Goal: Information Seeking & Learning: Learn about a topic

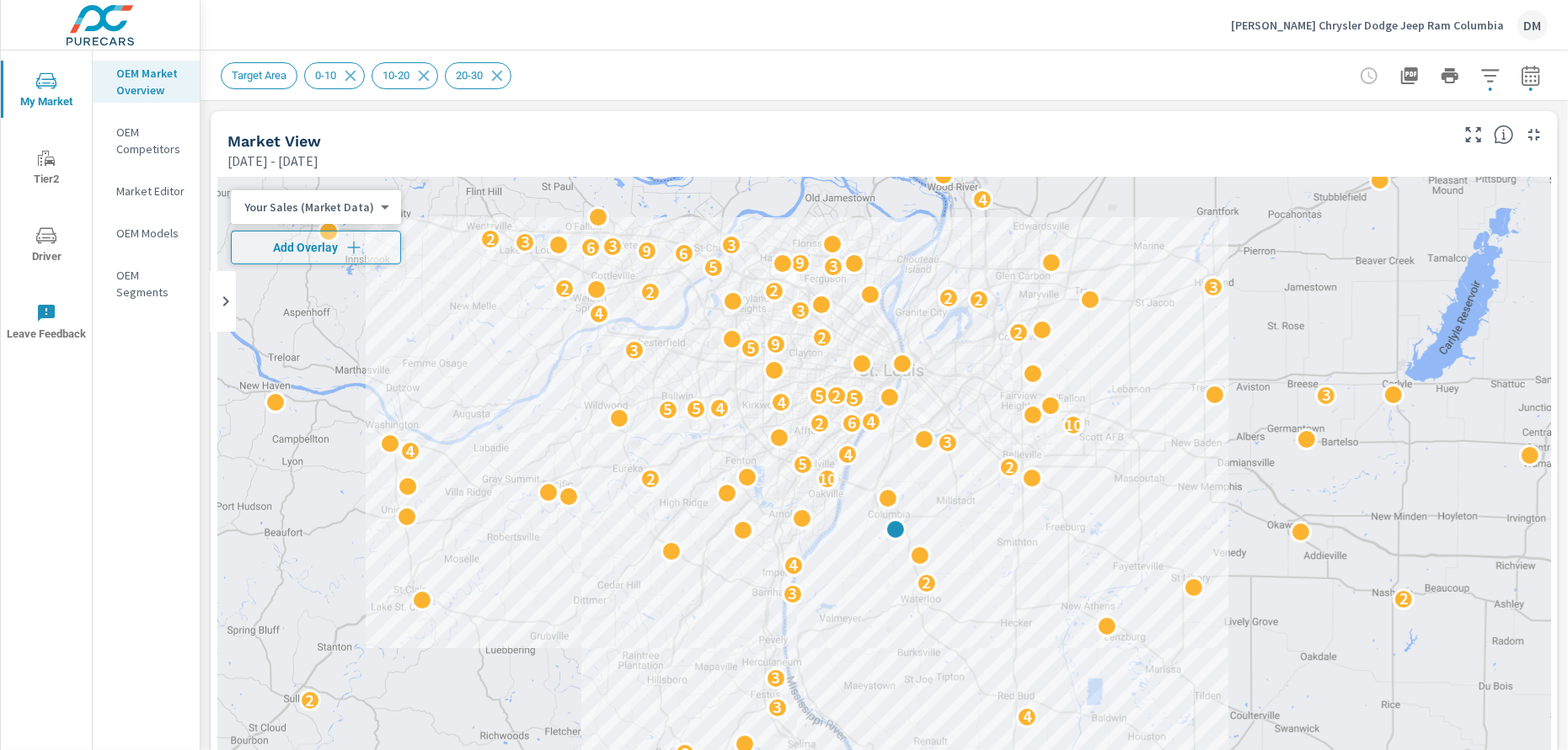
click at [369, 207] on body "My Market Tier2 Driver Leave Feedback OEM Market Overview OEM Competitors Marke…" at bounding box center [784, 375] width 1568 height 750
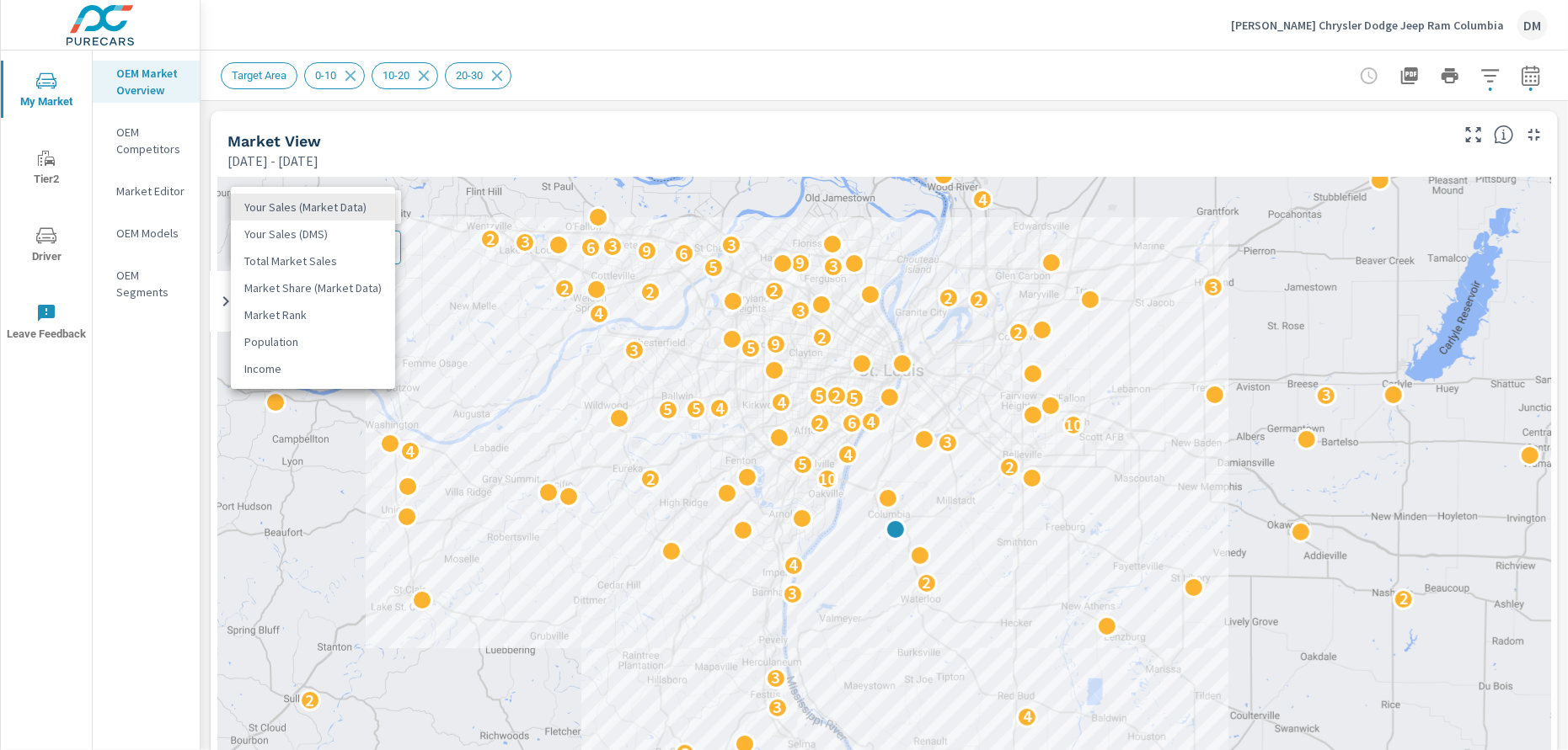
click at [347, 260] on li "Total Market Sales" at bounding box center [313, 261] width 164 height 27
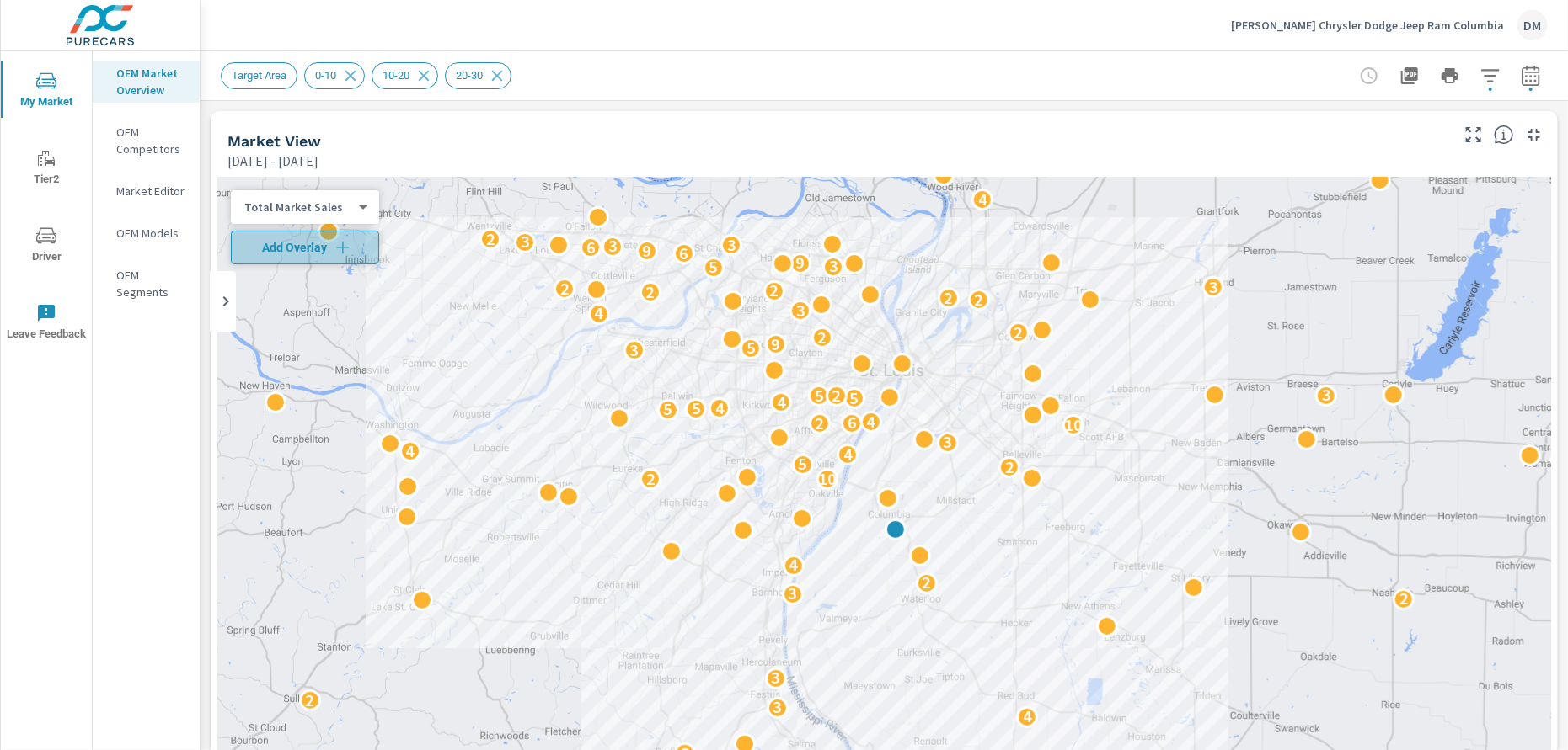
click at [340, 240] on icon "button" at bounding box center [343, 248] width 17 height 17
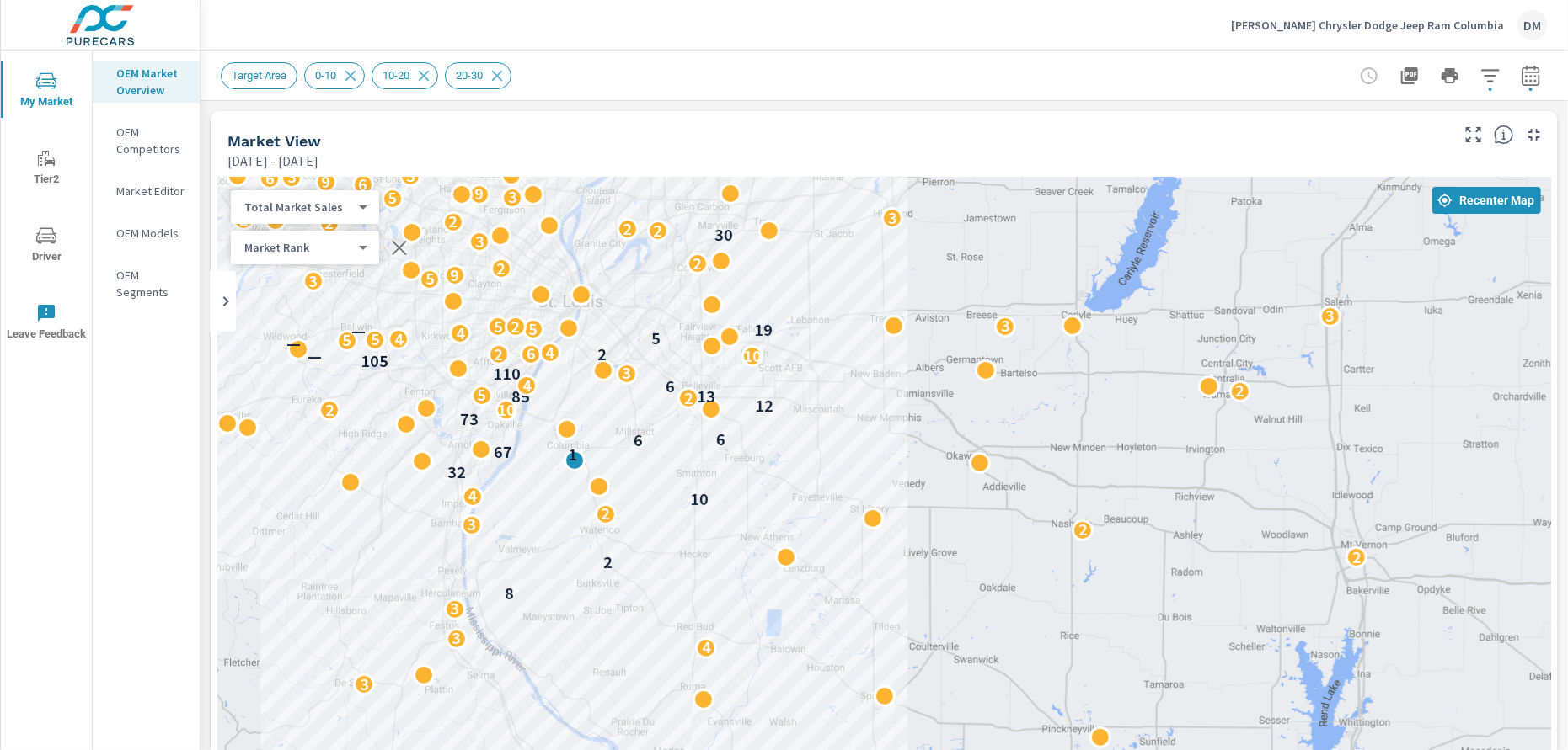
drag, startPoint x: 1105, startPoint y: 551, endPoint x: 870, endPoint y: 500, distance: 240.5
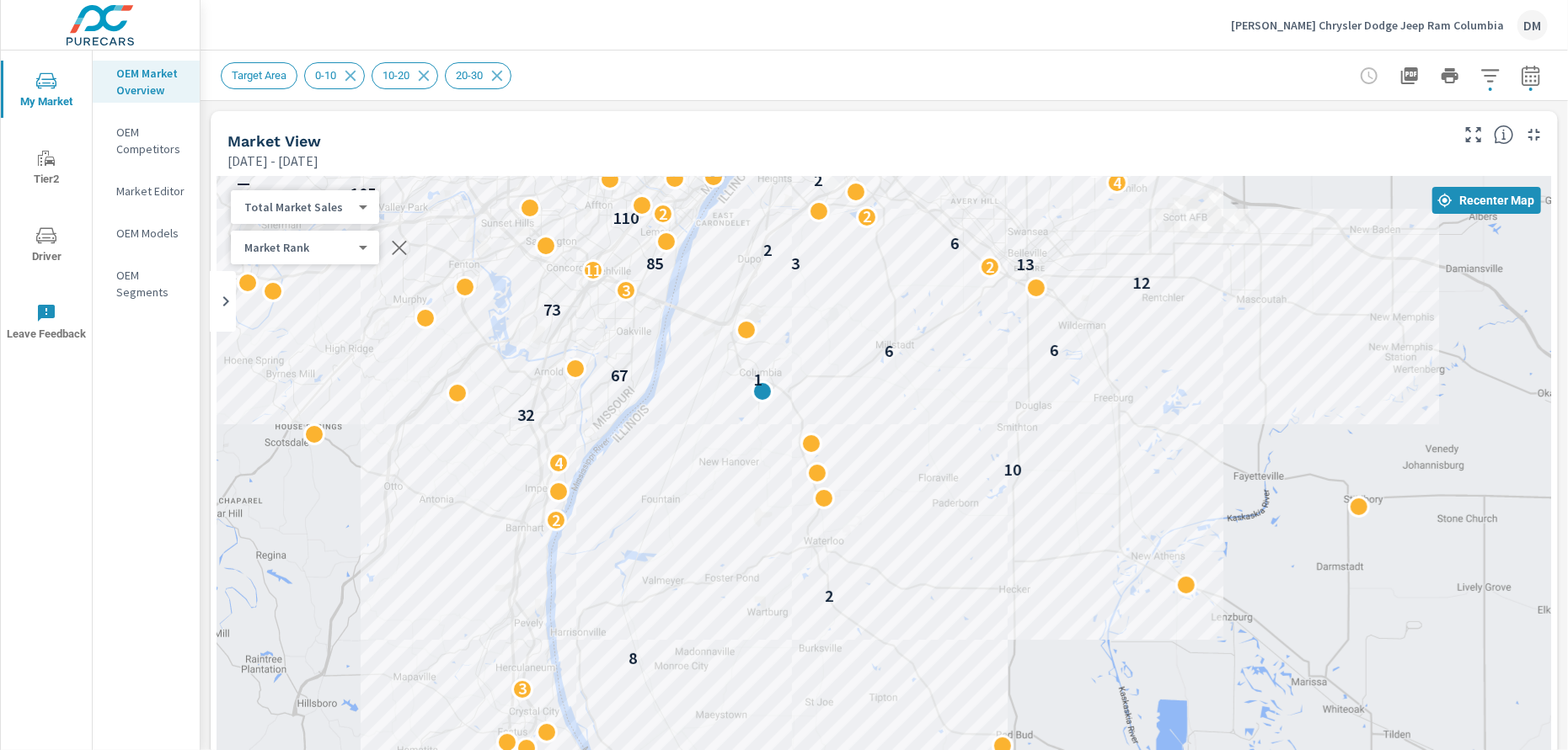
drag, startPoint x: 727, startPoint y: 565, endPoint x: 1188, endPoint y: 637, distance: 466.6
click at [1188, 637] on div "2 2 3 3 8 2 2 2 10 4 32 1 67 6 6 73 3 12 11 2 13 3 85 2 6 3 110 2 2 105 4 — 2 6…" at bounding box center [884, 518] width 1333 height 684
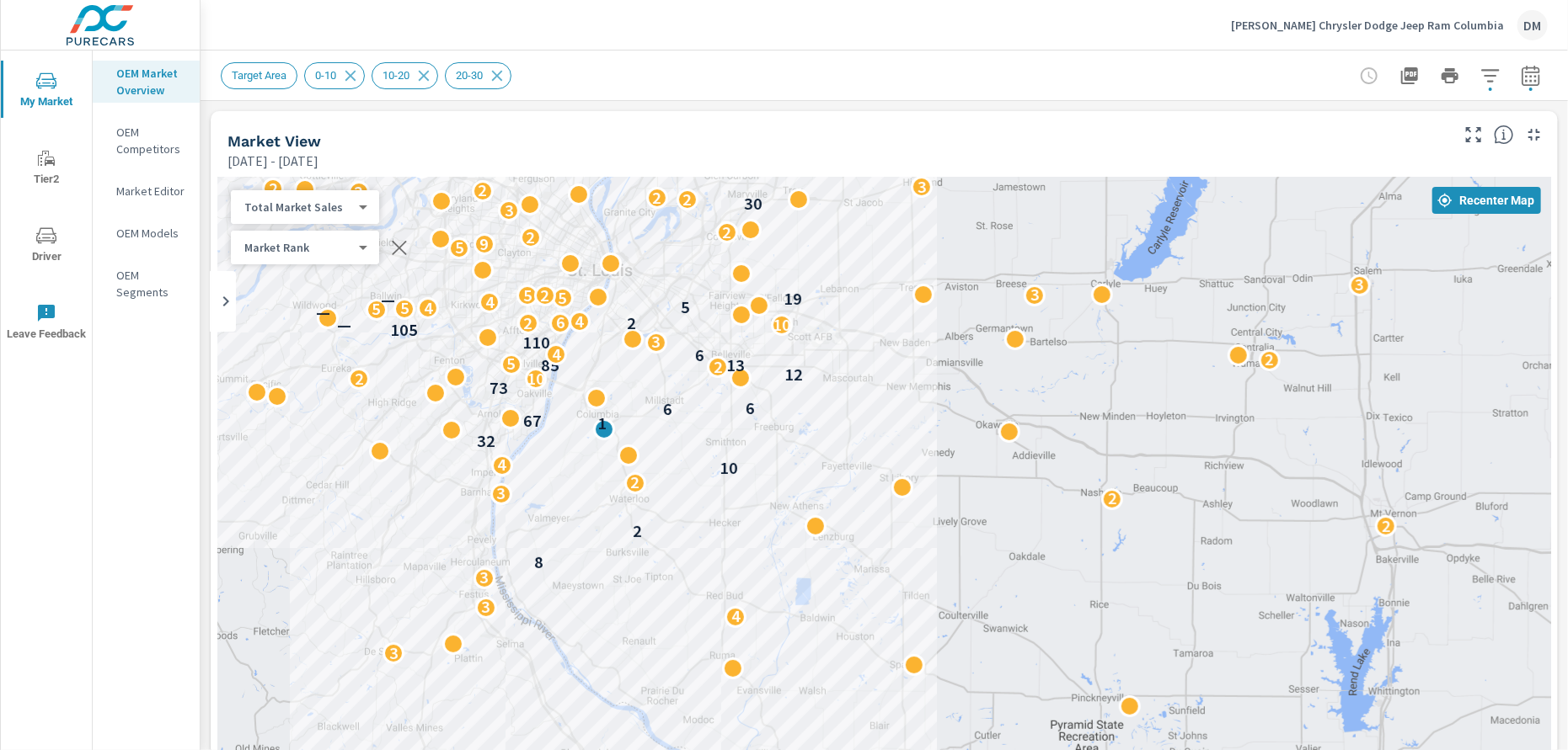
drag, startPoint x: 1259, startPoint y: 627, endPoint x: 879, endPoint y: 535, distance: 391.0
click at [1480, 71] on icon "button" at bounding box center [1490, 76] width 20 height 20
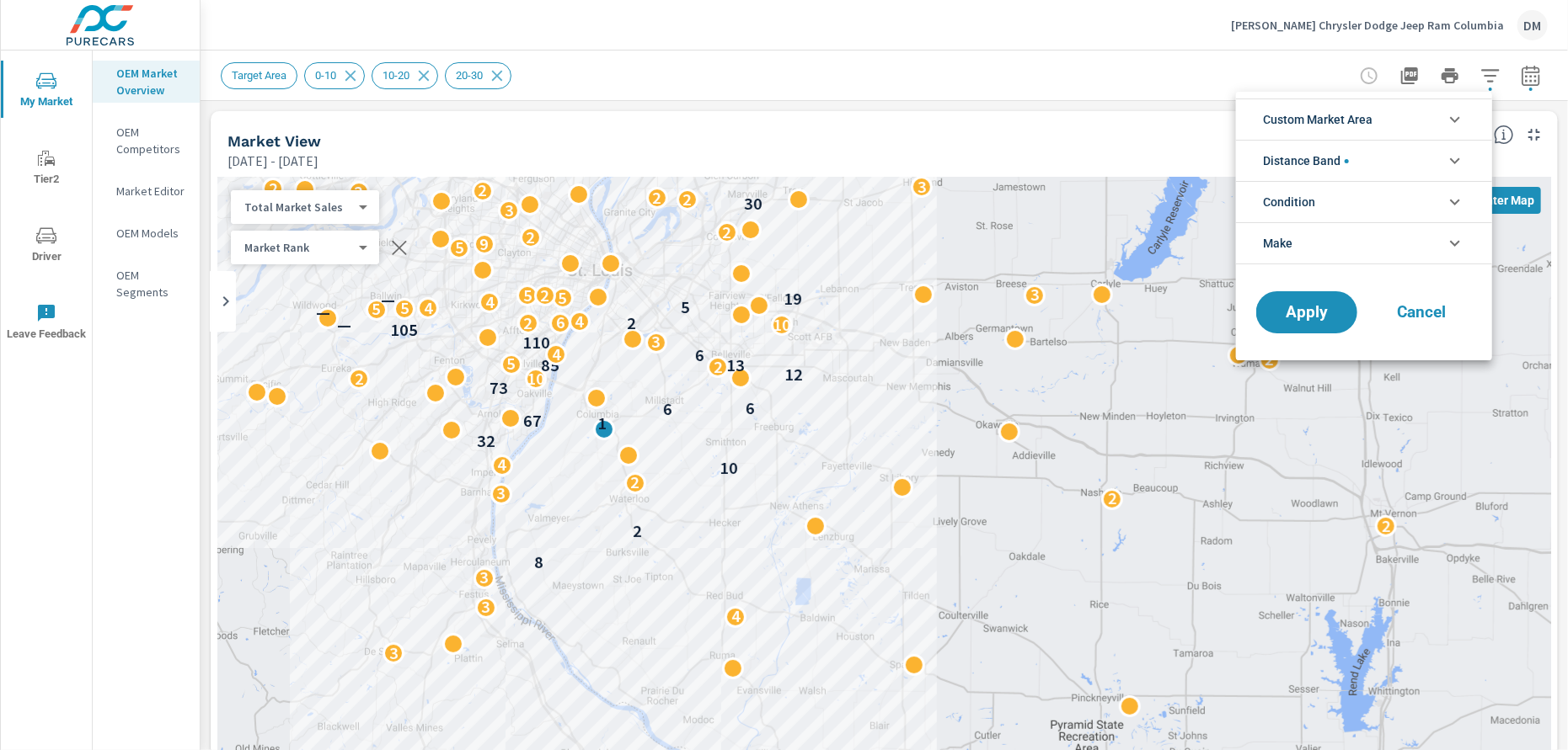
scroll to position [75, 0]
click at [1373, 154] on li "Distance Band" at bounding box center [1363, 160] width 256 height 41
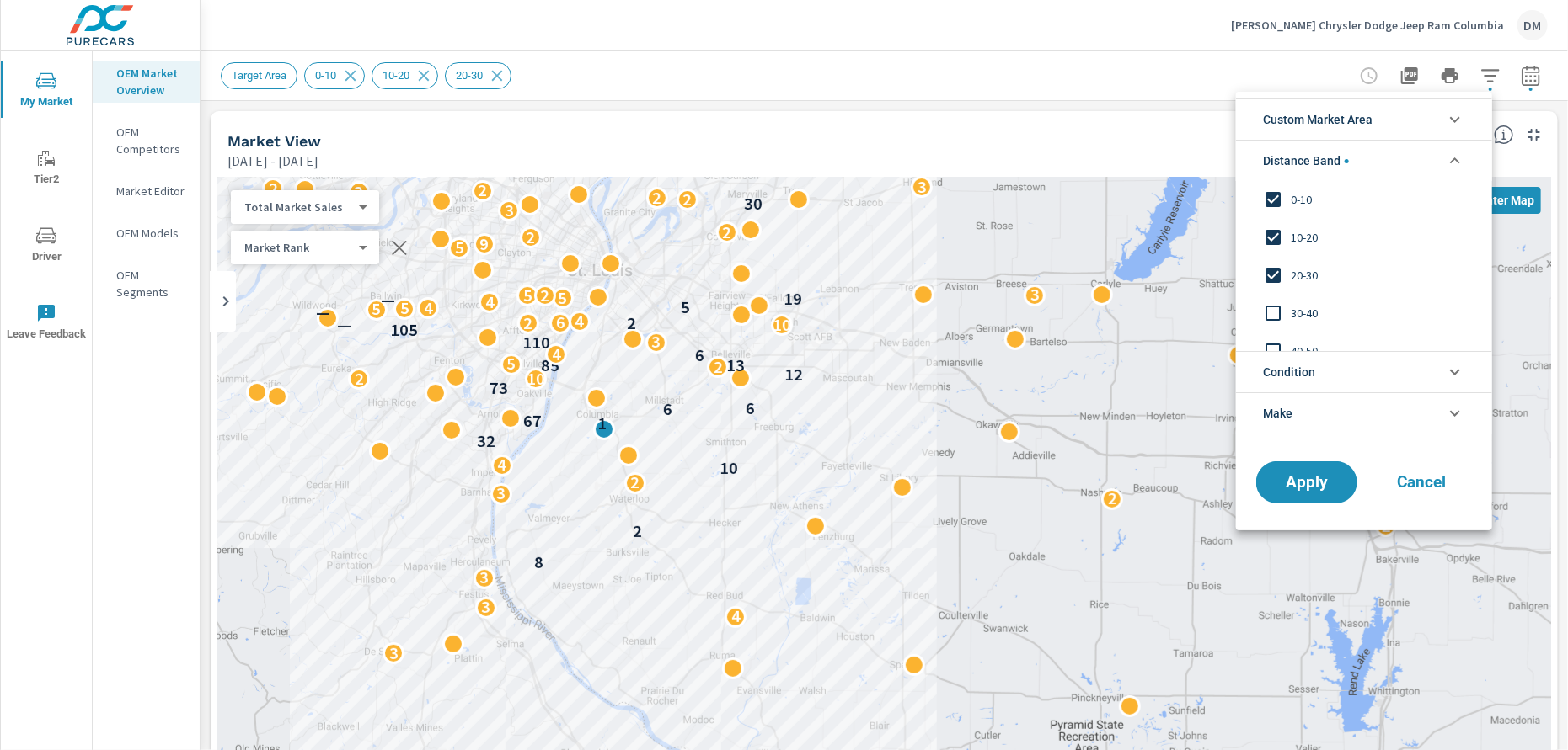
scroll to position [0, 0]
click at [1303, 487] on span "Apply" at bounding box center [1306, 482] width 69 height 16
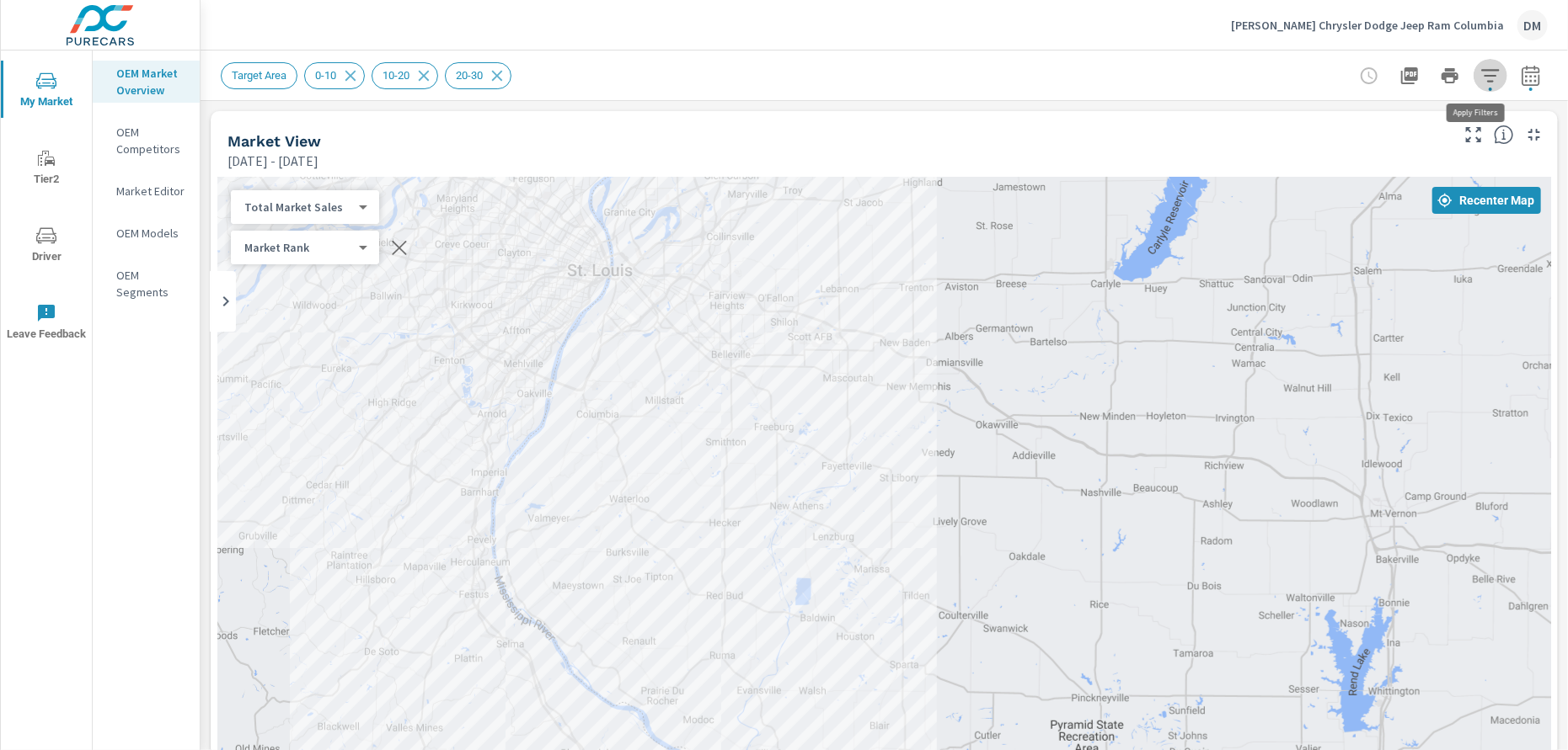
click at [1480, 70] on icon "button" at bounding box center [1489, 75] width 18 height 13
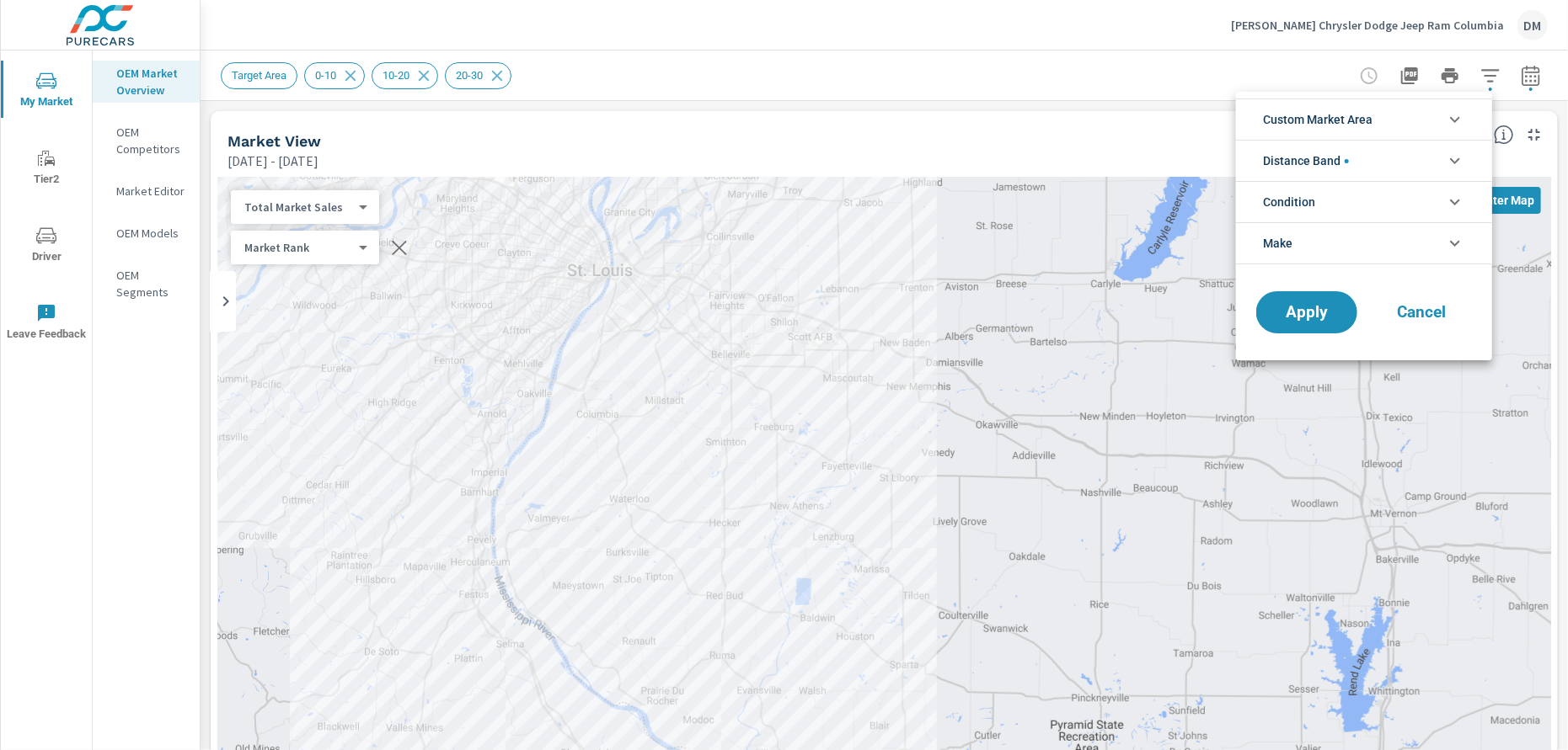
scroll to position [75, 0]
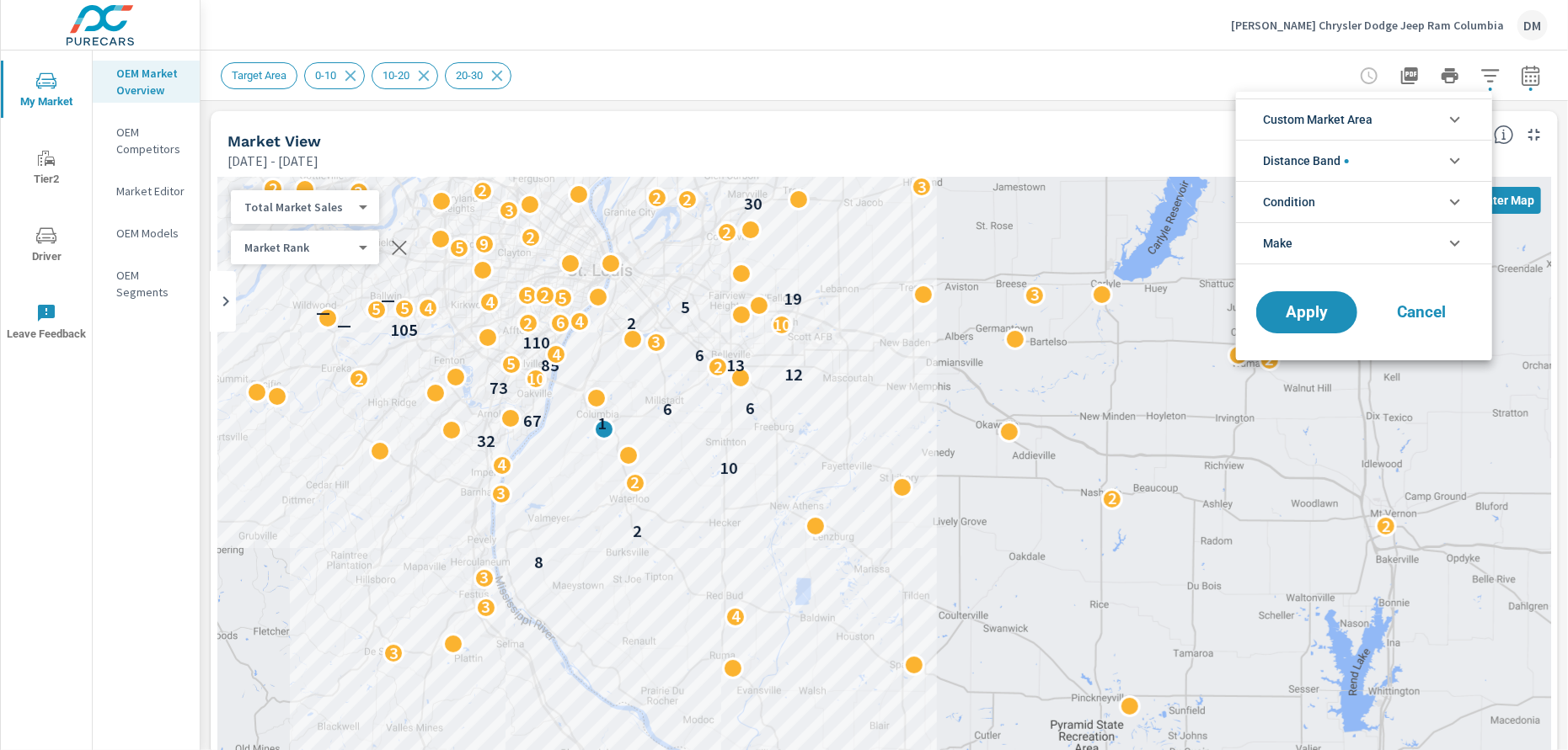
click at [1413, 202] on li "Condition" at bounding box center [1363, 202] width 256 height 41
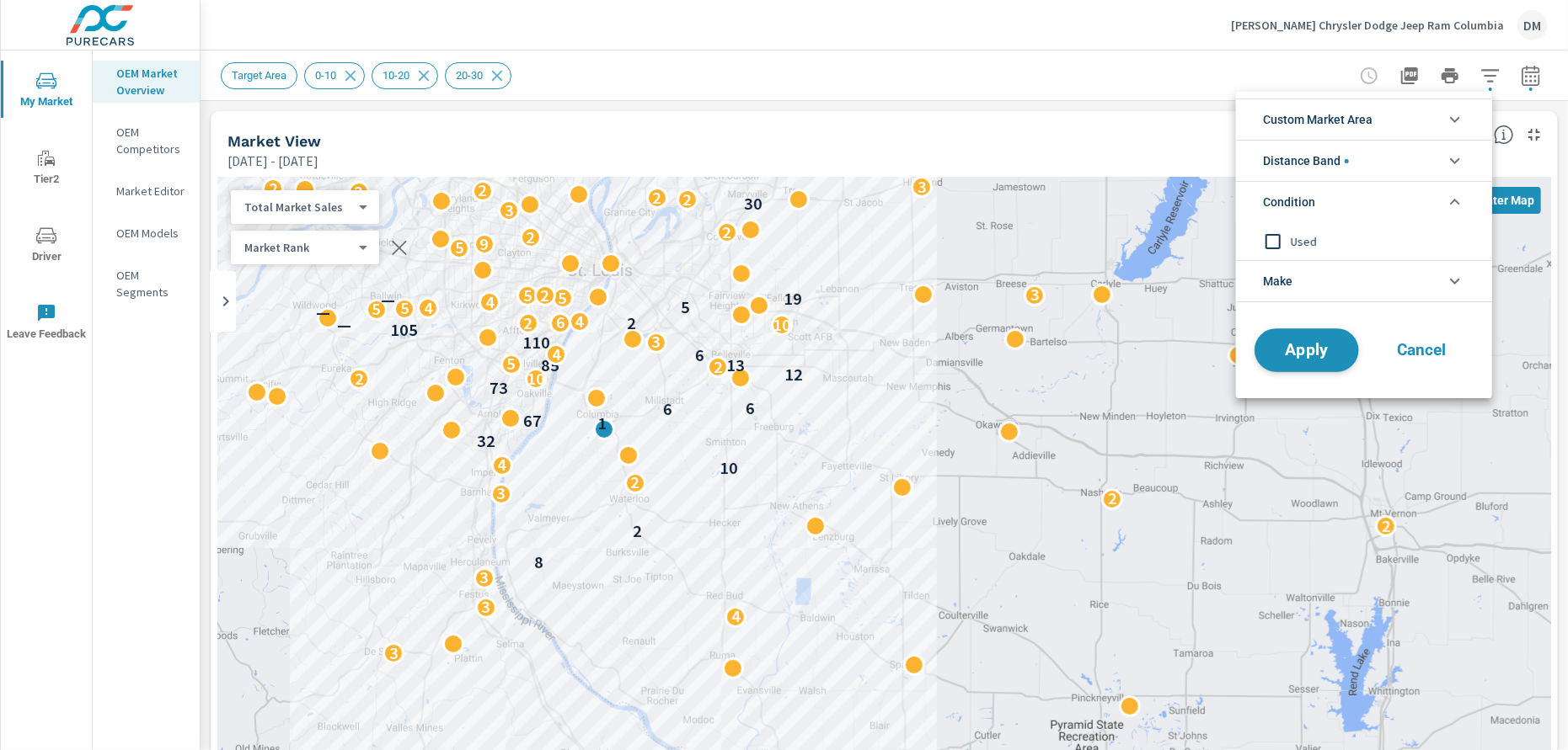
click at [1317, 344] on span "Apply" at bounding box center [1306, 350] width 69 height 16
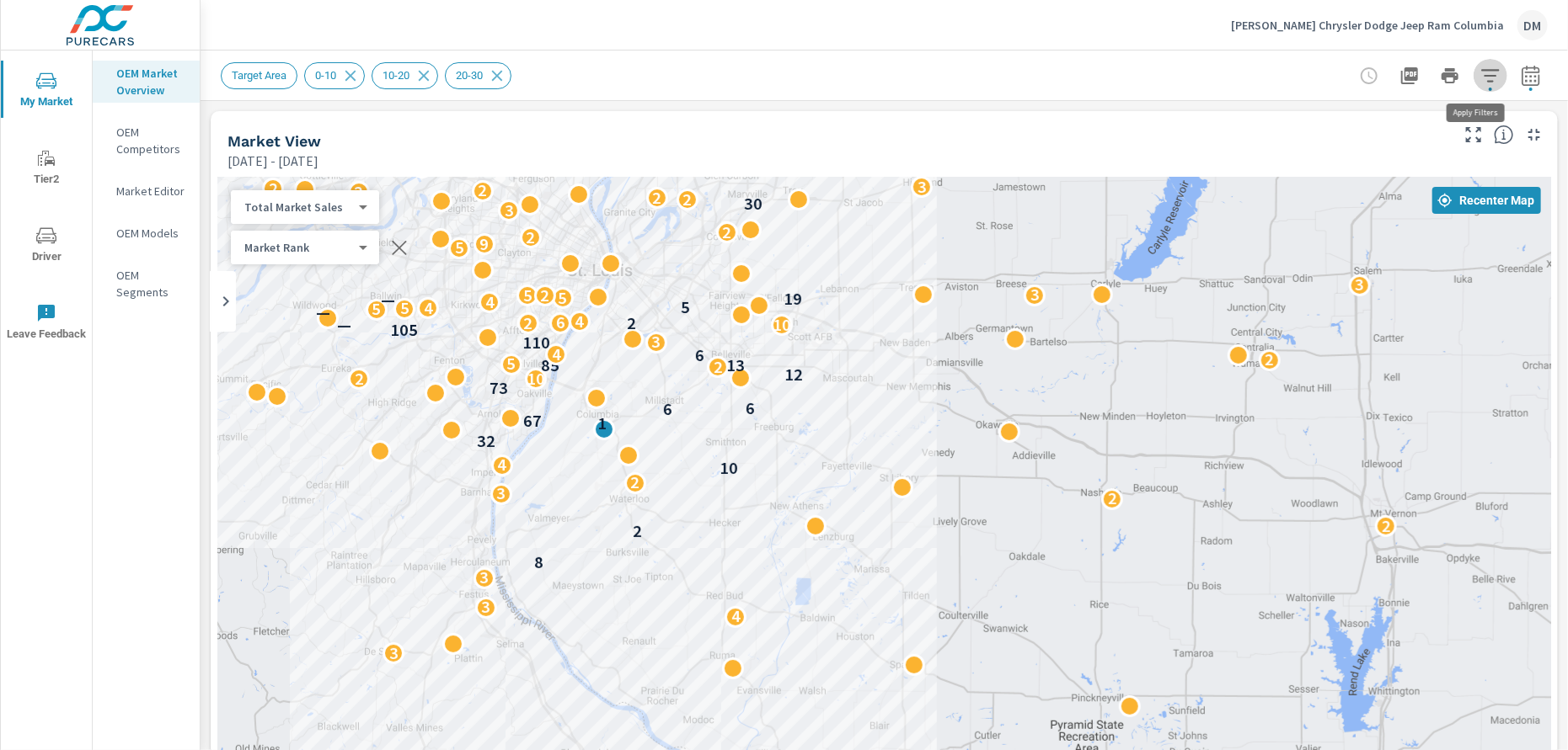
click at [1480, 74] on icon "button" at bounding box center [1490, 76] width 20 height 20
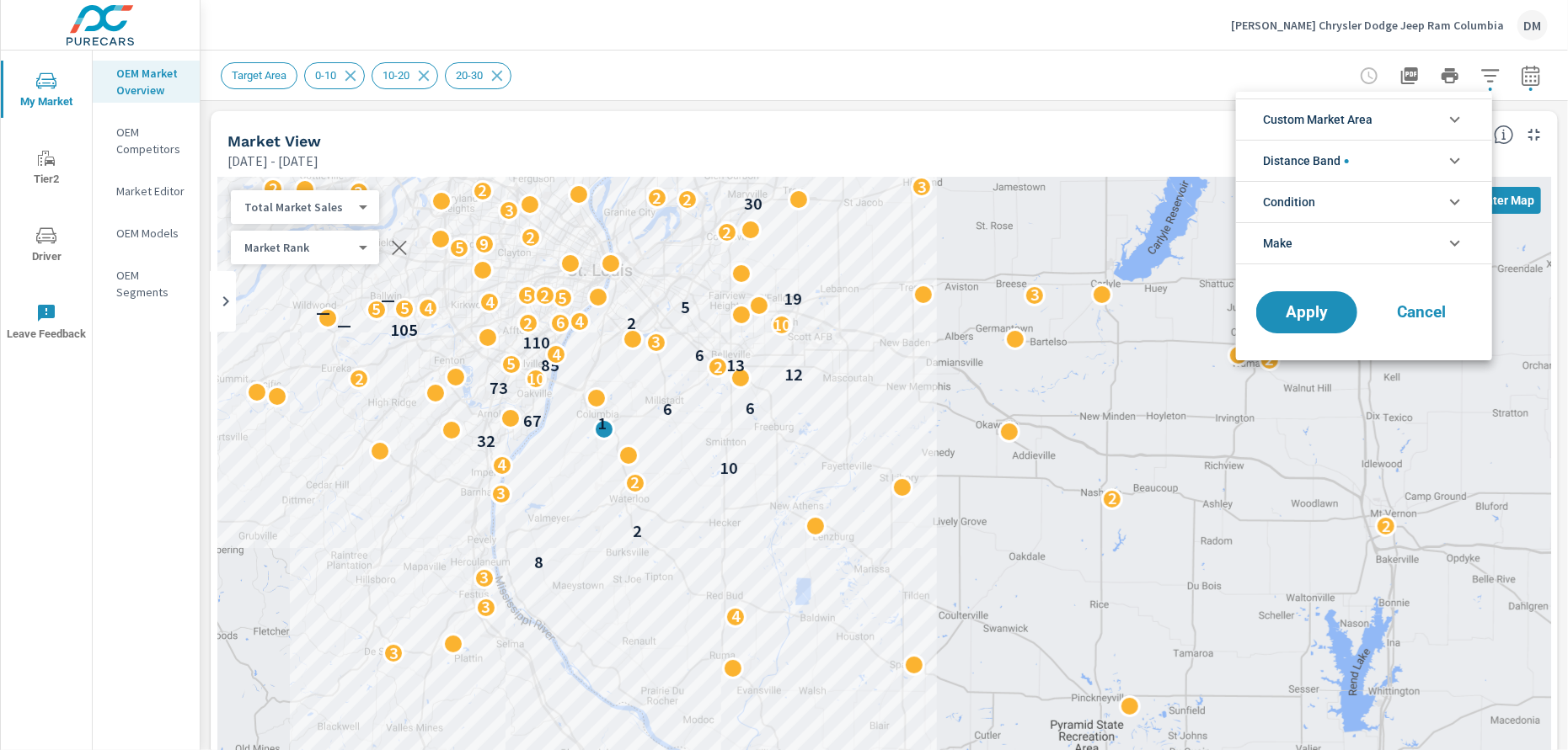
click at [1383, 119] on li "Custom Market Area" at bounding box center [1363, 119] width 256 height 41
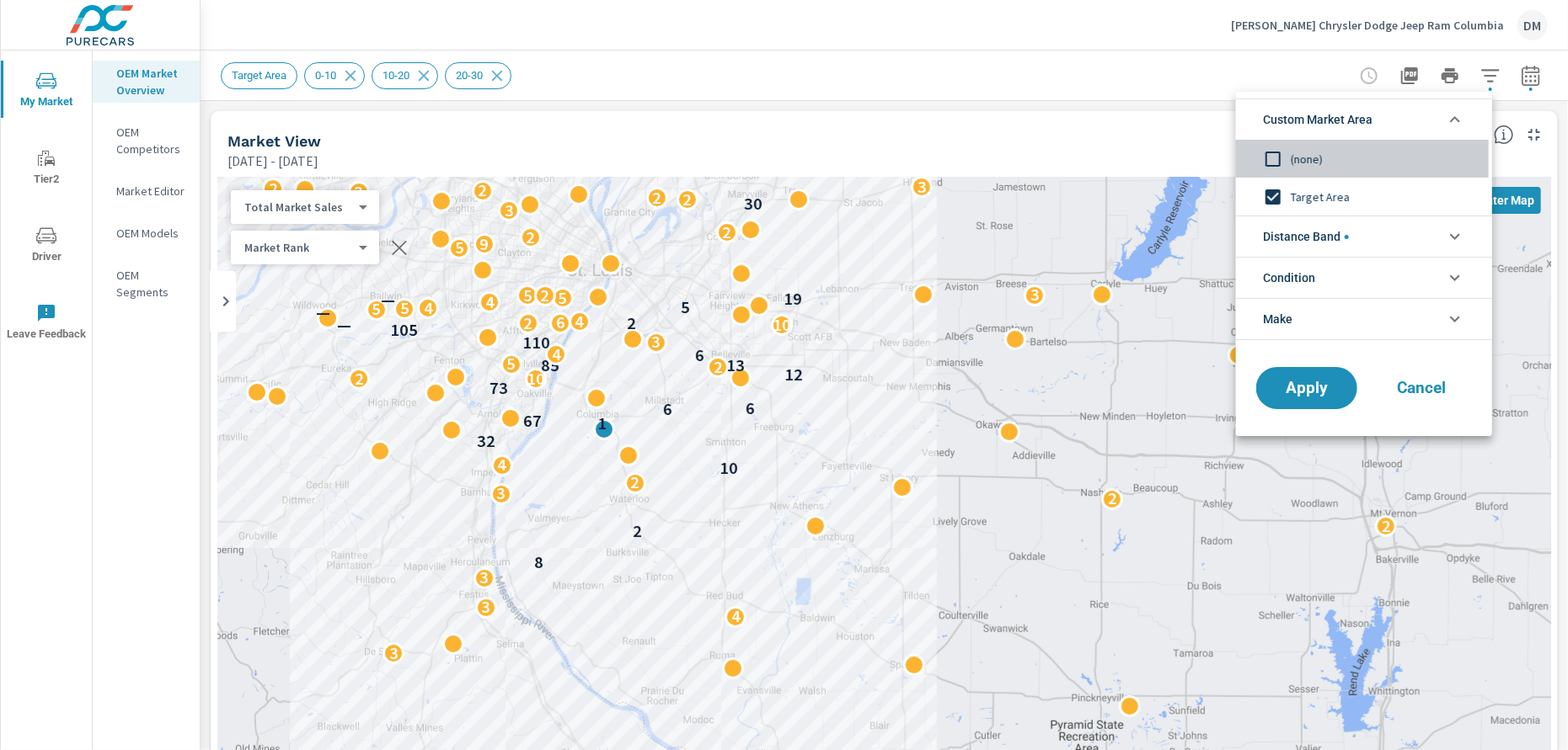
click at [1271, 156] on input "filter options" at bounding box center [1273, 159] width 35 height 35
click at [1291, 230] on span "Distance Band" at bounding box center [1305, 235] width 86 height 40
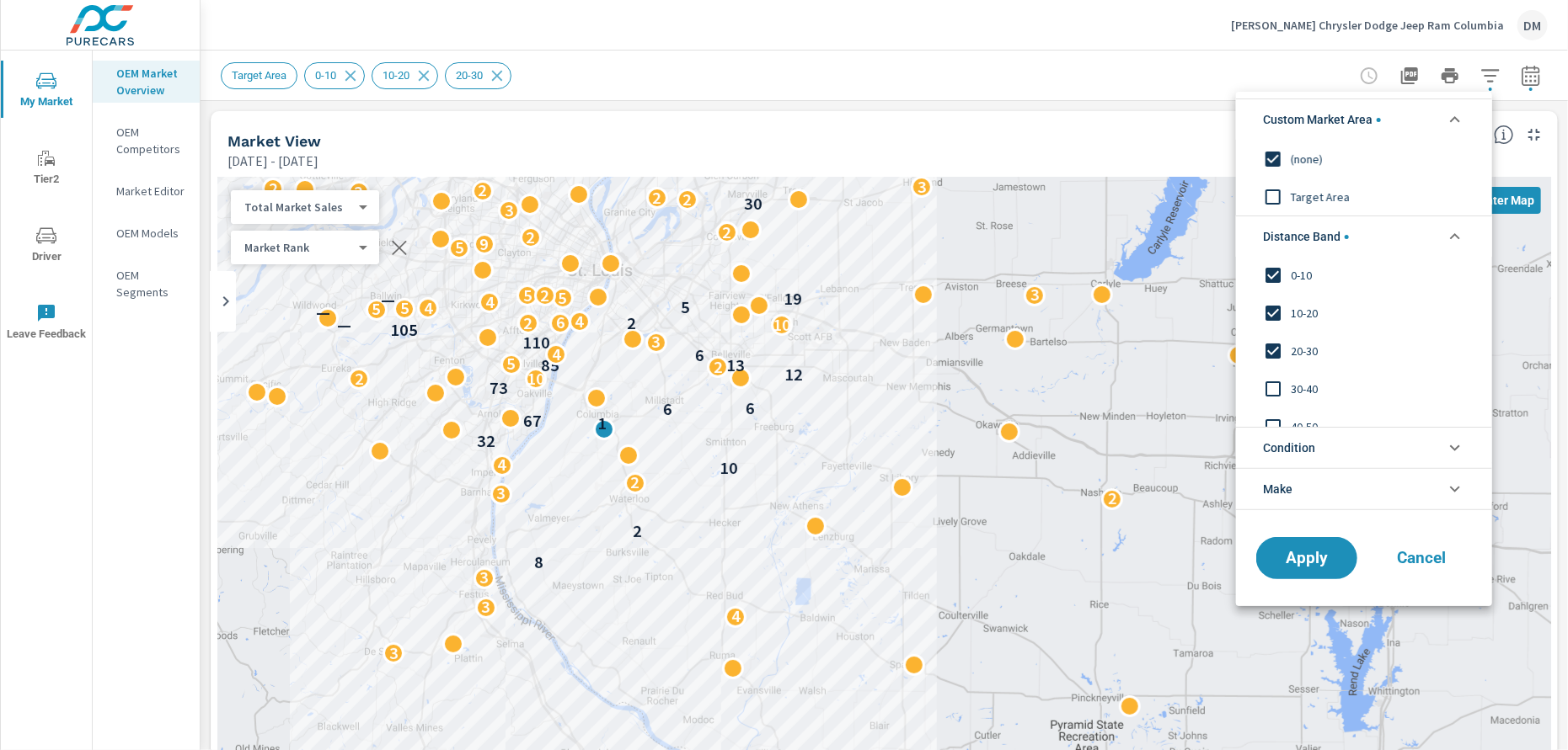
scroll to position [0, 0]
drag, startPoint x: 1268, startPoint y: 393, endPoint x: 1268, endPoint y: 426, distance: 33.0
click at [1268, 393] on input "filter options" at bounding box center [1273, 390] width 35 height 35
click at [1268, 414] on input "filter options" at bounding box center [1273, 428] width 35 height 35
click at [1312, 570] on button "Apply" at bounding box center [1306, 558] width 104 height 44
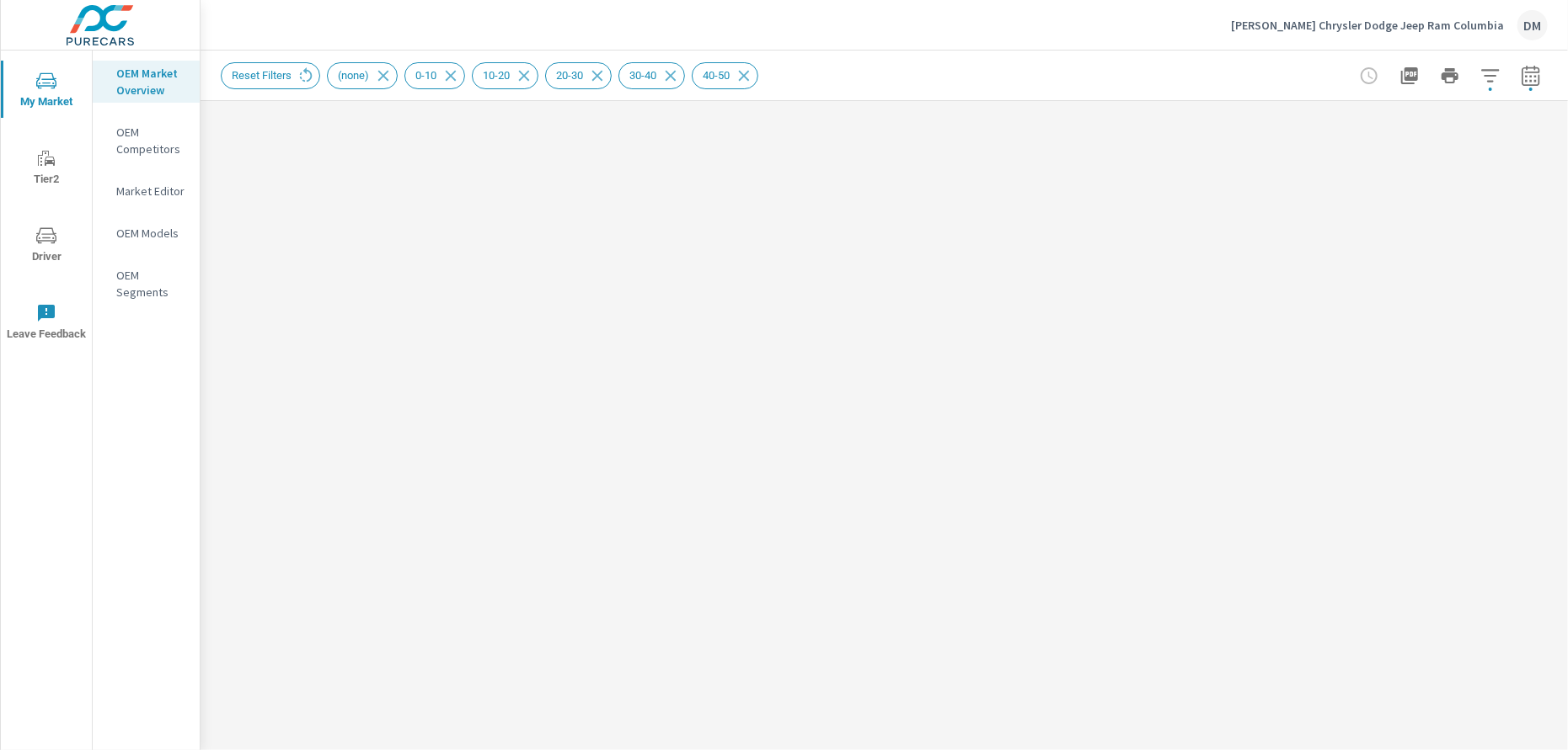
click at [1480, 73] on icon "button" at bounding box center [1490, 76] width 20 height 20
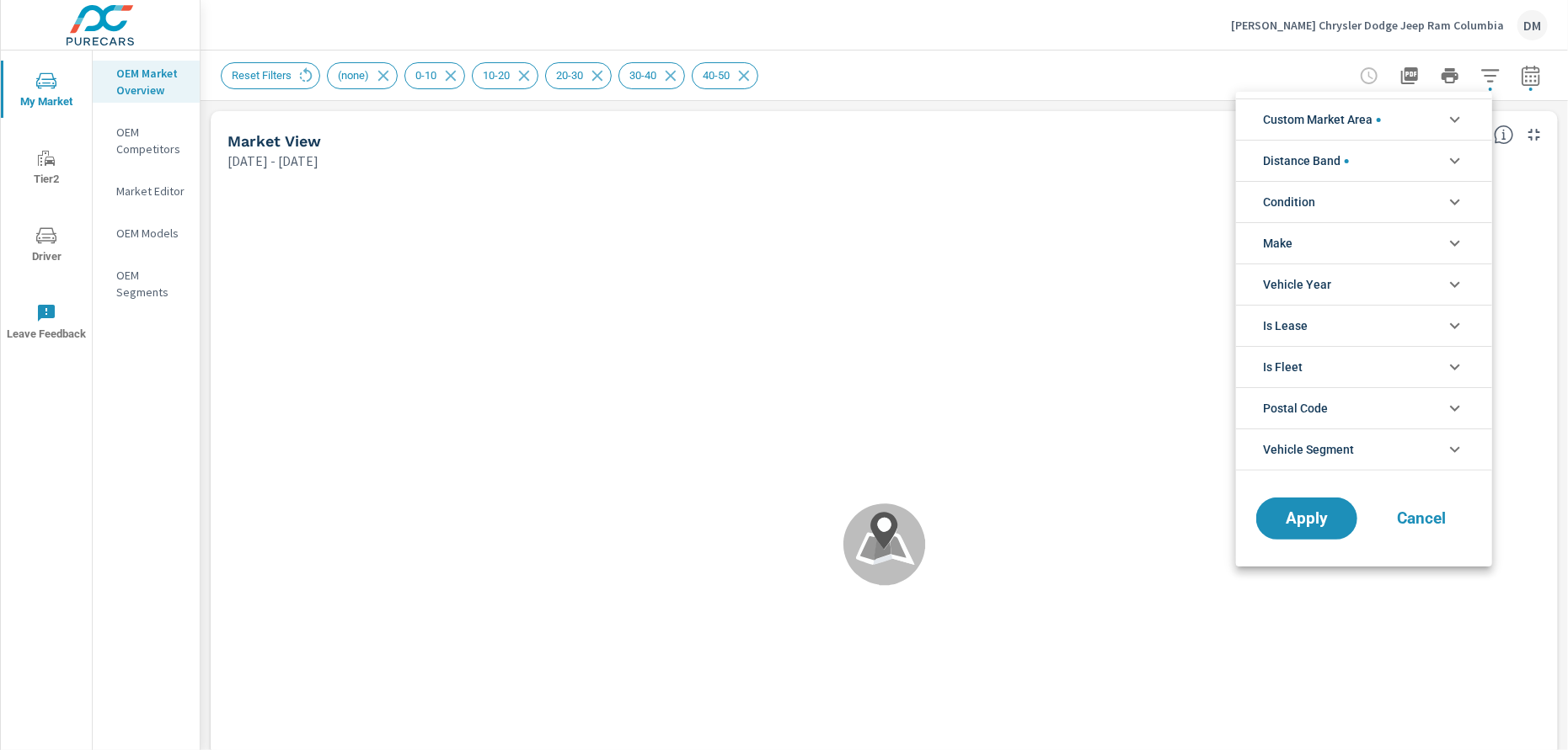
click at [1328, 194] on li "Condition" at bounding box center [1363, 202] width 256 height 41
click at [1365, 207] on li "Condition" at bounding box center [1363, 202] width 256 height 41
click at [1449, 198] on icon "filter options" at bounding box center [1454, 202] width 20 height 20
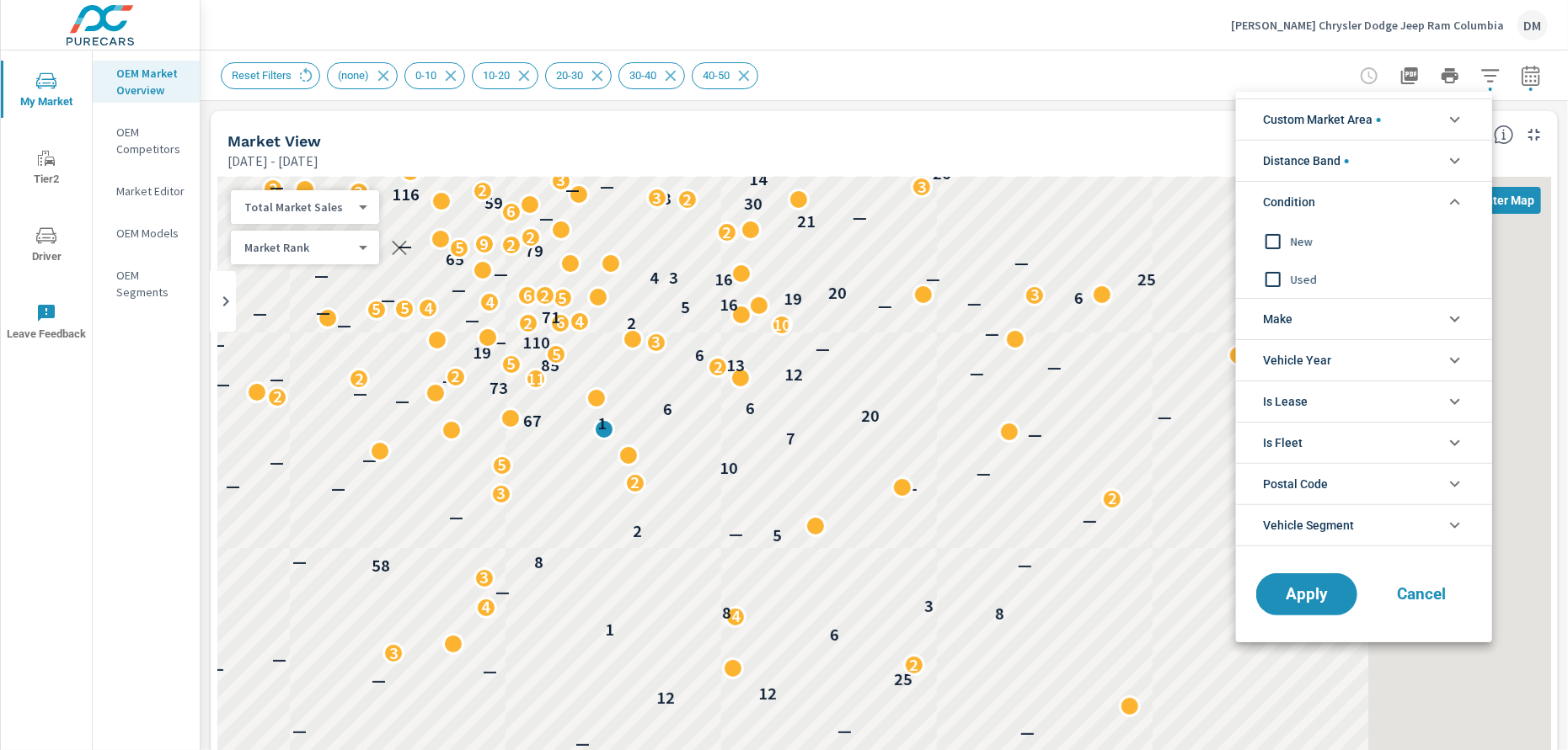
click at [1274, 240] on input "filter options" at bounding box center [1273, 242] width 35 height 35
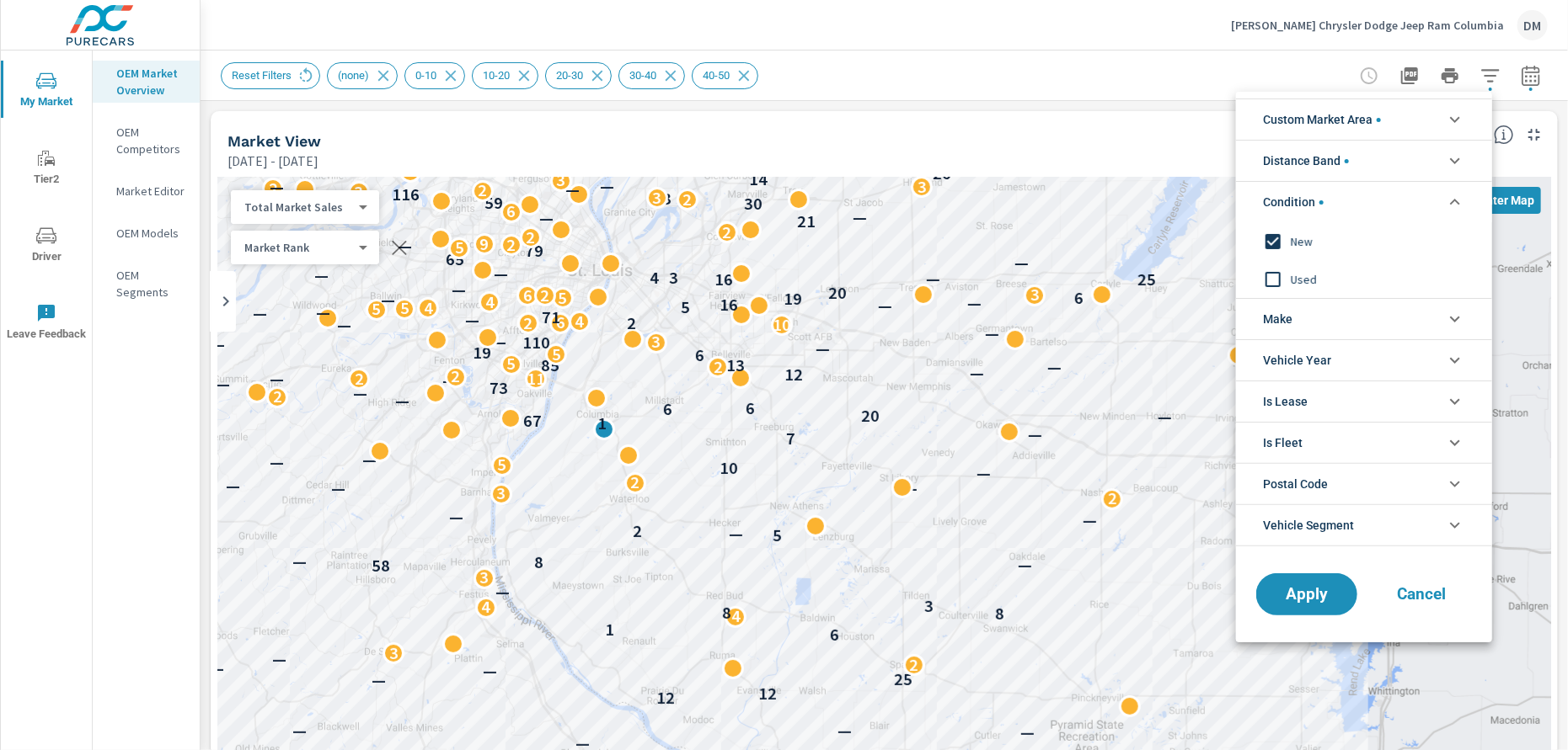
click at [1282, 317] on span "Make" at bounding box center [1277, 318] width 30 height 40
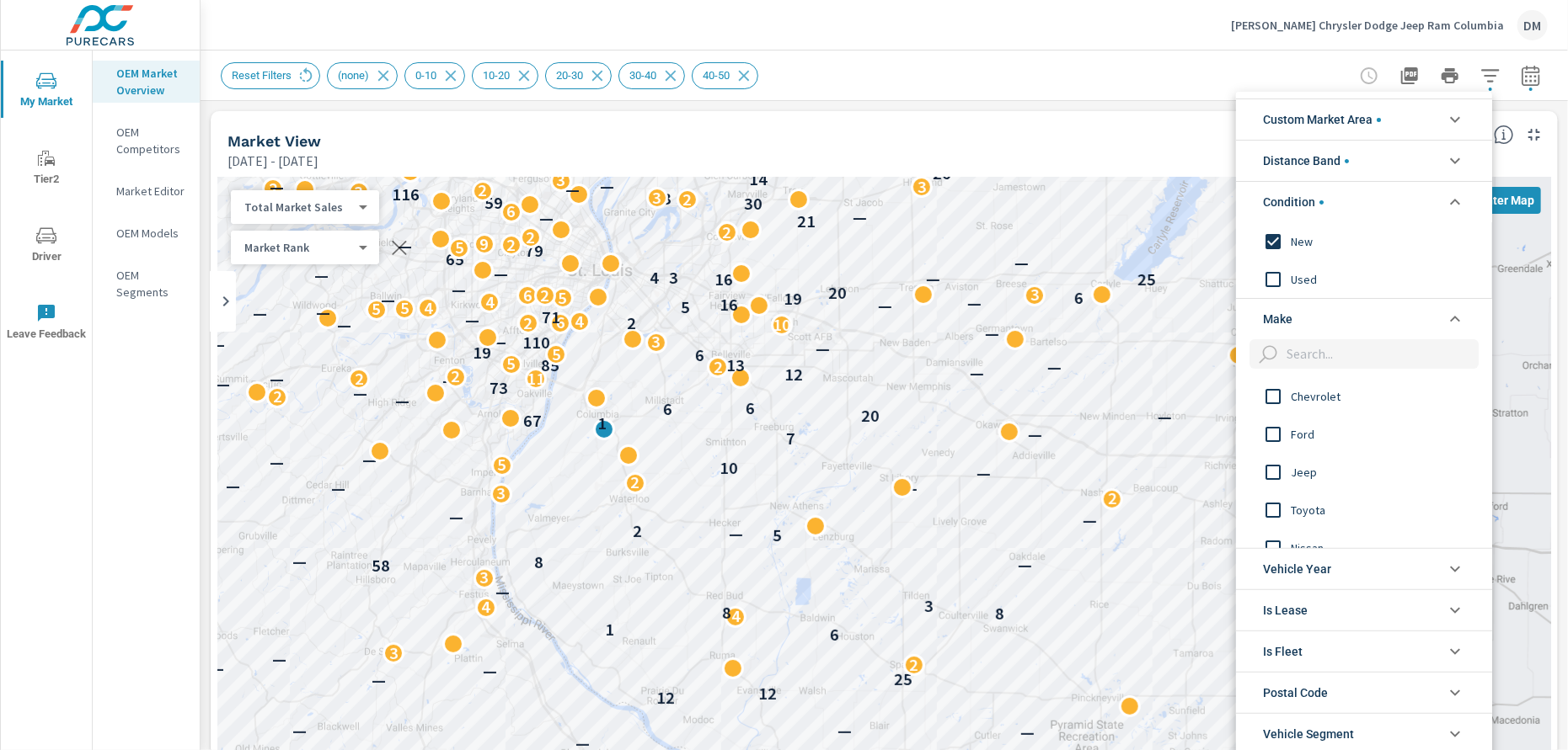
click at [1270, 467] on input "filter options" at bounding box center [1273, 473] width 35 height 35
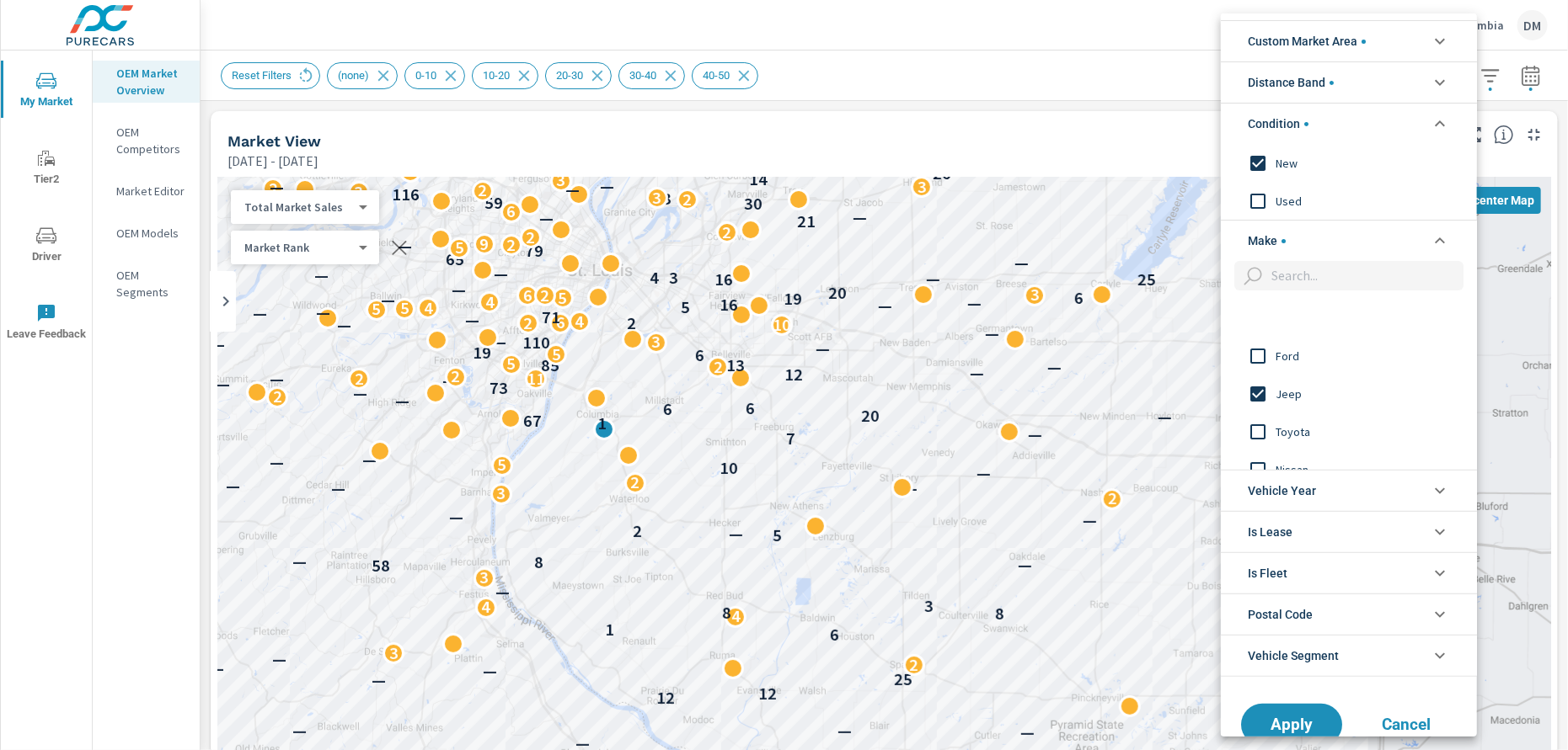
scroll to position [210, 0]
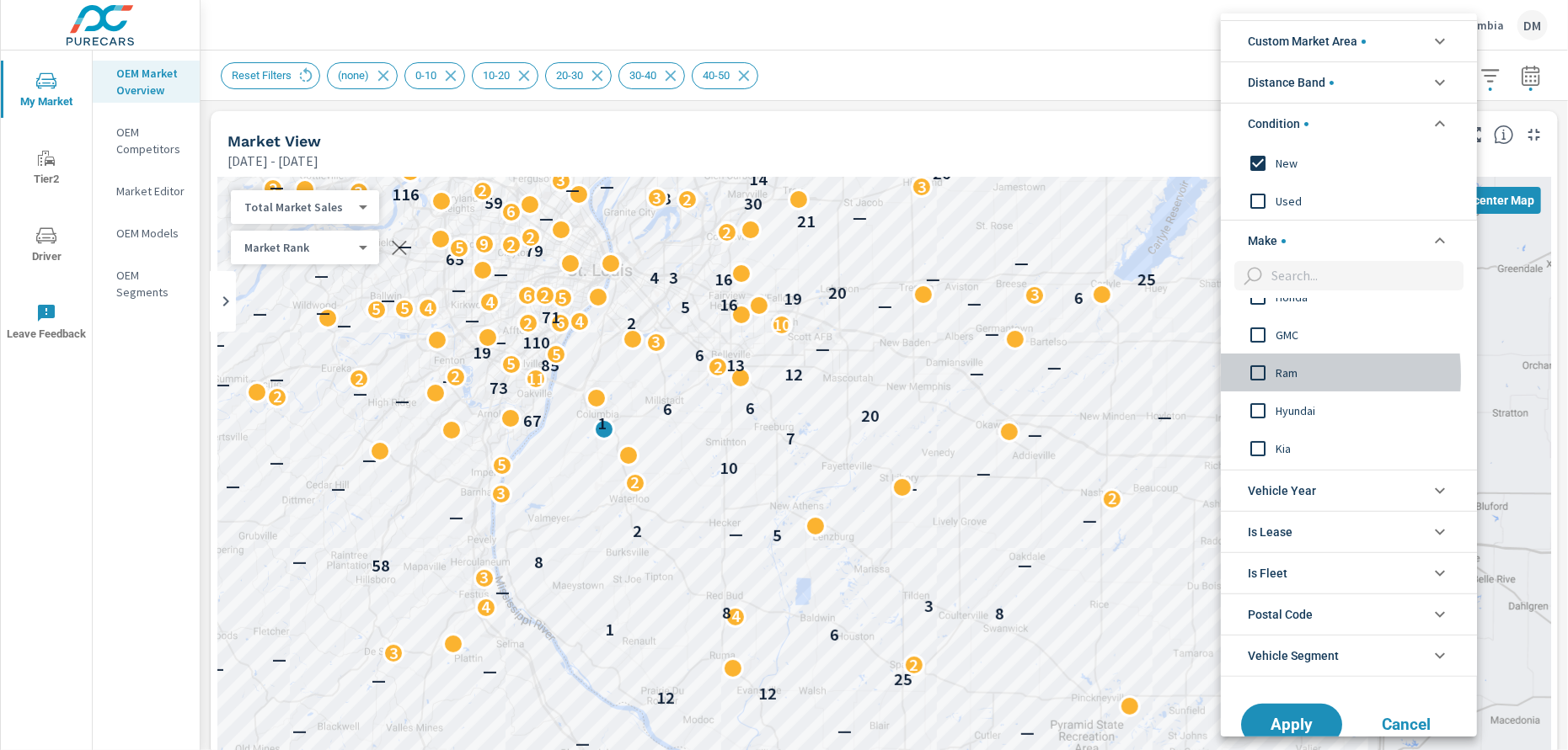
click at [1259, 375] on input "filter options" at bounding box center [1258, 373] width 35 height 35
click at [1255, 410] on input "filter options" at bounding box center [1258, 415] width 35 height 35
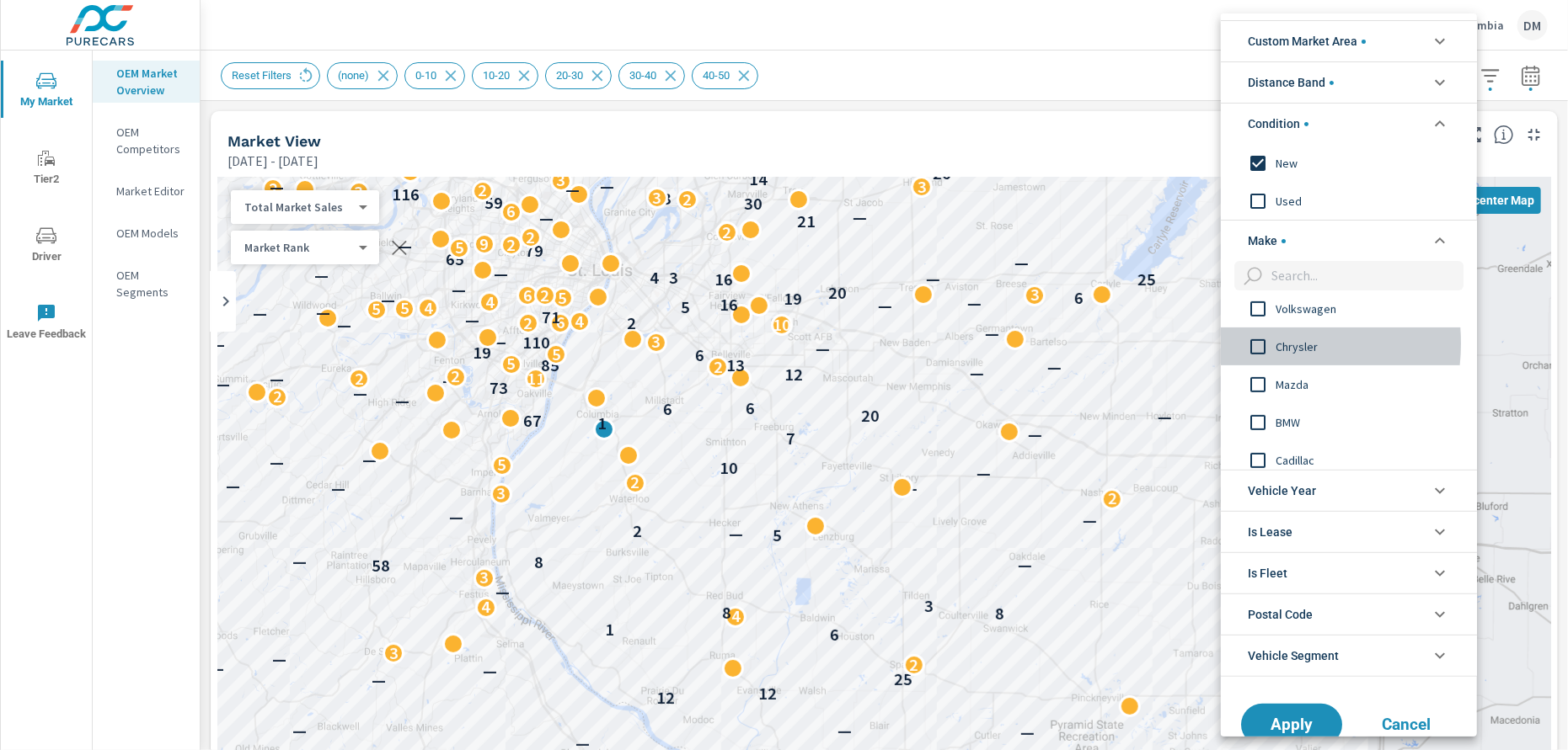
click at [1259, 342] on input "filter options" at bounding box center [1258, 347] width 35 height 35
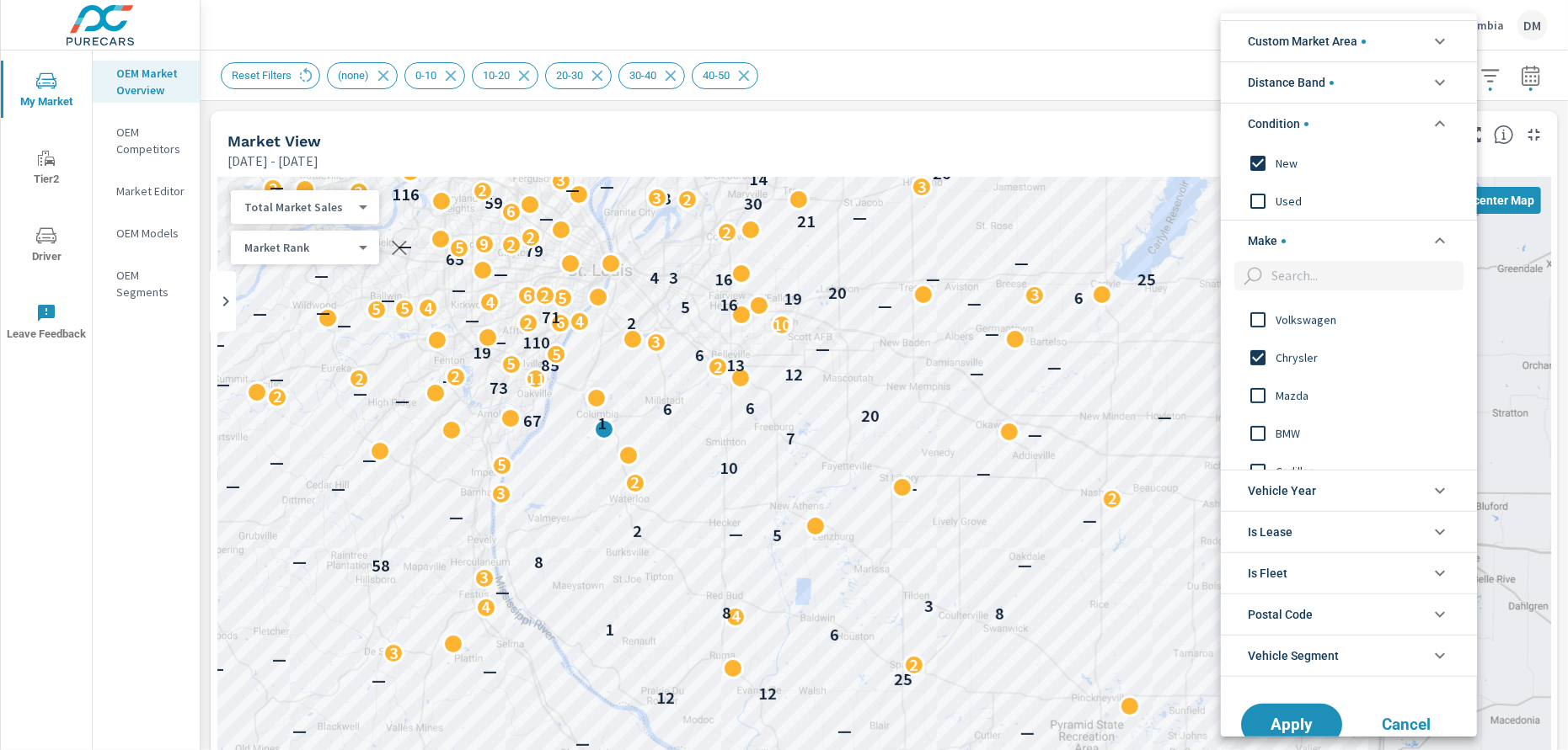
scroll to position [522, 0]
click at [1293, 719] on span "Apply" at bounding box center [1291, 724] width 69 height 16
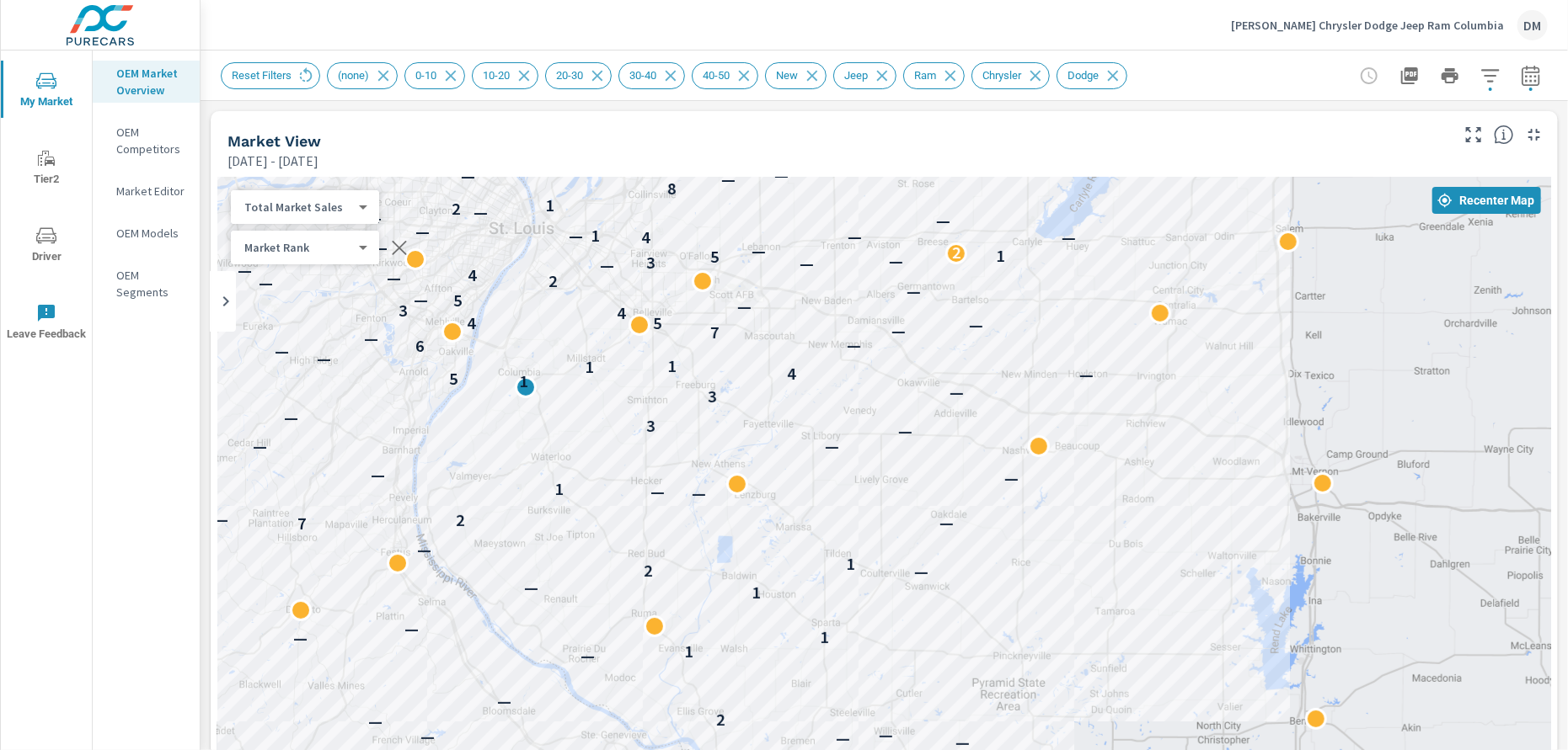
drag, startPoint x: 834, startPoint y: 294, endPoint x: 762, endPoint y: 255, distance: 81.9
click at [757, 251] on div "—" at bounding box center [758, 251] width 22 height 22
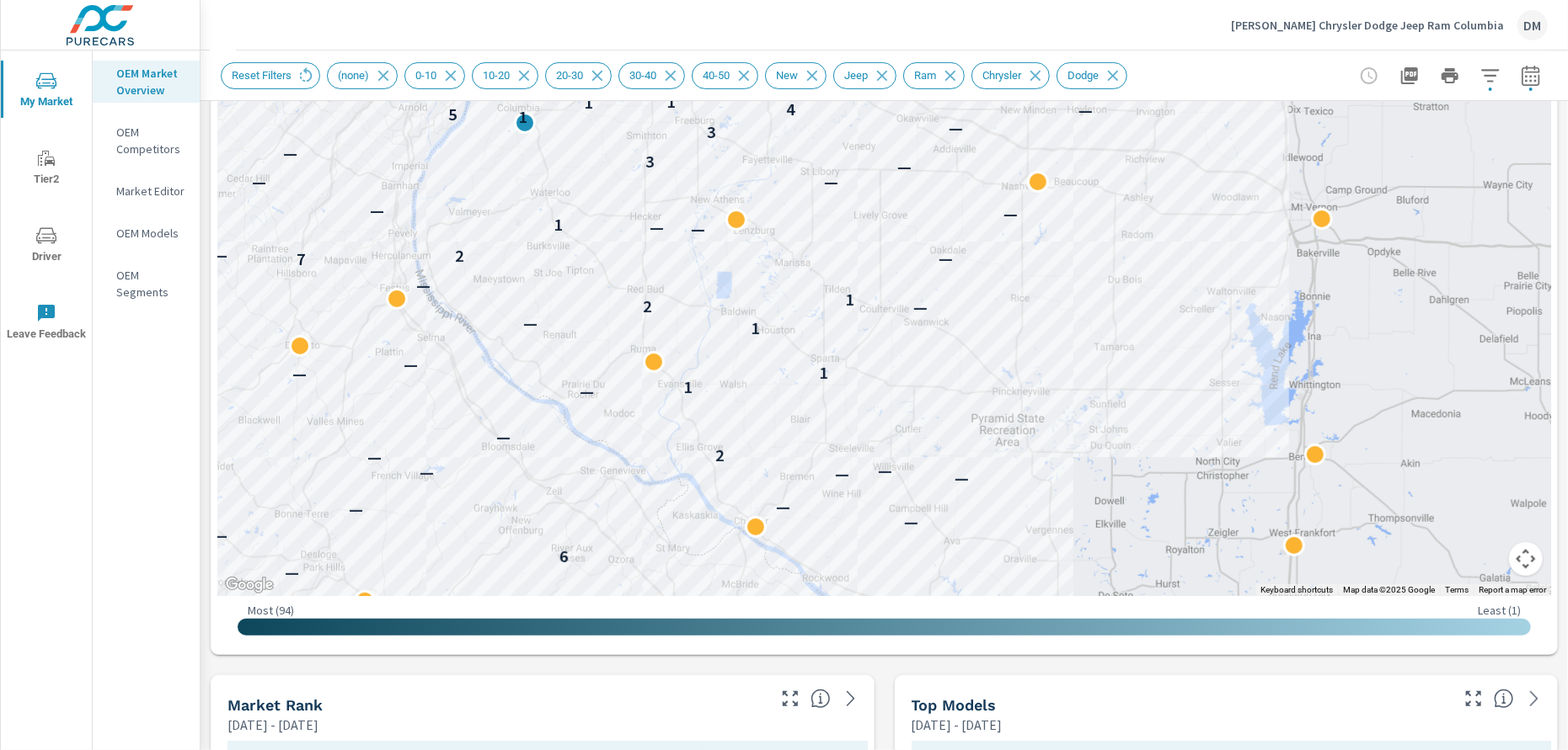
scroll to position [260, 0]
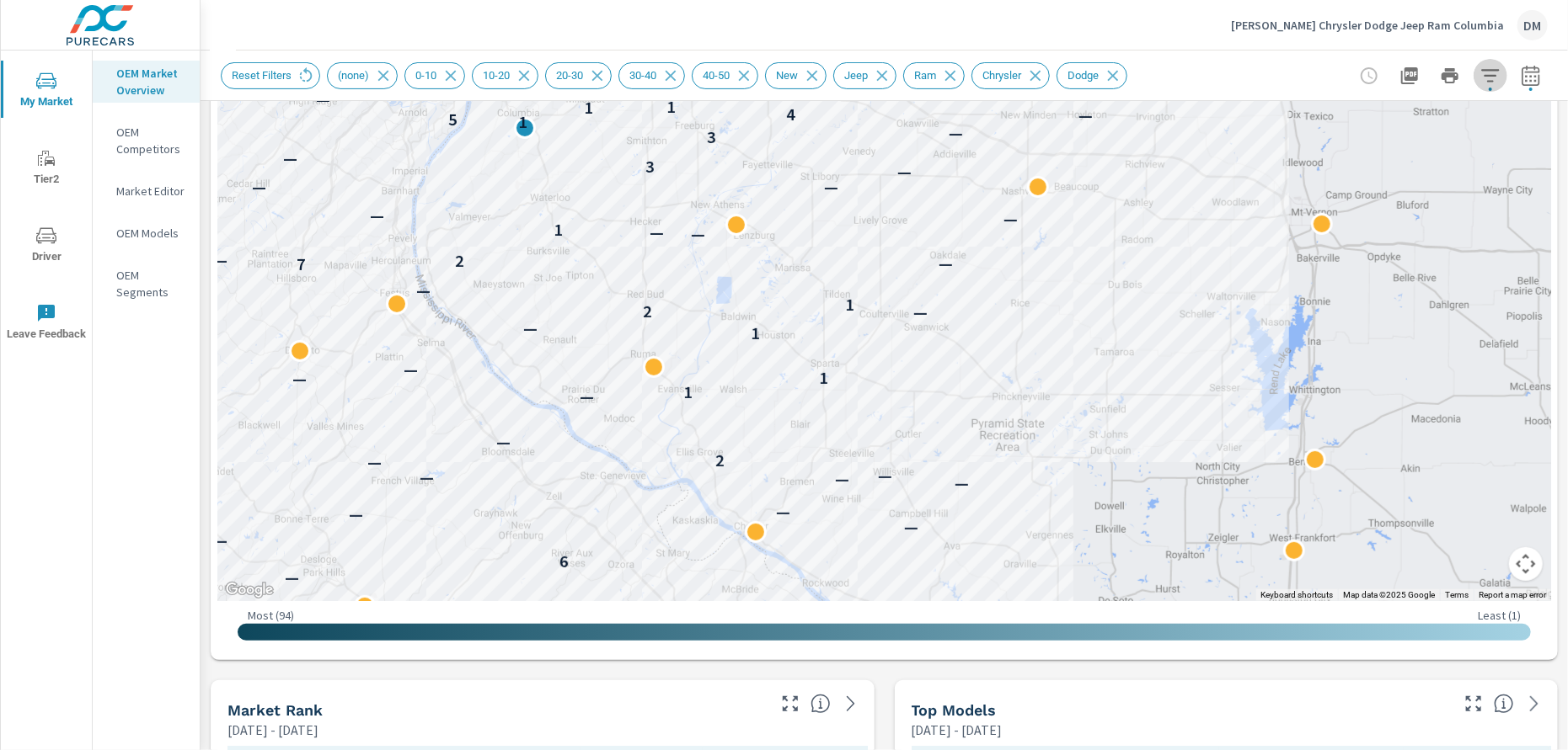
click at [1480, 74] on icon "button" at bounding box center [1489, 75] width 18 height 13
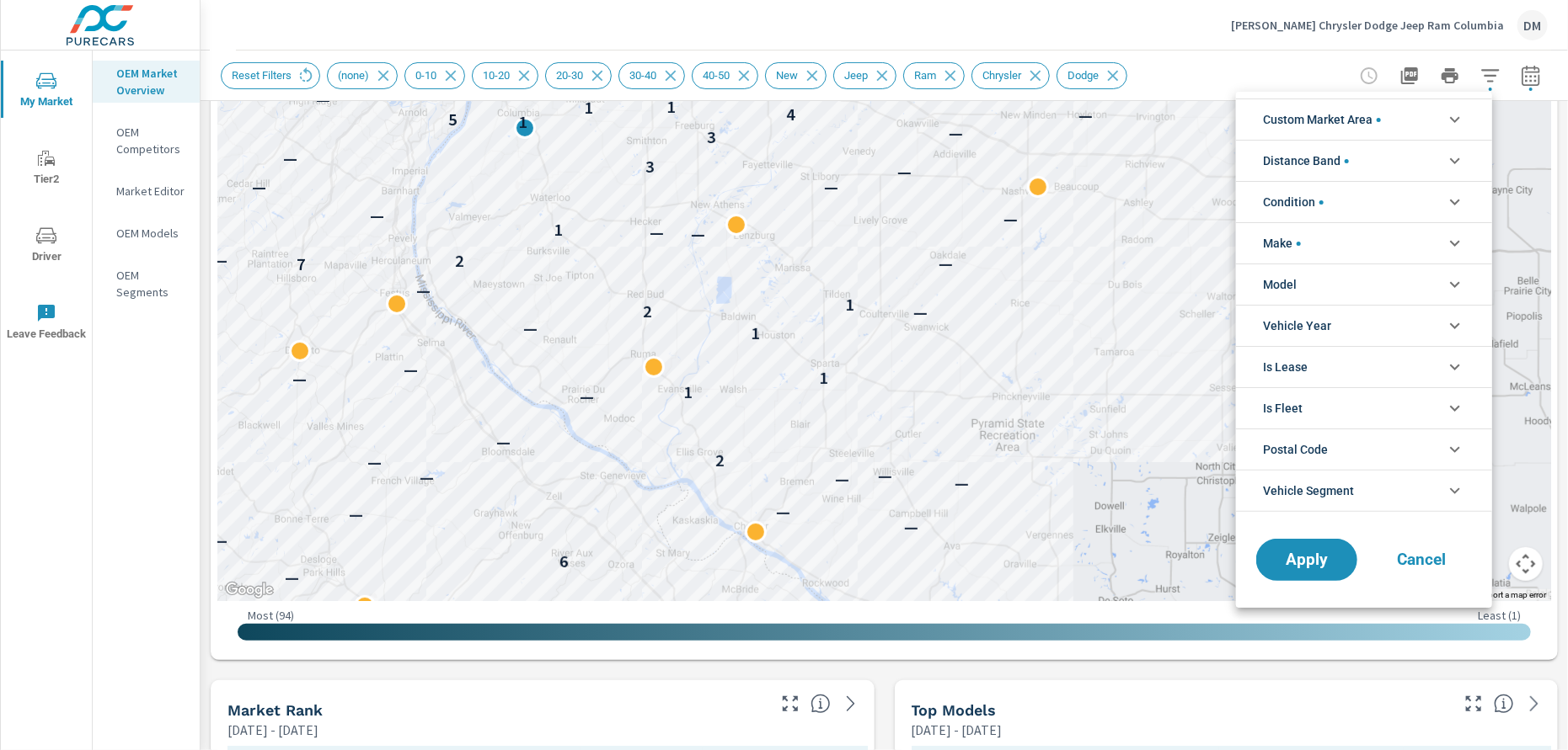
scroll to position [113, 0]
click at [1442, 122] on li "Custom Market Area" at bounding box center [1363, 119] width 256 height 41
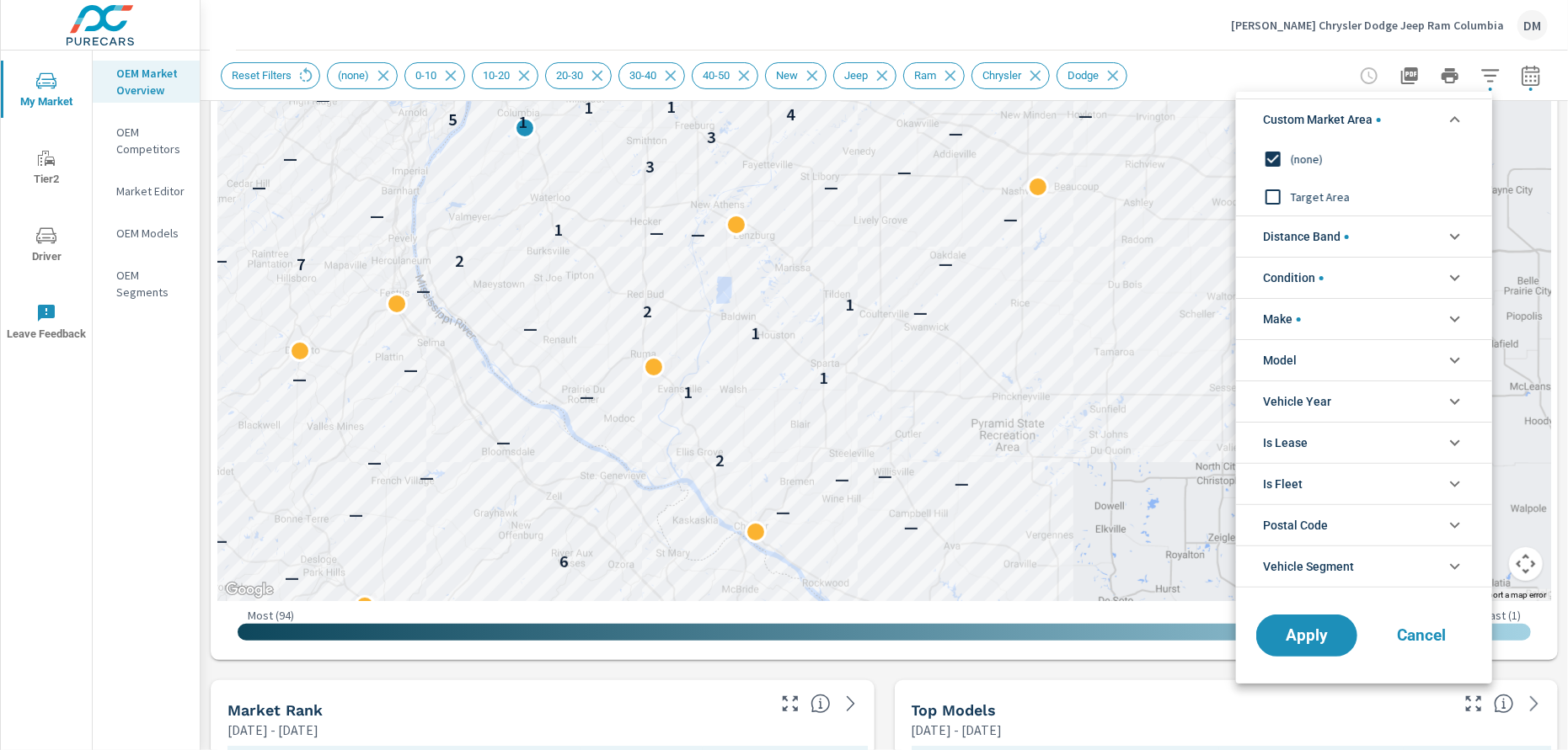
click at [1323, 235] on span "Distance Band" at bounding box center [1305, 235] width 86 height 40
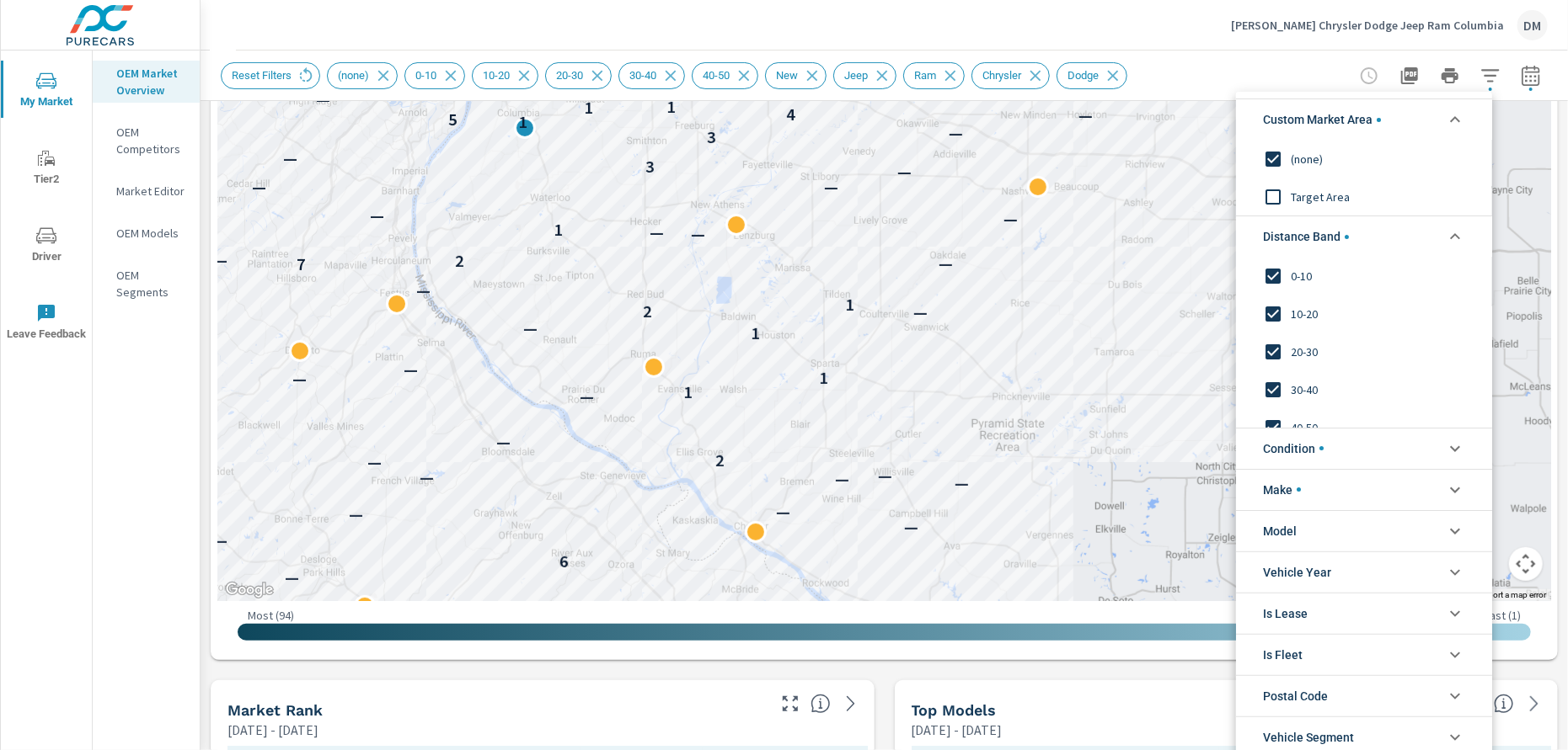
scroll to position [57, 0]
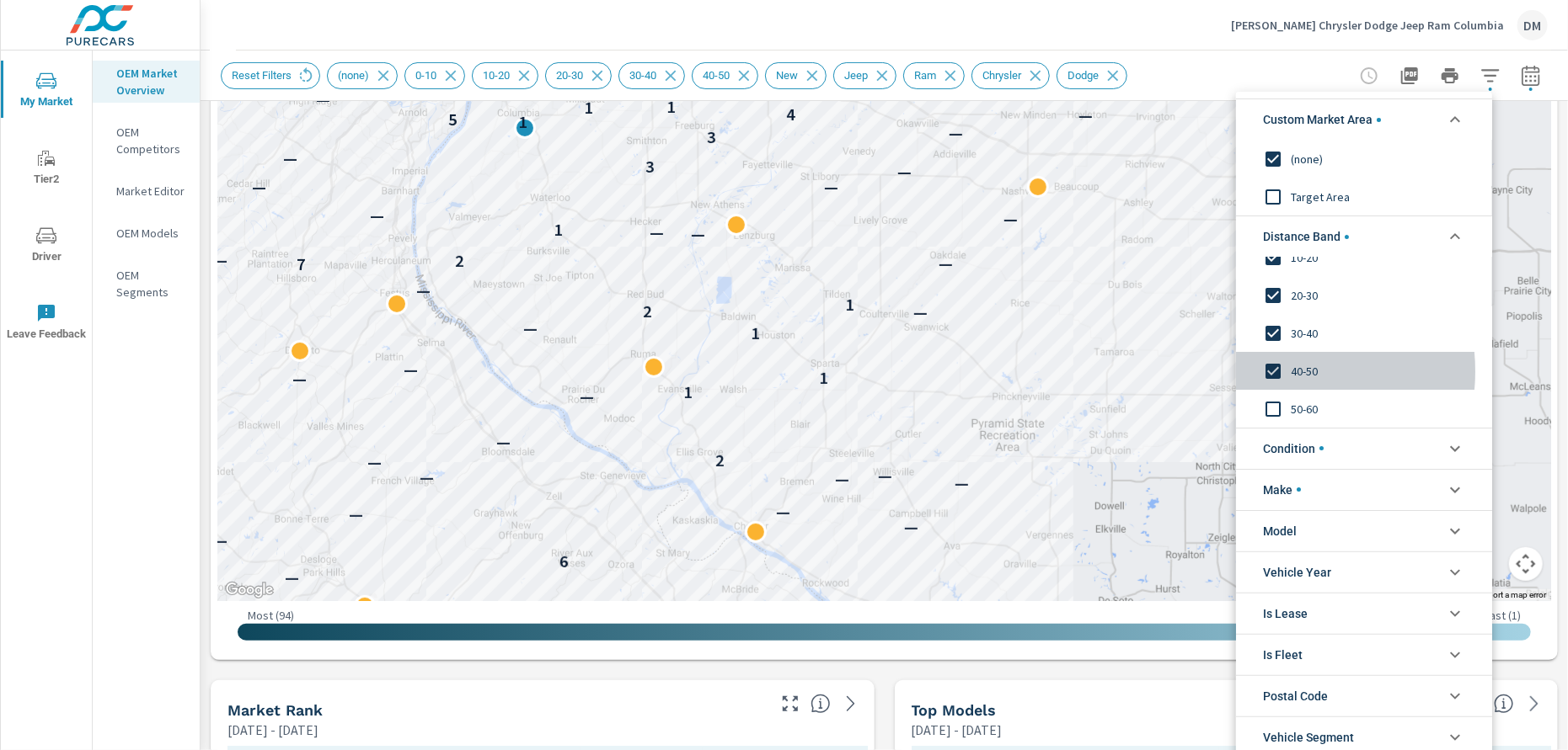
click at [1270, 370] on input "filter options" at bounding box center [1273, 371] width 35 height 35
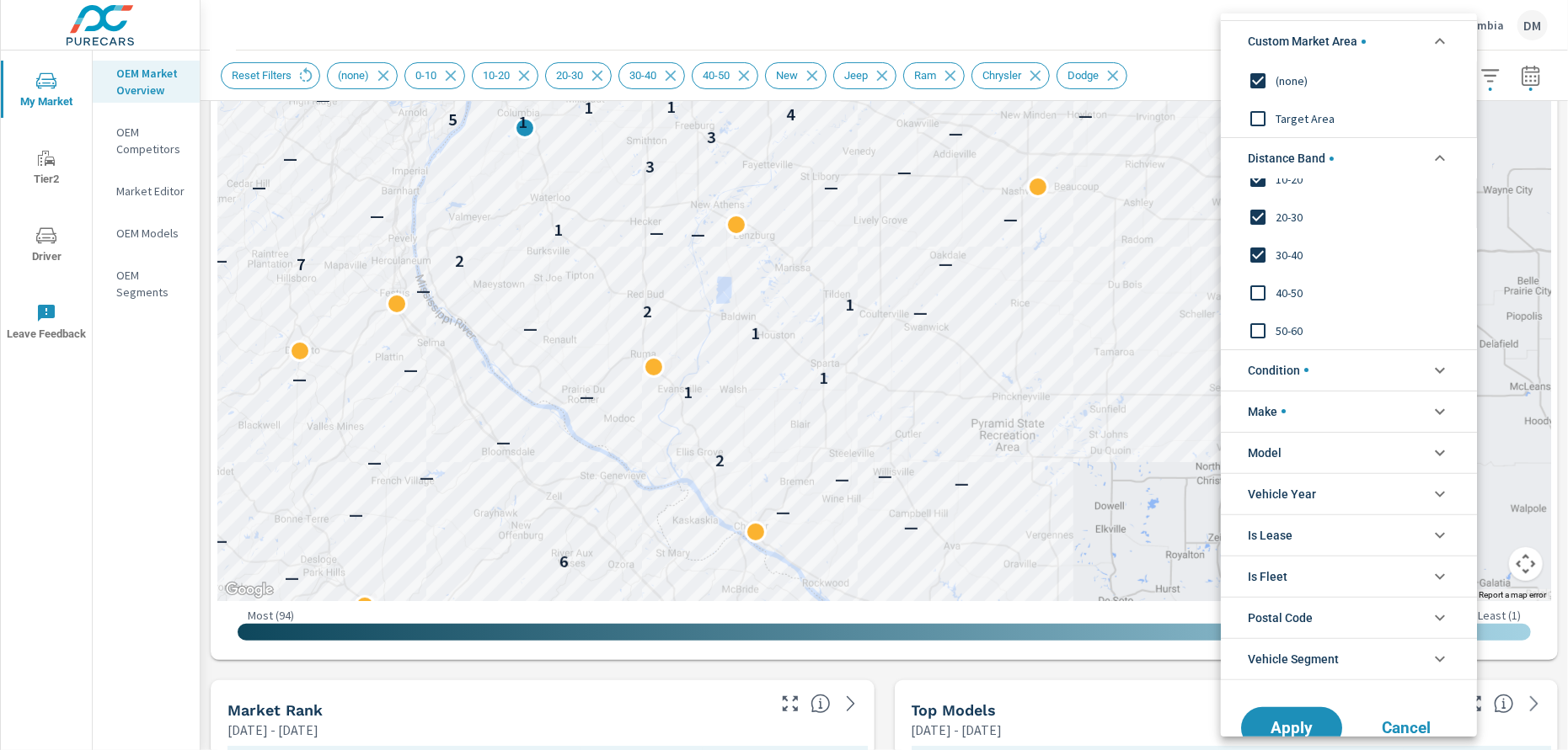
click at [1255, 248] on input "filter options" at bounding box center [1258, 255] width 35 height 35
click at [1287, 725] on span "Apply" at bounding box center [1291, 727] width 69 height 16
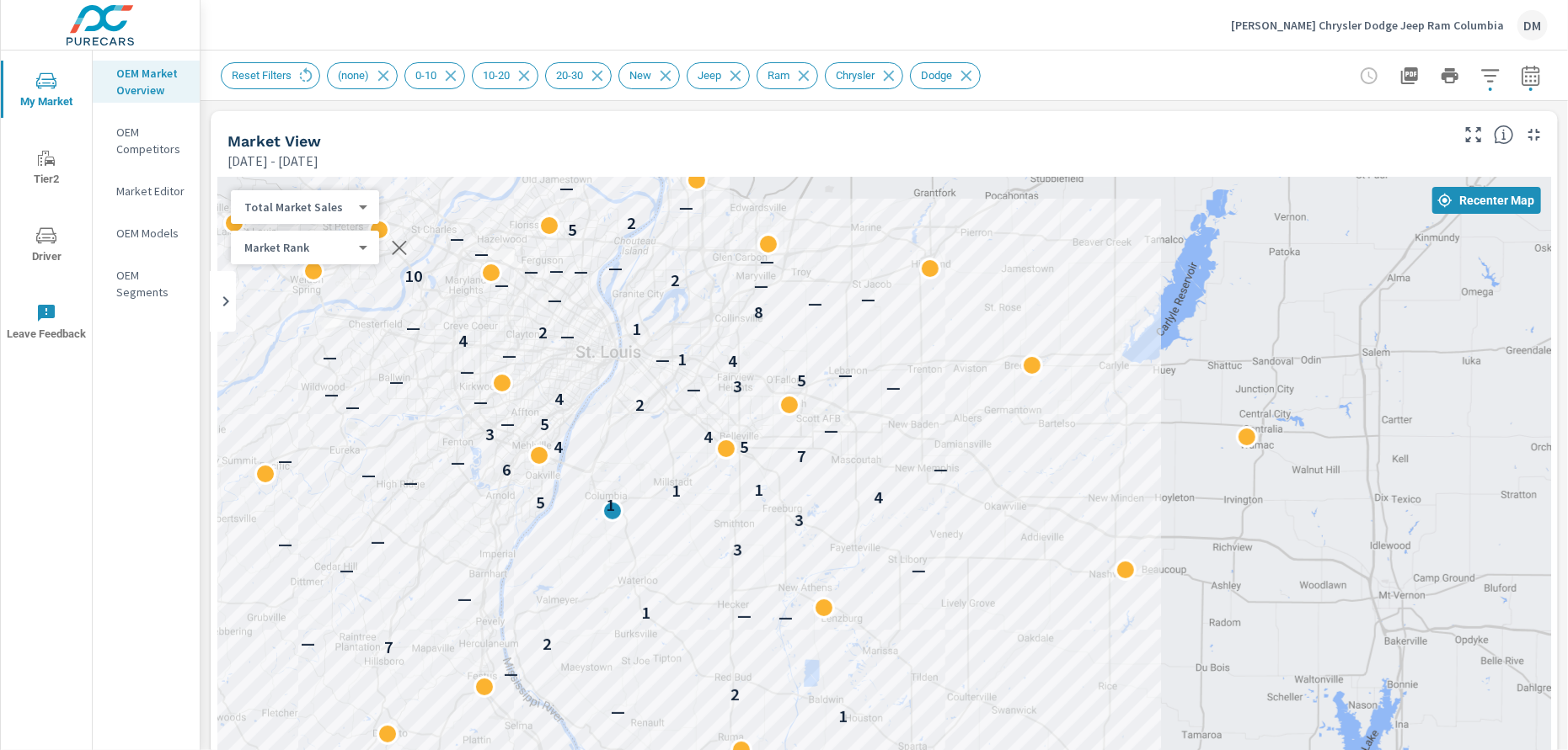
drag, startPoint x: 893, startPoint y: 501, endPoint x: 982, endPoint y: 624, distance: 151.8
click at [982, 624] on div "— — 1 — — 1 — 2 — 7 2 — — — 1 — — — 3 — — 3 1 5 4 1 1 — — 6 — — — 7 5 4 4 3 — 5…" at bounding box center [884, 518] width 1333 height 684
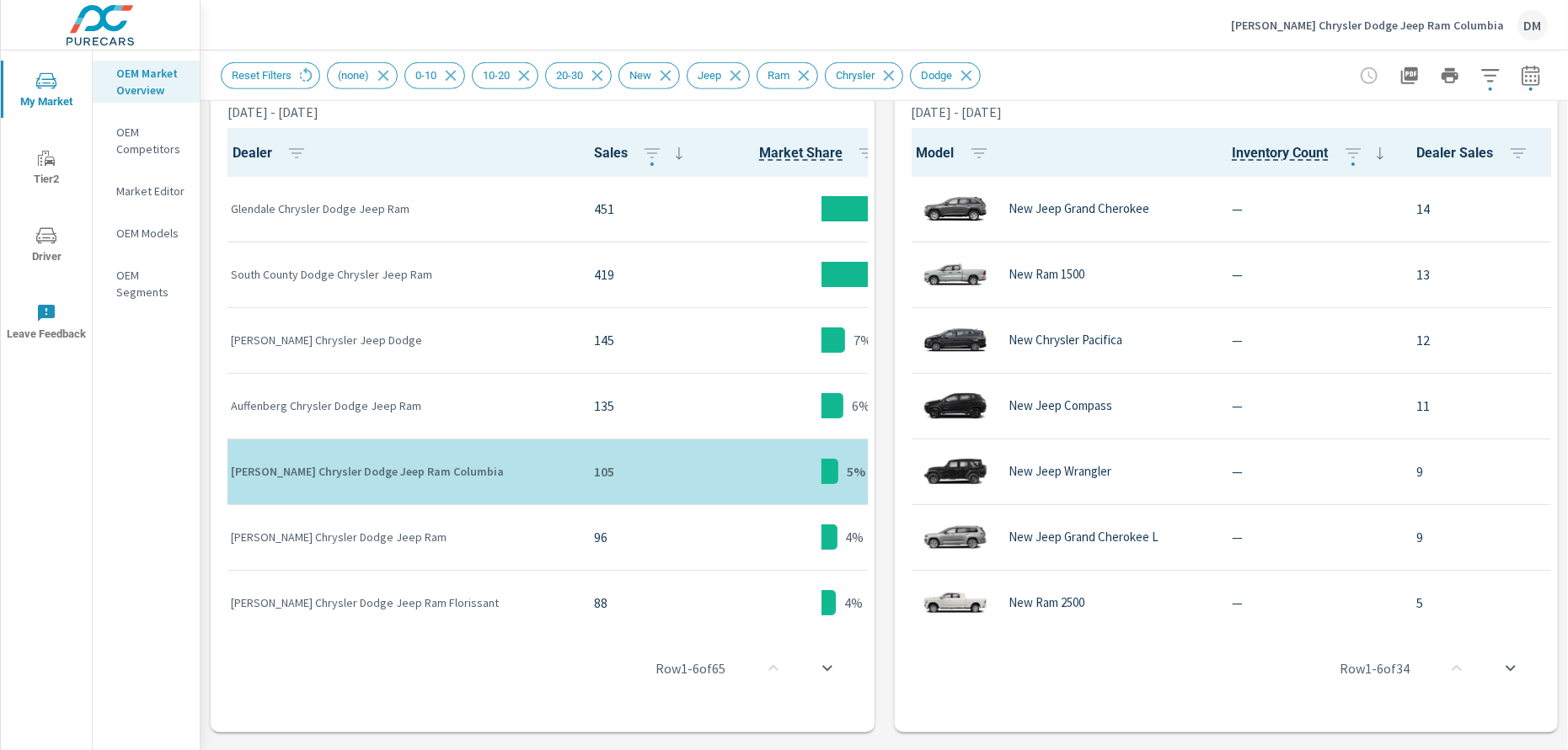
scroll to position [830, 0]
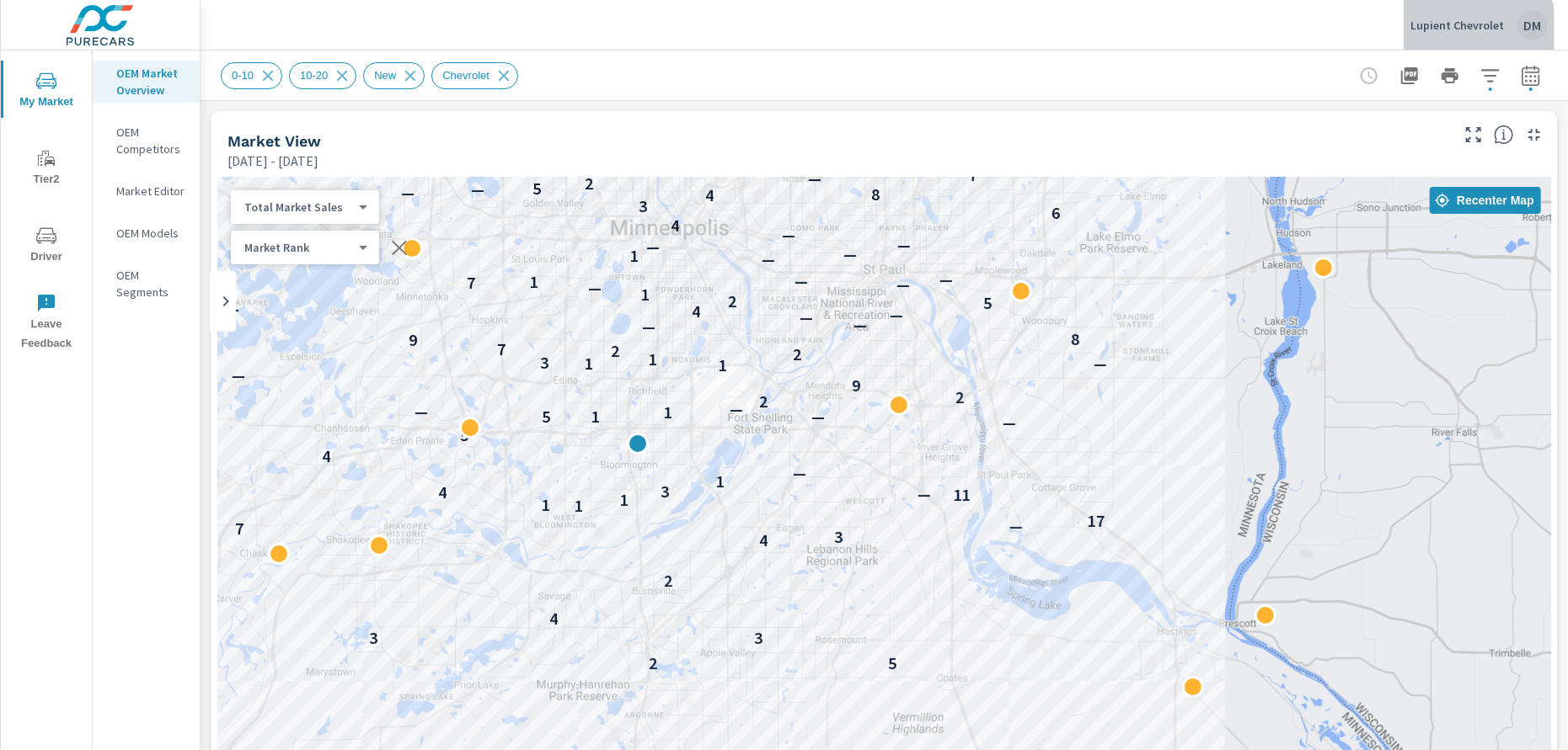
click at [1446, 32] on div "Lupient Chevrolet DM" at bounding box center [1478, 25] width 137 height 31
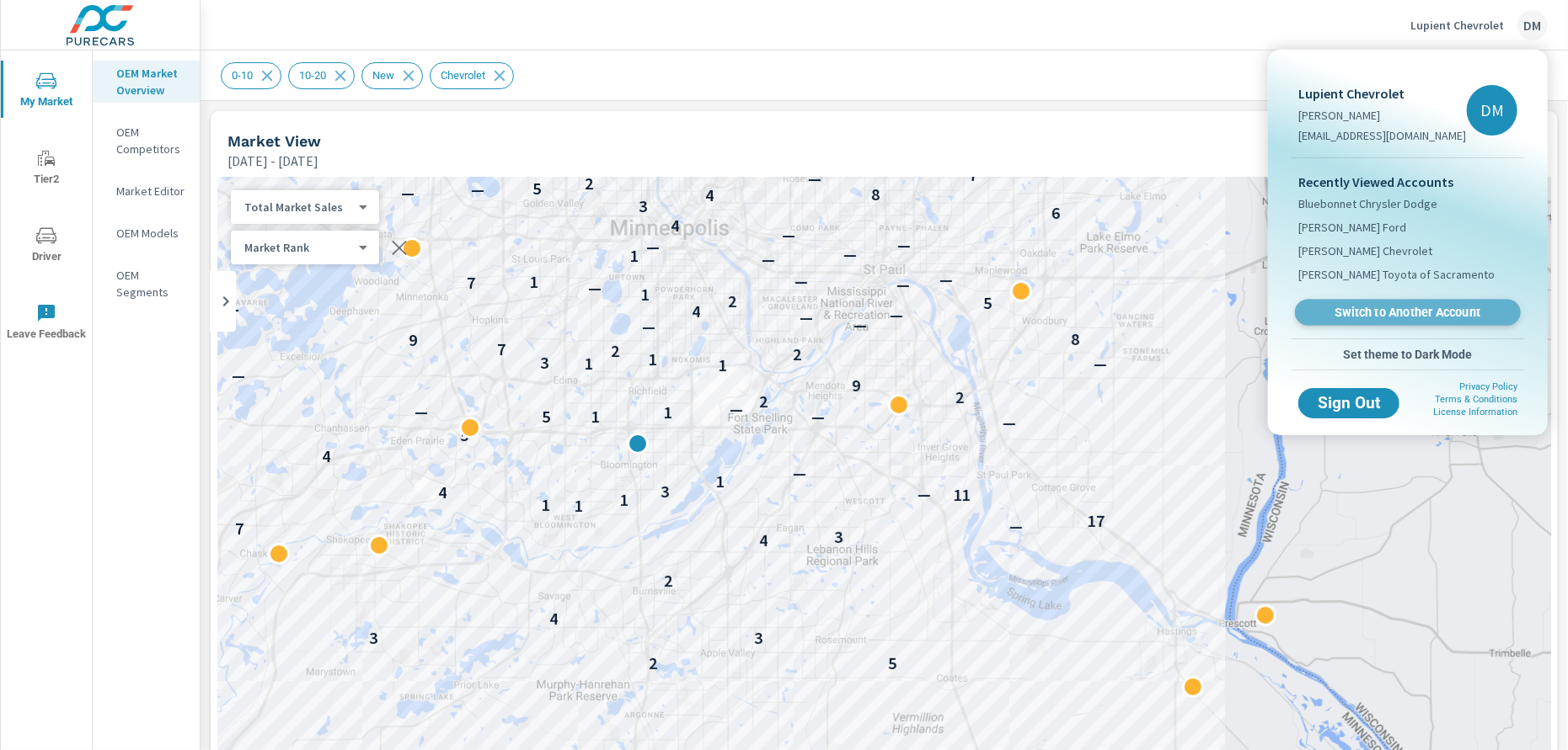
click at [1410, 318] on span "Switch to Another Account" at bounding box center [1407, 312] width 207 height 16
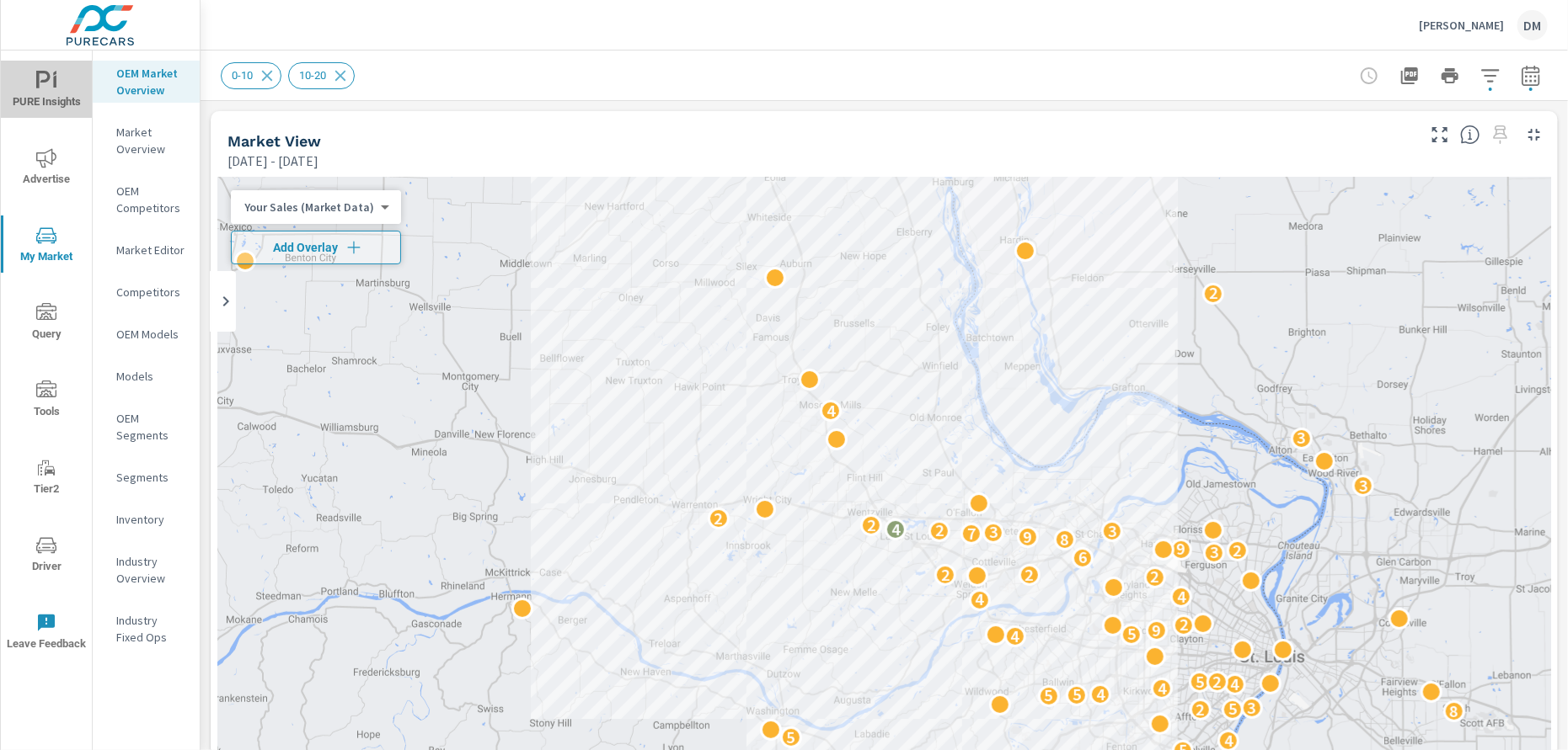
click at [36, 82] on icon "nav menu" at bounding box center [43, 79] width 14 height 18
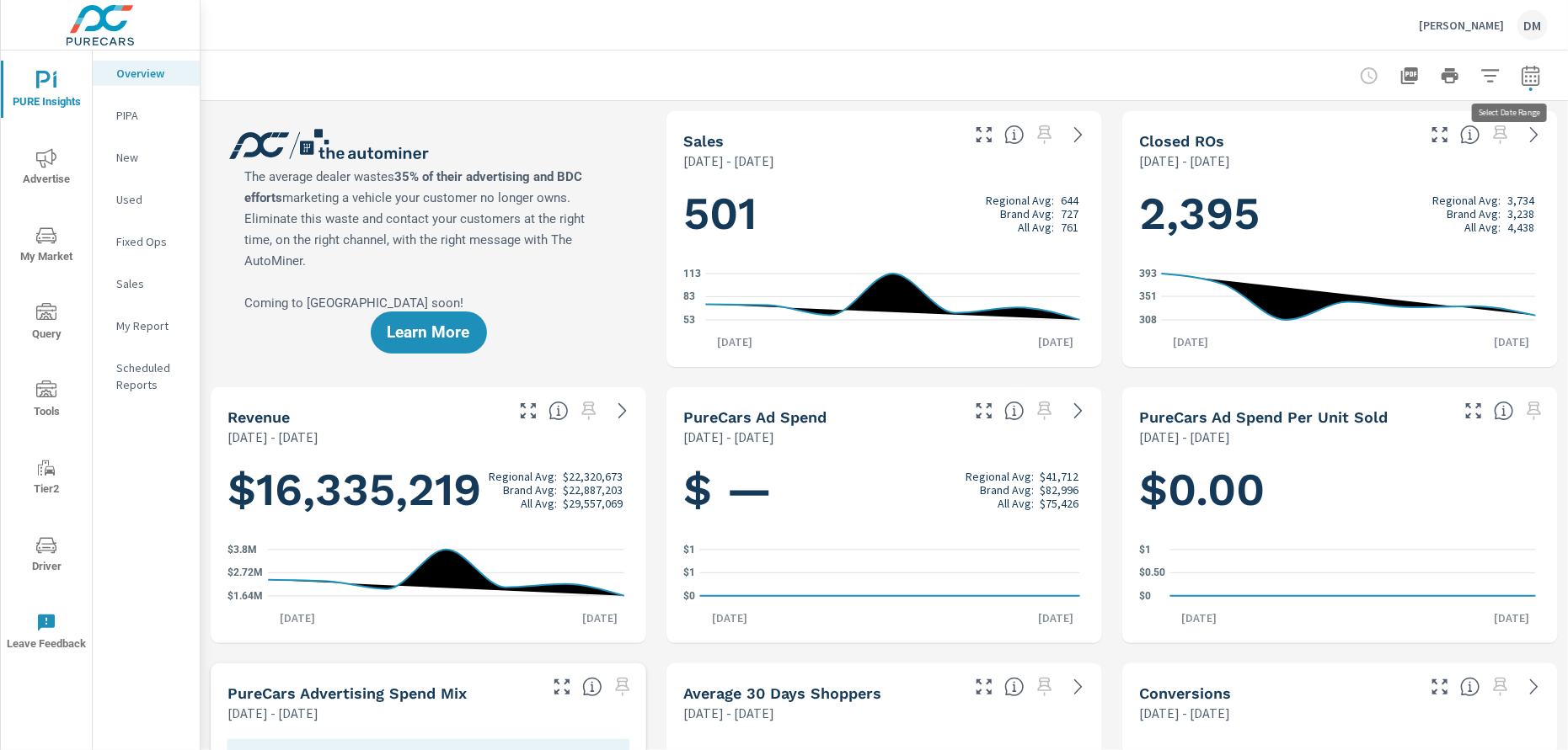
click at [1521, 75] on icon "button" at bounding box center [1531, 76] width 20 height 20
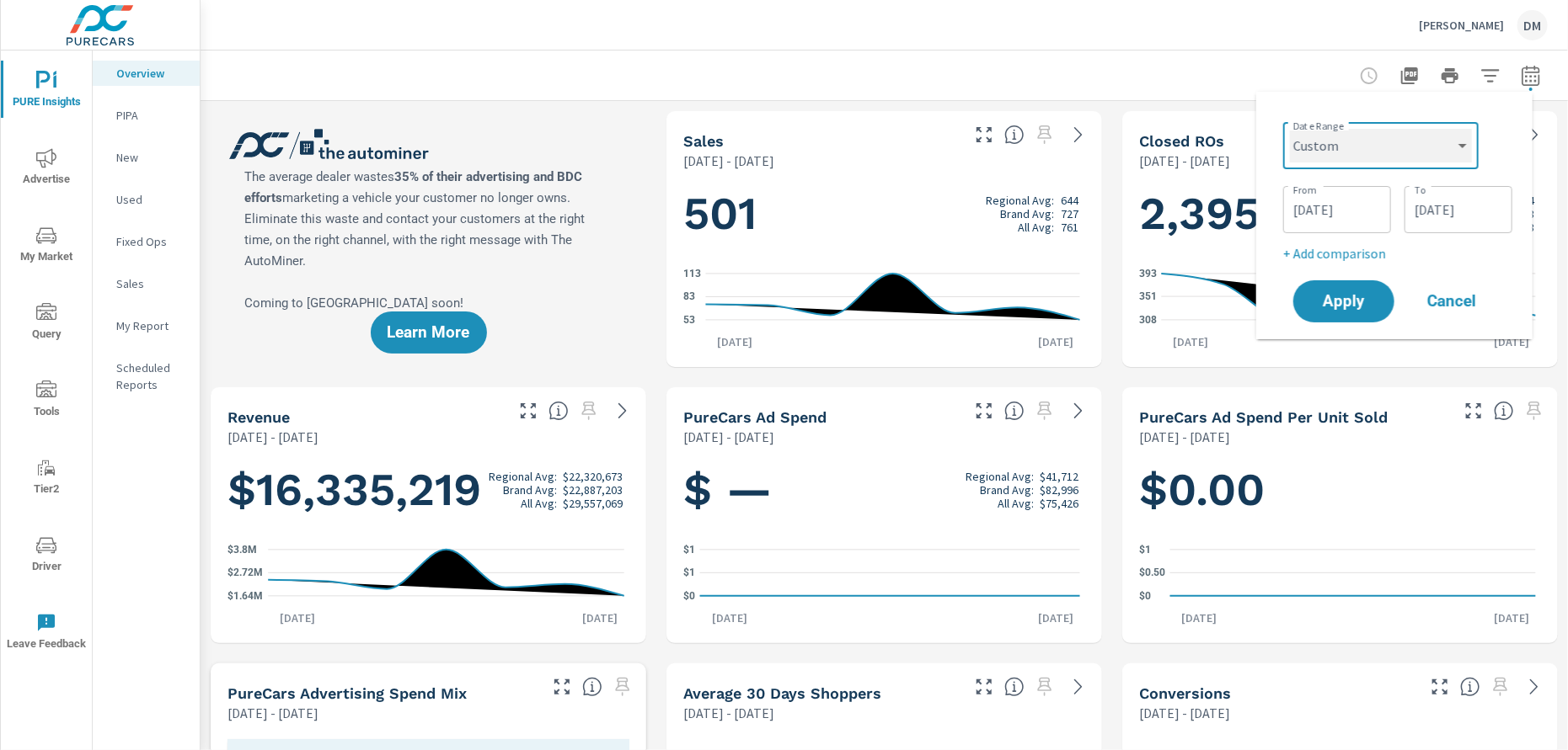
click at [1370, 160] on select "Custom Yesterday Last week Last 7 days Last 14 days Last 30 days Last 45 days L…" at bounding box center [1380, 145] width 182 height 33
click at [1290, 128] on select "Custom Yesterday Last week Last 7 days Last 14 days Last 30 days Last 45 days L…" at bounding box center [1380, 145] width 182 height 33
select select "Last 30 days"
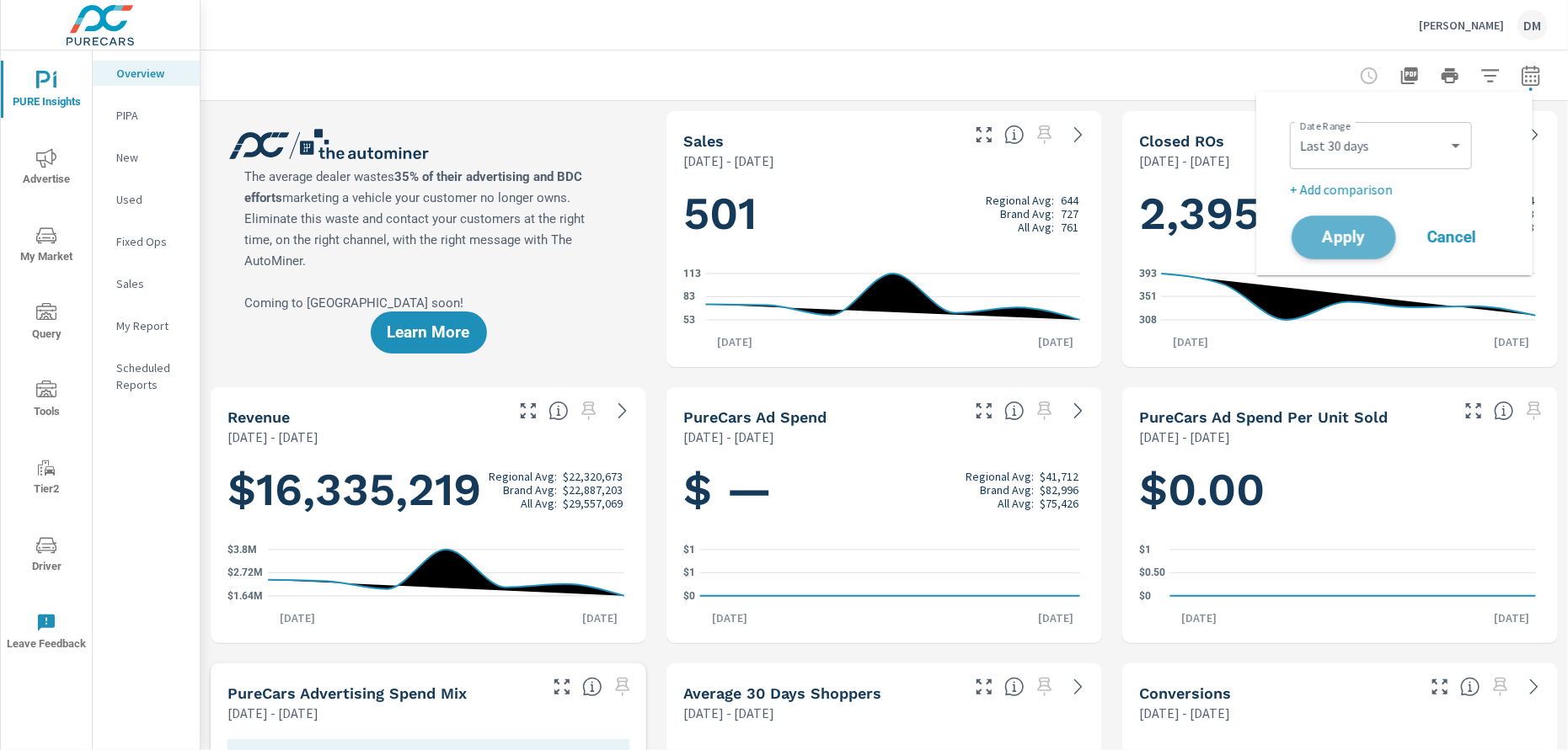
click at [1356, 241] on span "Apply" at bounding box center [1344, 237] width 69 height 16
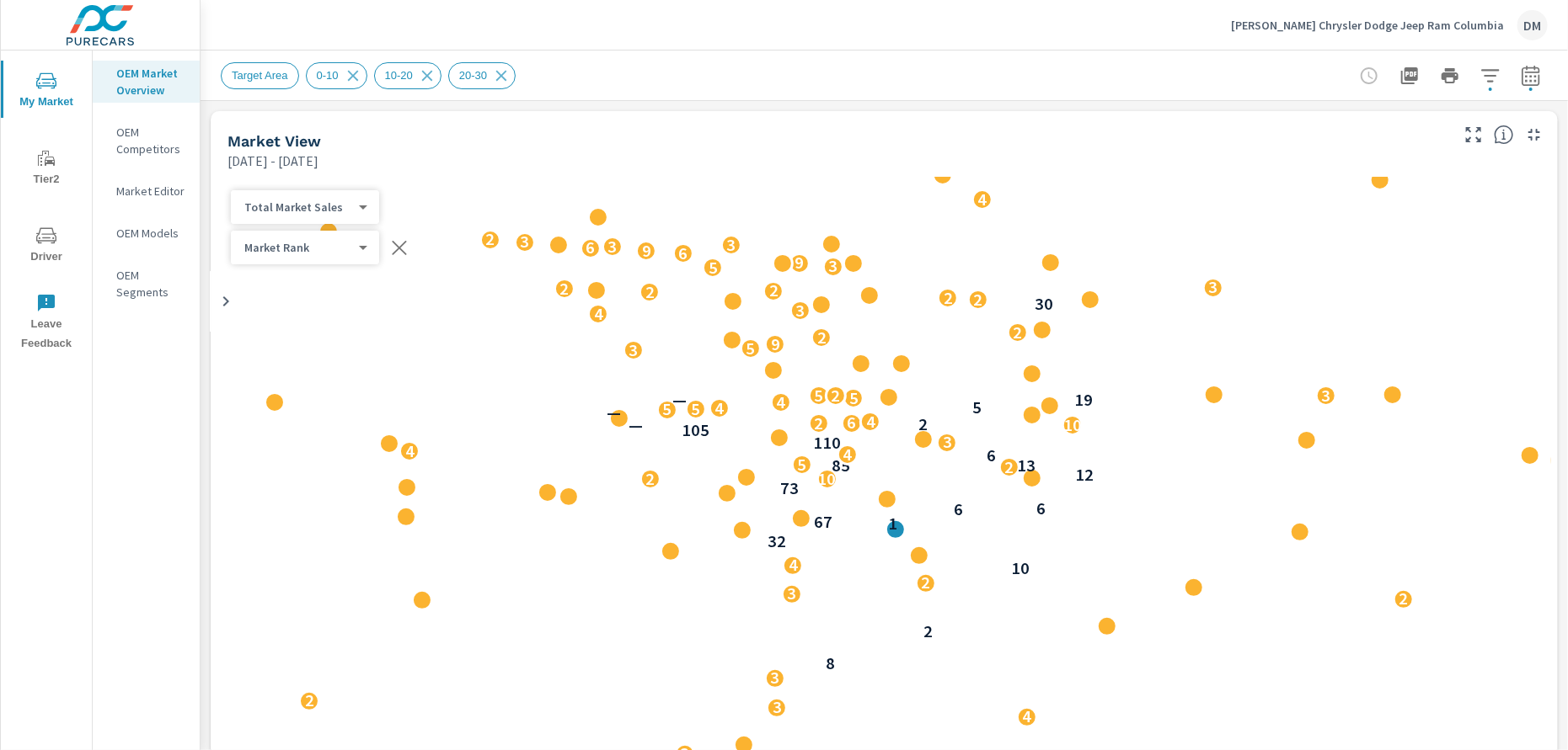
click at [1379, 31] on p "[PERSON_NAME] Chrysler Dodge Jeep Ram Columbia" at bounding box center [1367, 25] width 273 height 15
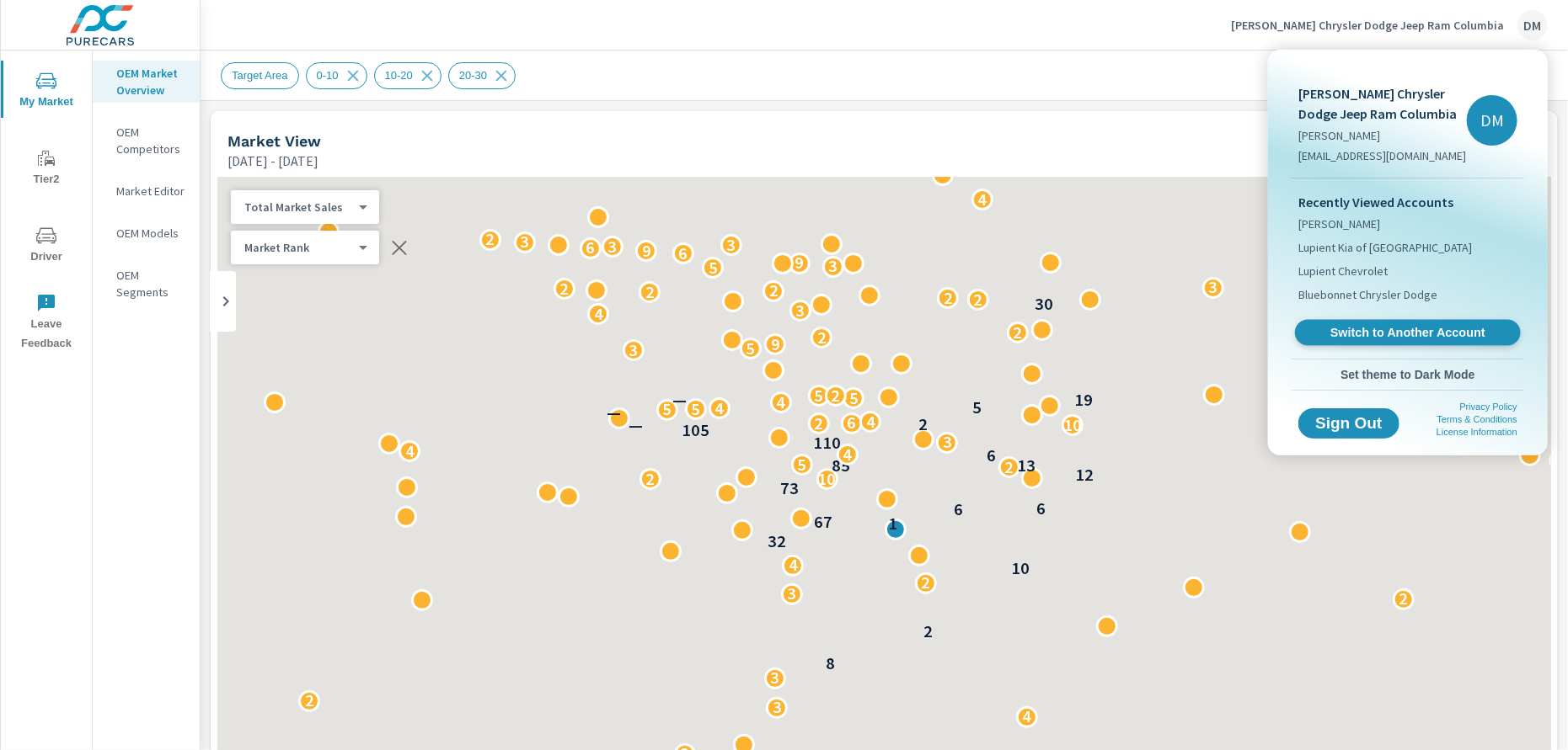
click at [1374, 322] on link "Switch to Another Account" at bounding box center [1407, 333] width 225 height 26
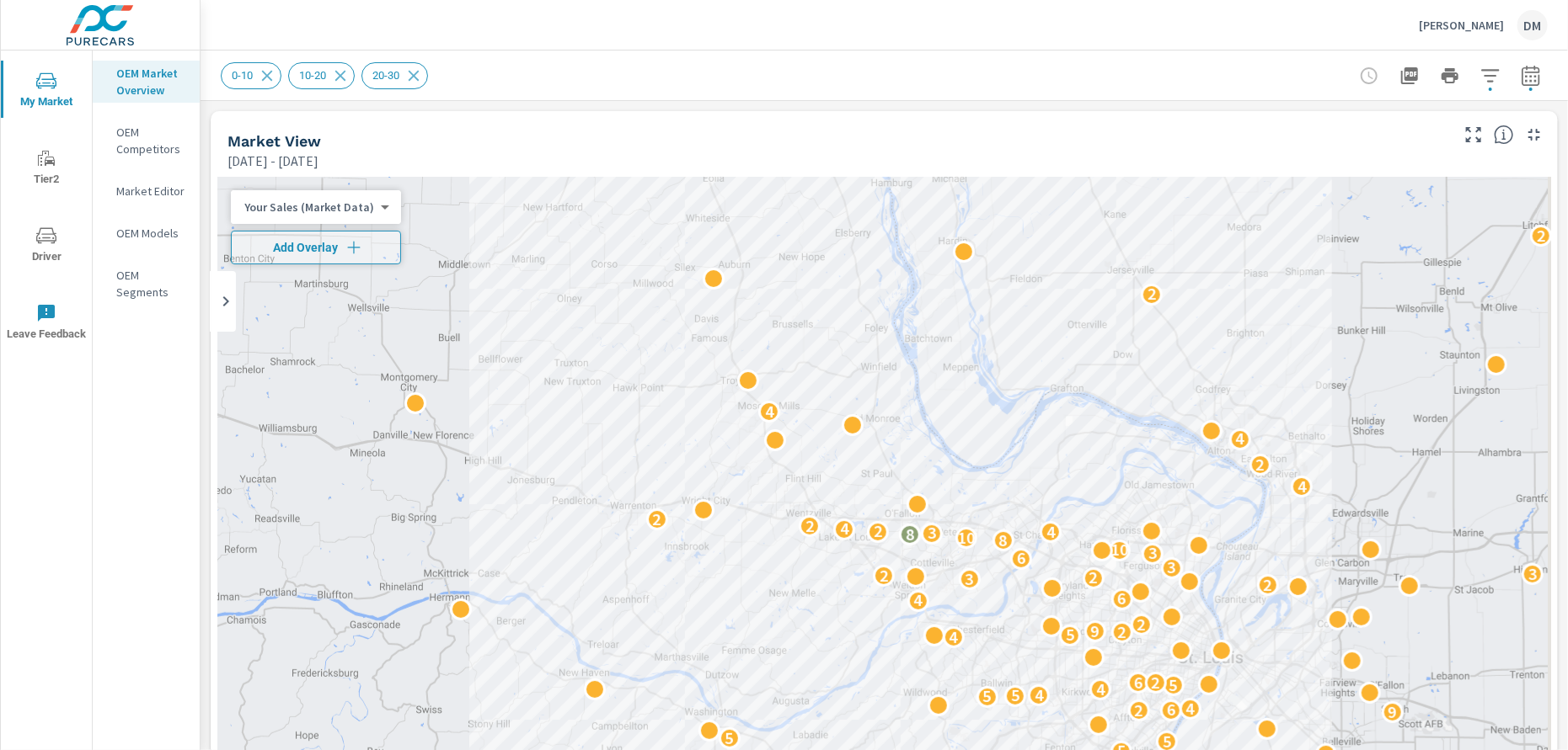
click at [344, 187] on div "3 5 2 3 2 3 3 3 3 5 3 2 2 2 11 2 5 5 5 3 9 2 6 4 3 4 5 5 4 4 5 6 2 4 5 2 9 2 4 …" at bounding box center [884, 518] width 1333 height 684
click at [342, 204] on body "My Market Tier2 Driver Leave Feedback OEM Market Overview OEM Competitors Marke…" at bounding box center [784, 375] width 1568 height 750
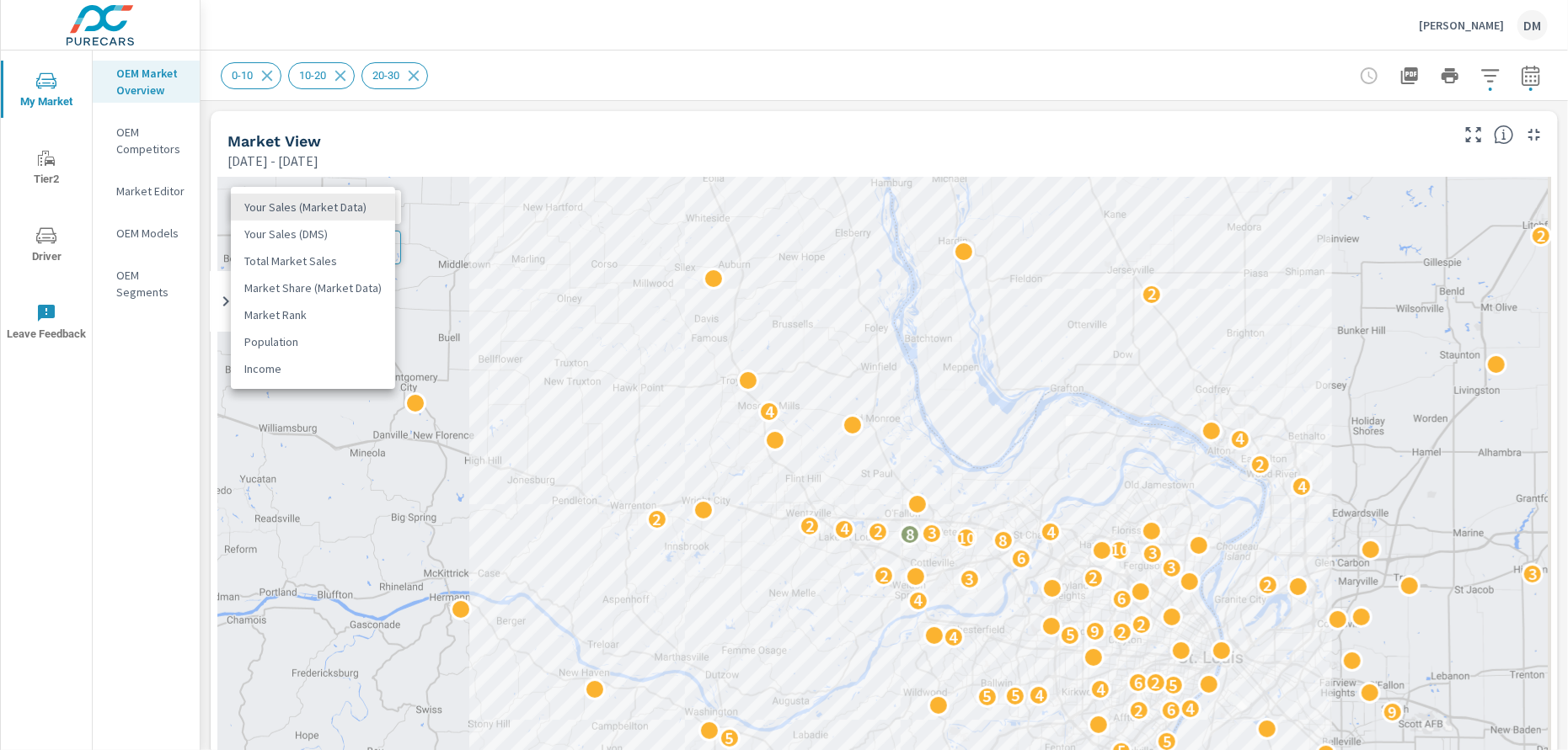
click at [330, 259] on li "Total Market Sales" at bounding box center [313, 261] width 164 height 27
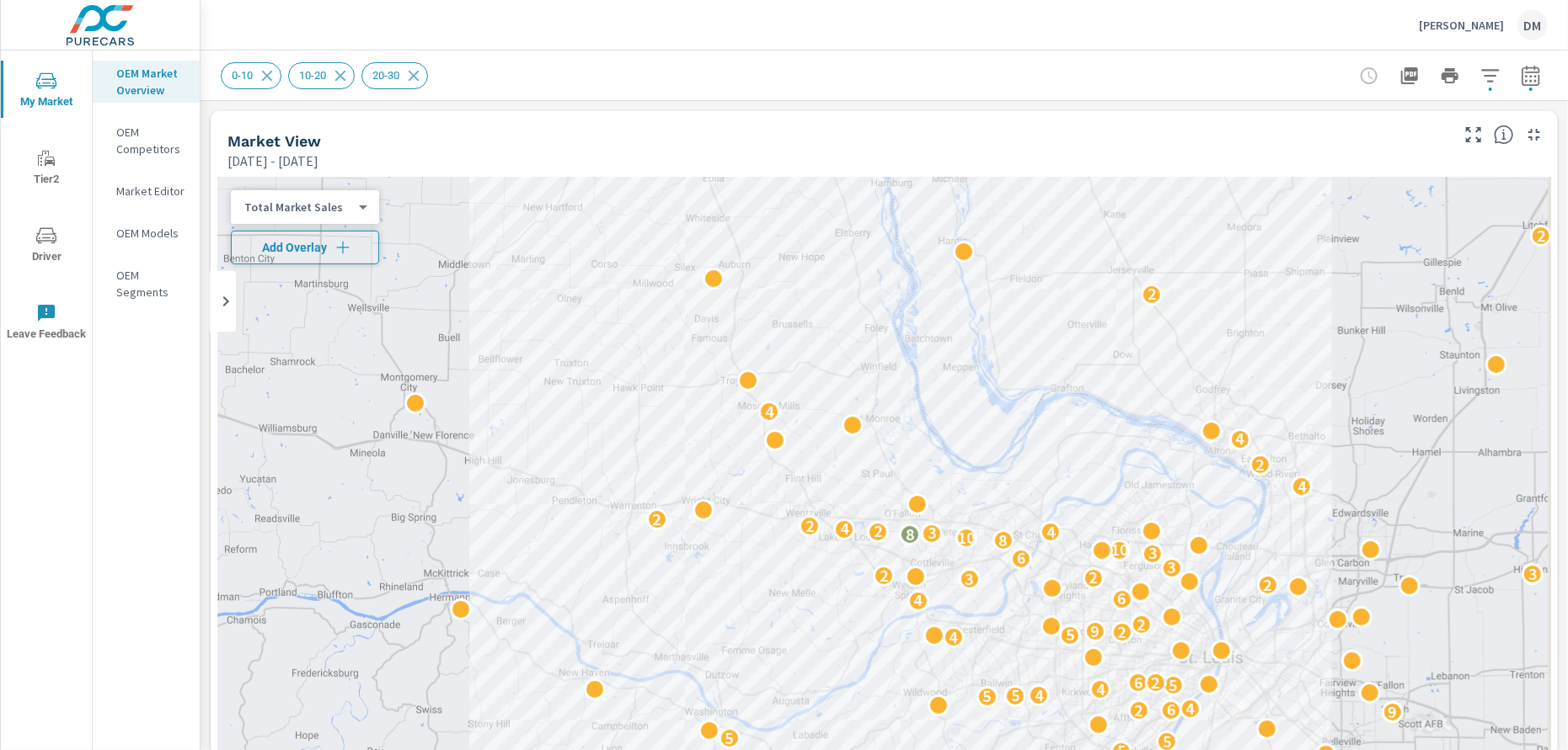
click at [327, 246] on span "Add Overlay" at bounding box center [304, 248] width 133 height 17
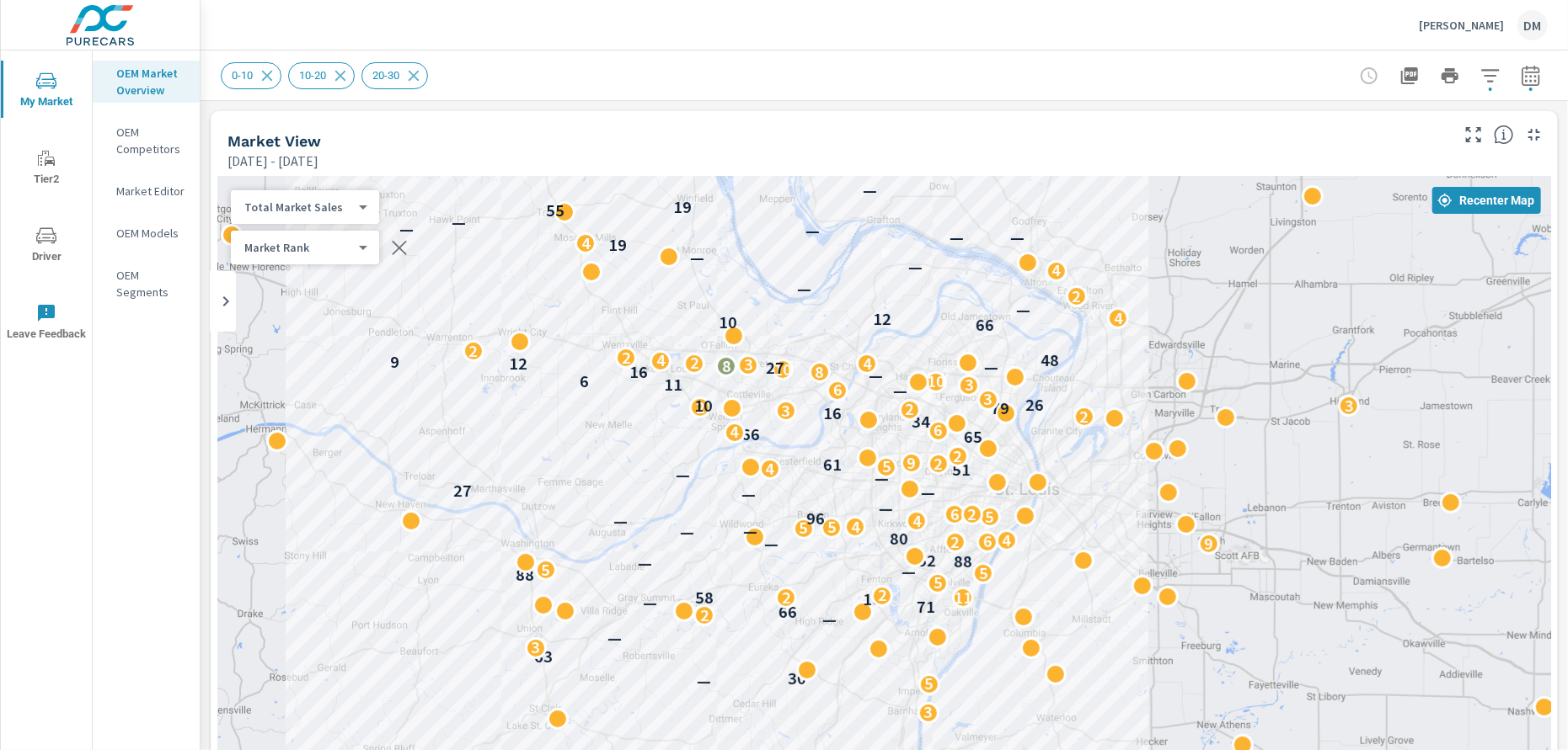
drag, startPoint x: 1342, startPoint y: 564, endPoint x: 1157, endPoint y: 408, distance: 242.0
click at [1156, 397] on div "3 5 2 3 2 3 3 3 3 5 — 30 63 3 — — 2 2 66 71 — 109 58 2 11 2 5 88 5 — 5 — 3 88 5…" at bounding box center [1328, 703] width 1254 height 705
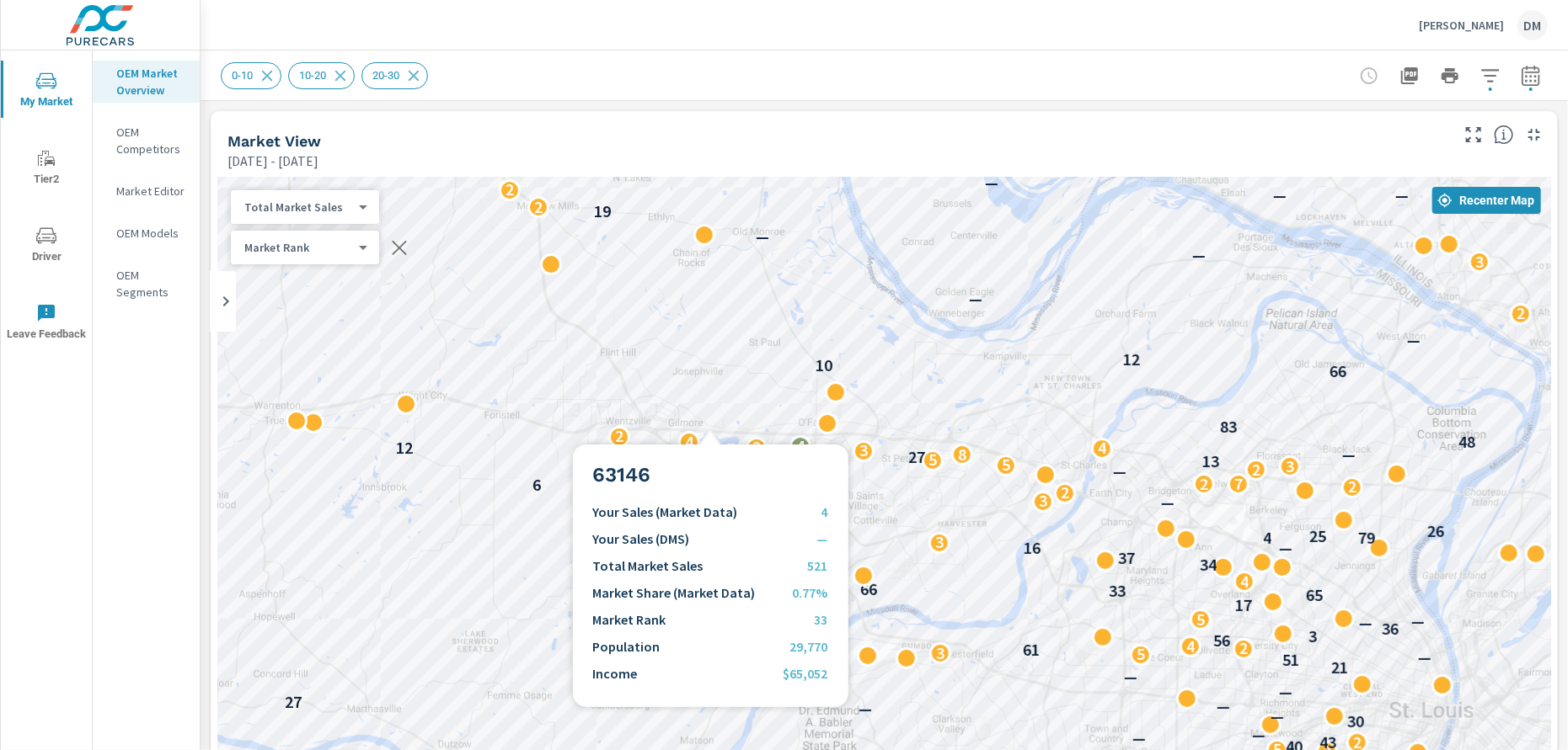
drag, startPoint x: 704, startPoint y: 443, endPoint x: 1069, endPoint y: 595, distance: 395.4
click at [1069, 595] on div "2 2 3 3 2 5 — 30 63 2 — — 2 66 71 — 109 58 4 11 88 — 2 3 — 88 52 — 2 2 54 4 — 8…" at bounding box center [884, 518] width 1333 height 684
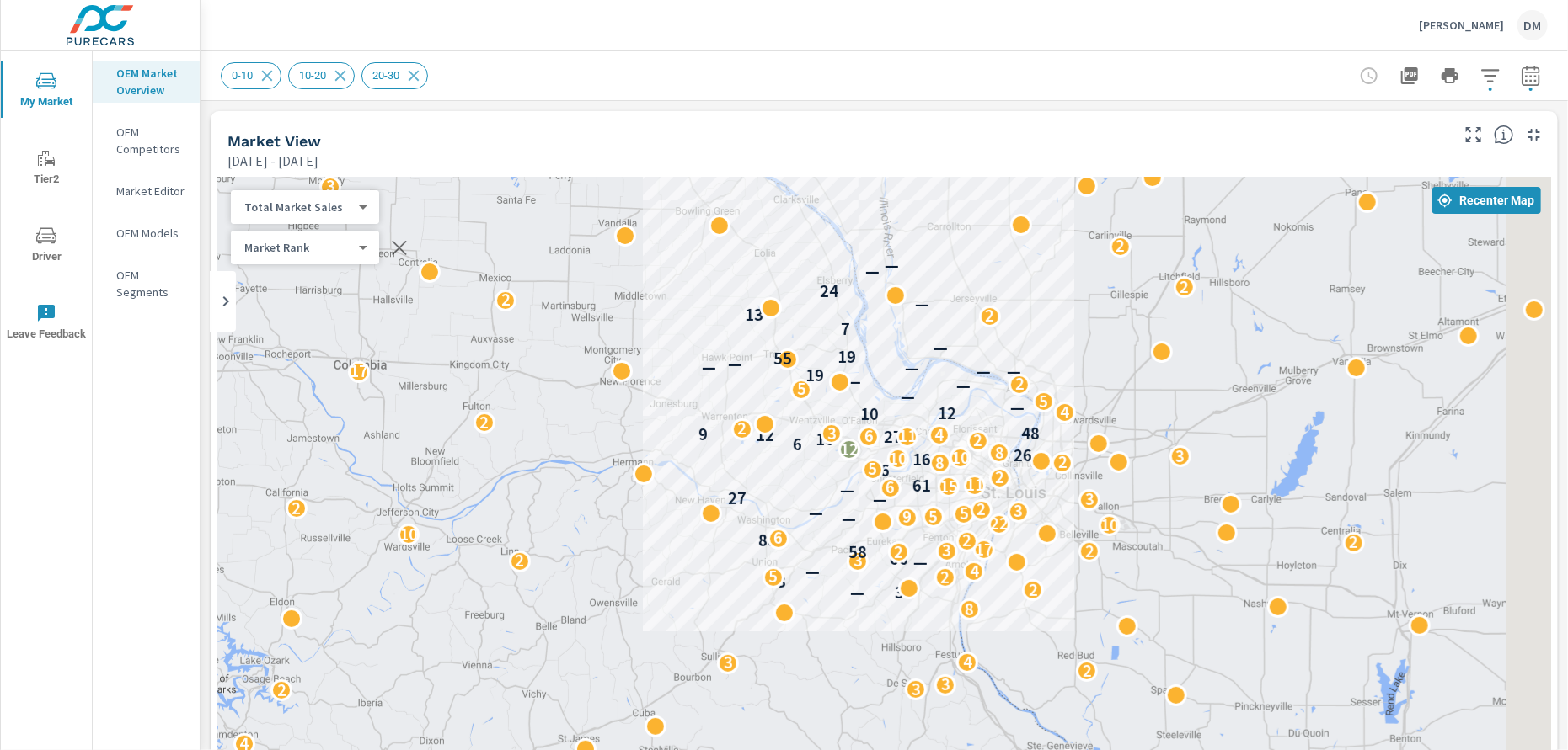
drag, startPoint x: 1300, startPoint y: 597, endPoint x: 1144, endPoint y: 556, distance: 161.3
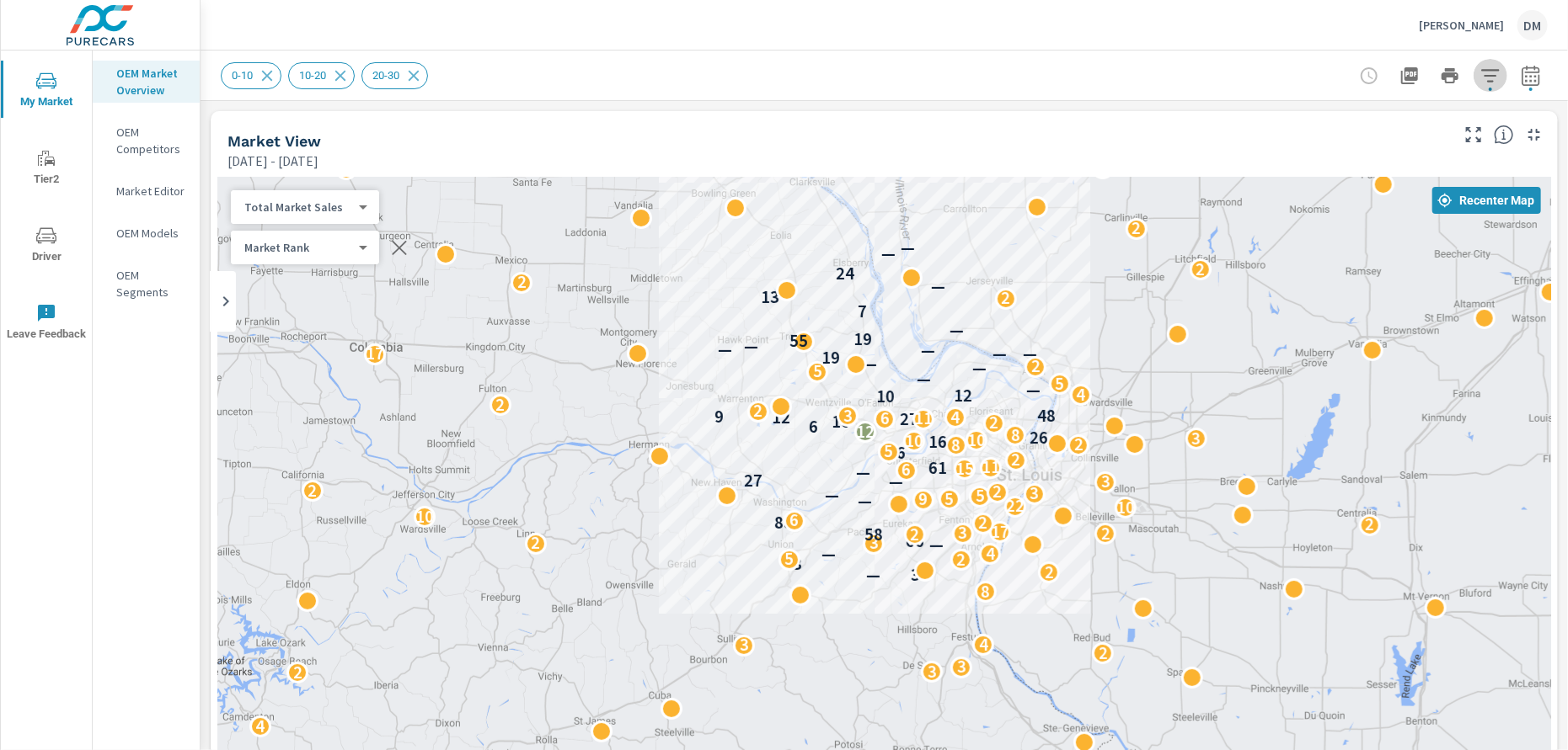
click at [1480, 76] on icon "button" at bounding box center [1490, 76] width 20 height 20
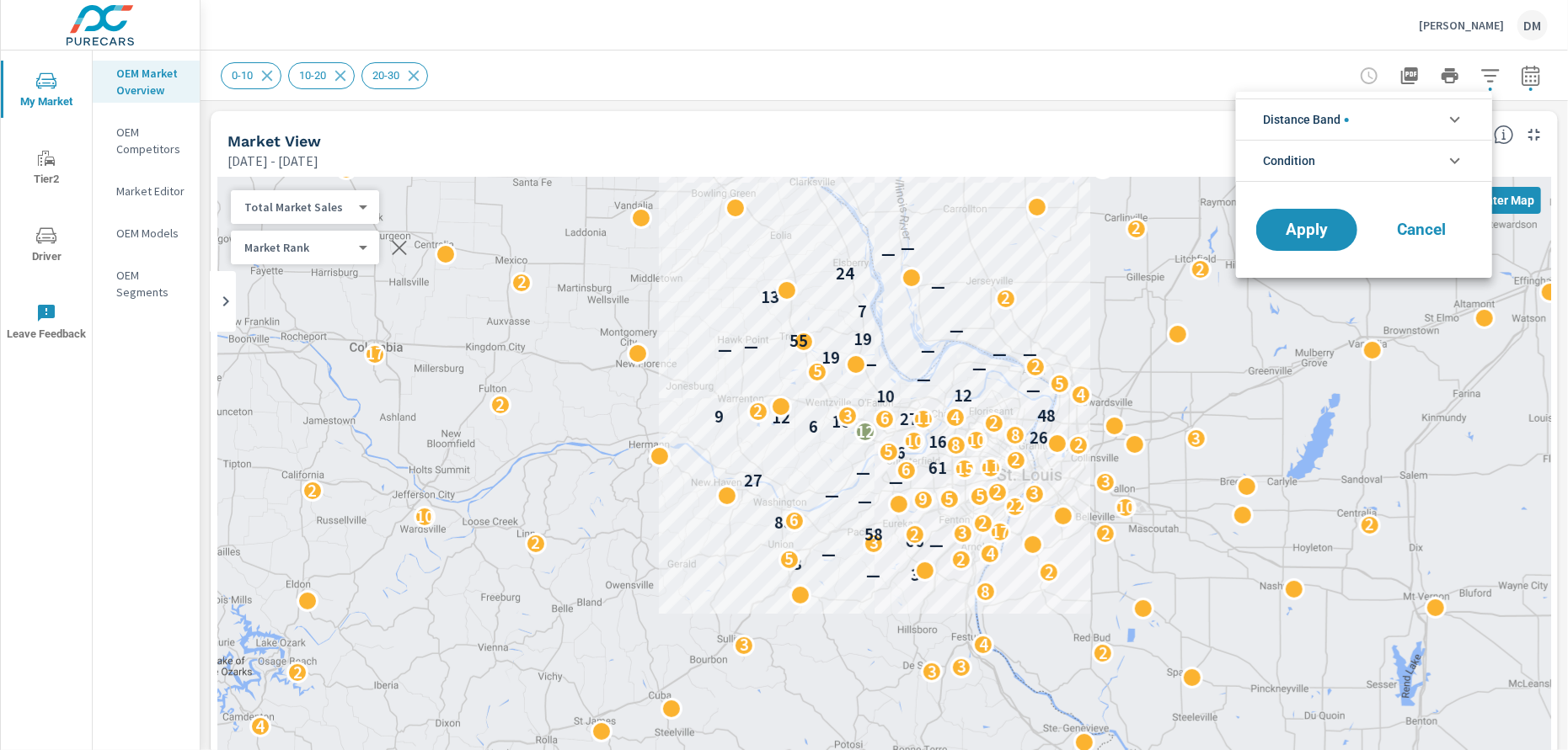
scroll to position [75, 0]
click at [1384, 126] on li "Distance Band" at bounding box center [1363, 119] width 256 height 41
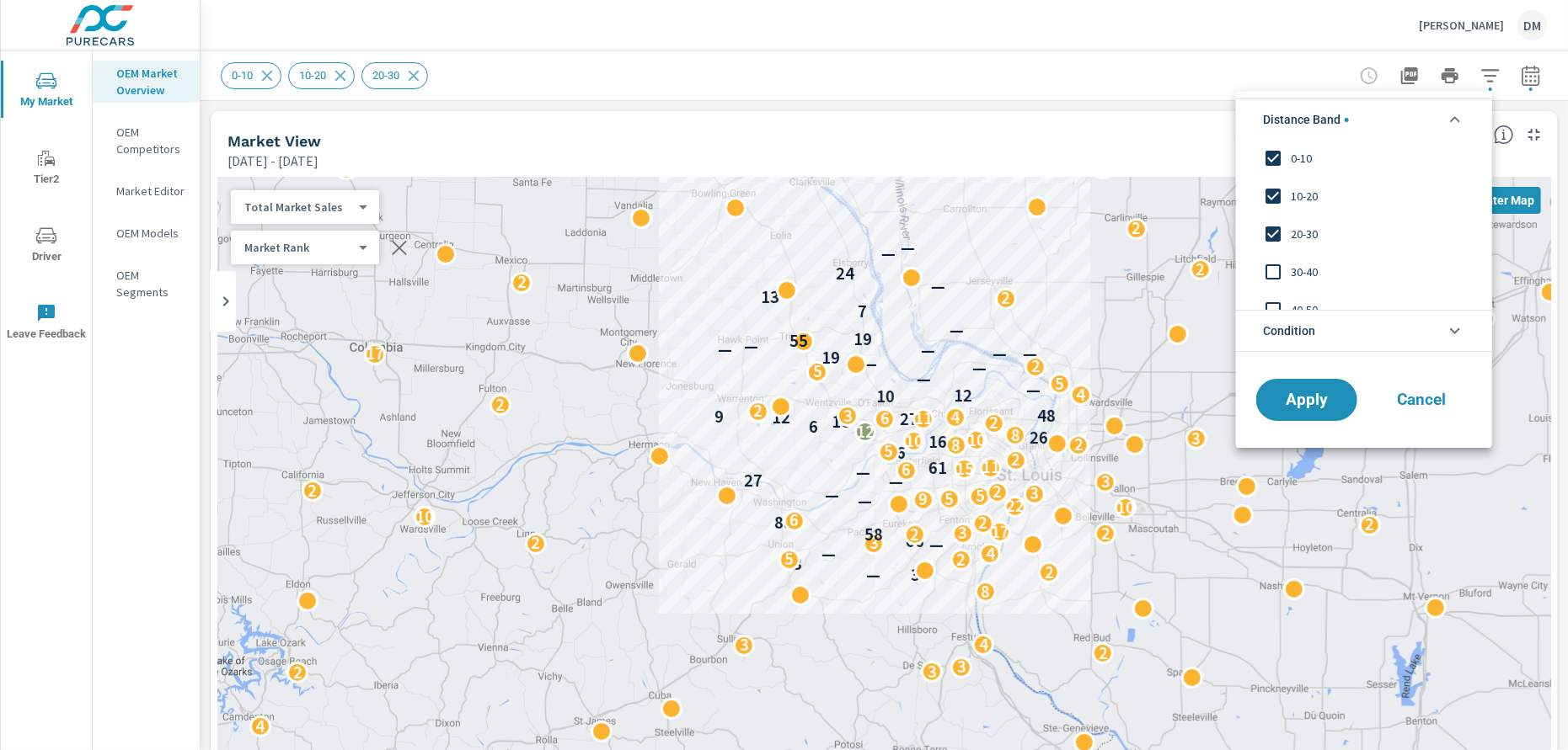
scroll to position [0, 0]
click at [1304, 405] on span "Apply" at bounding box center [1306, 400] width 69 height 16
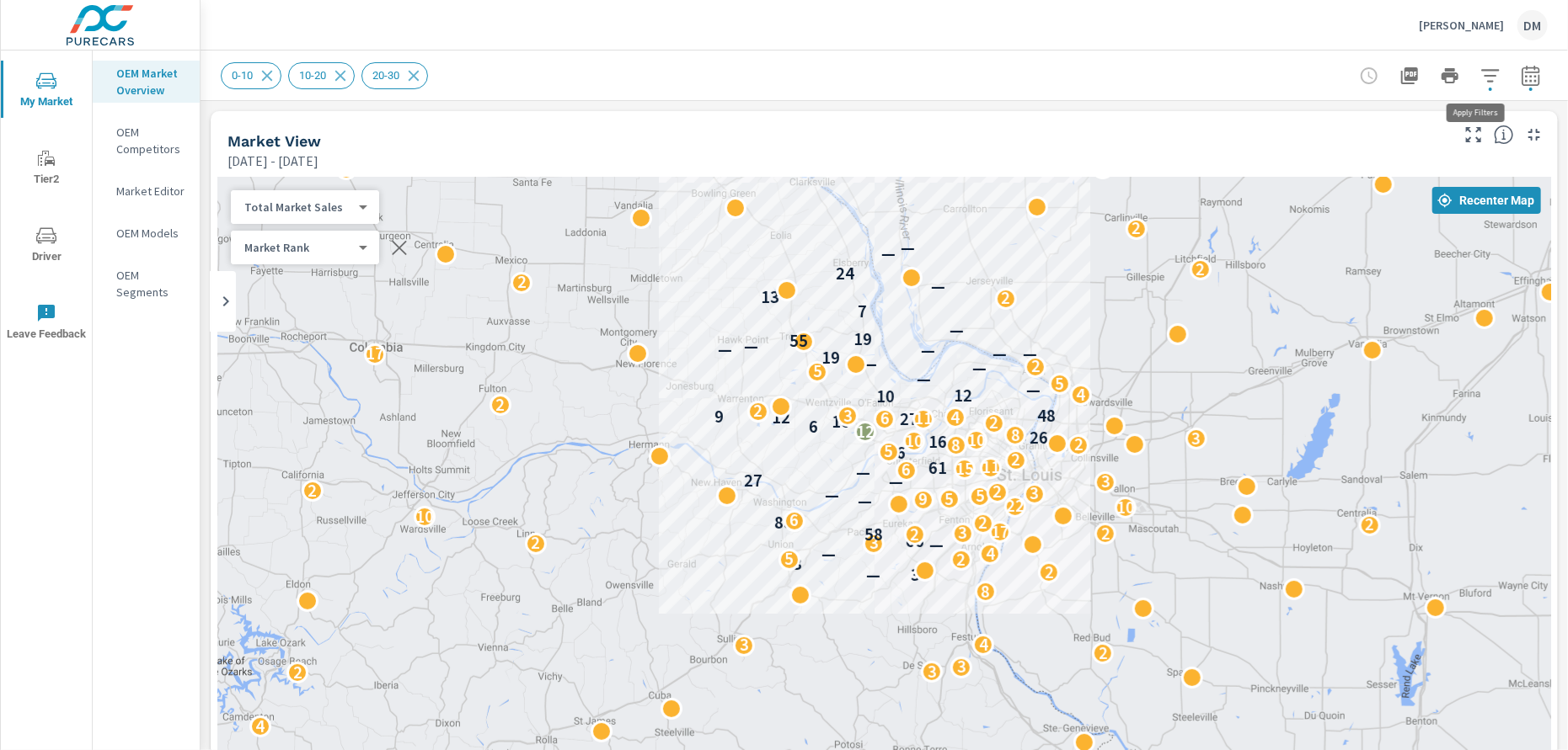
click at [1480, 79] on icon "button" at bounding box center [1490, 76] width 20 height 20
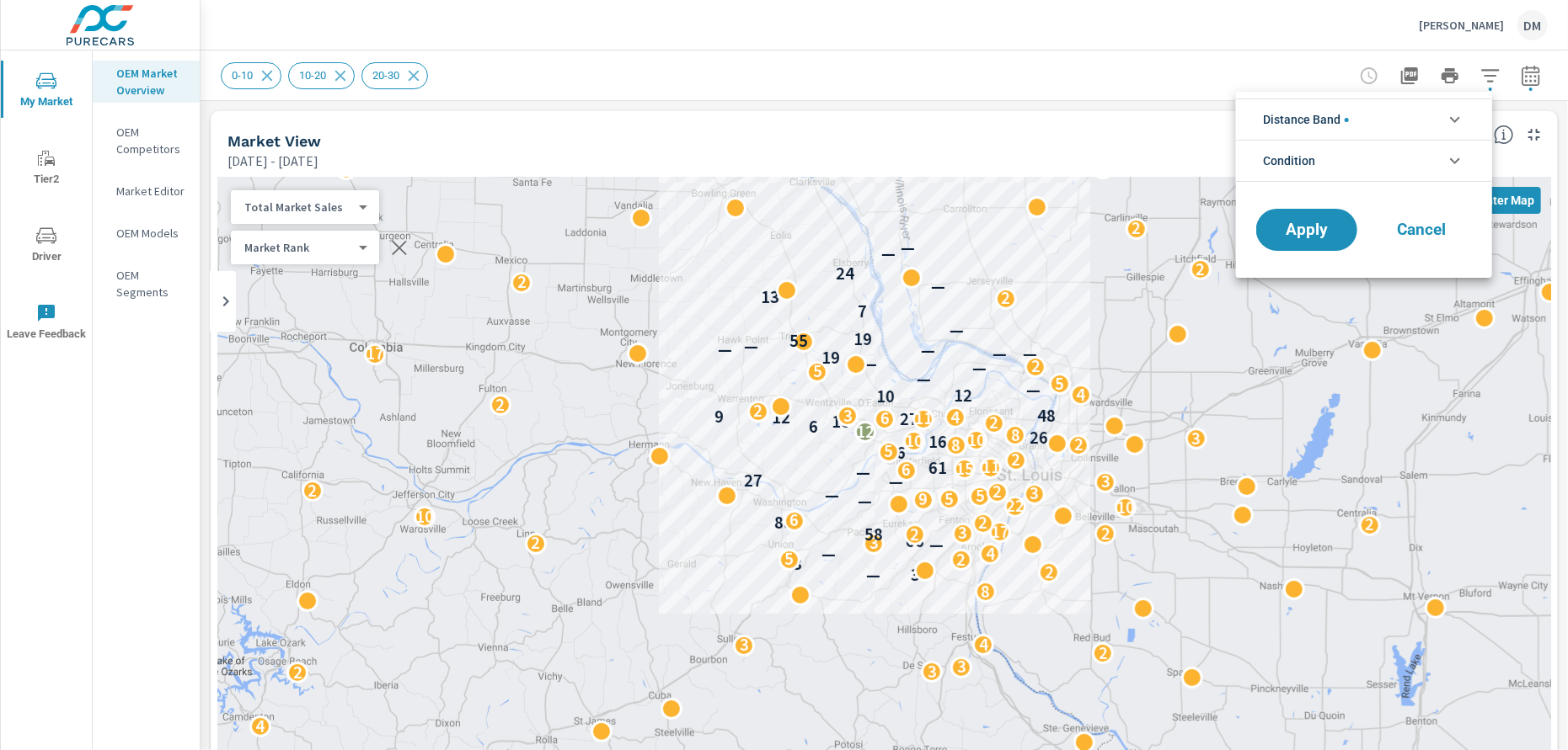
scroll to position [75, 0]
click at [1429, 227] on span "Cancel" at bounding box center [1421, 230] width 67 height 15
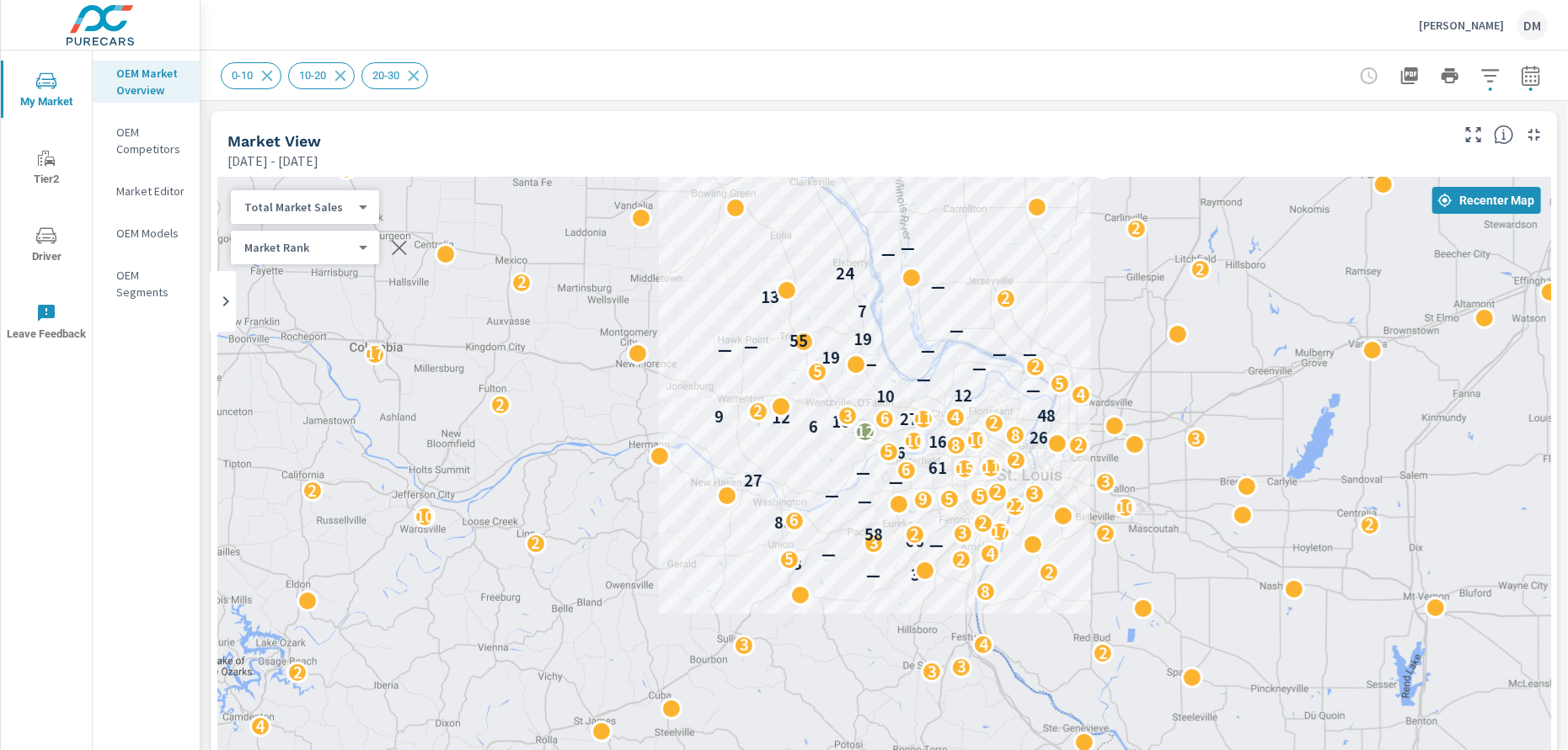
click at [1480, 74] on icon "button" at bounding box center [1489, 75] width 18 height 13
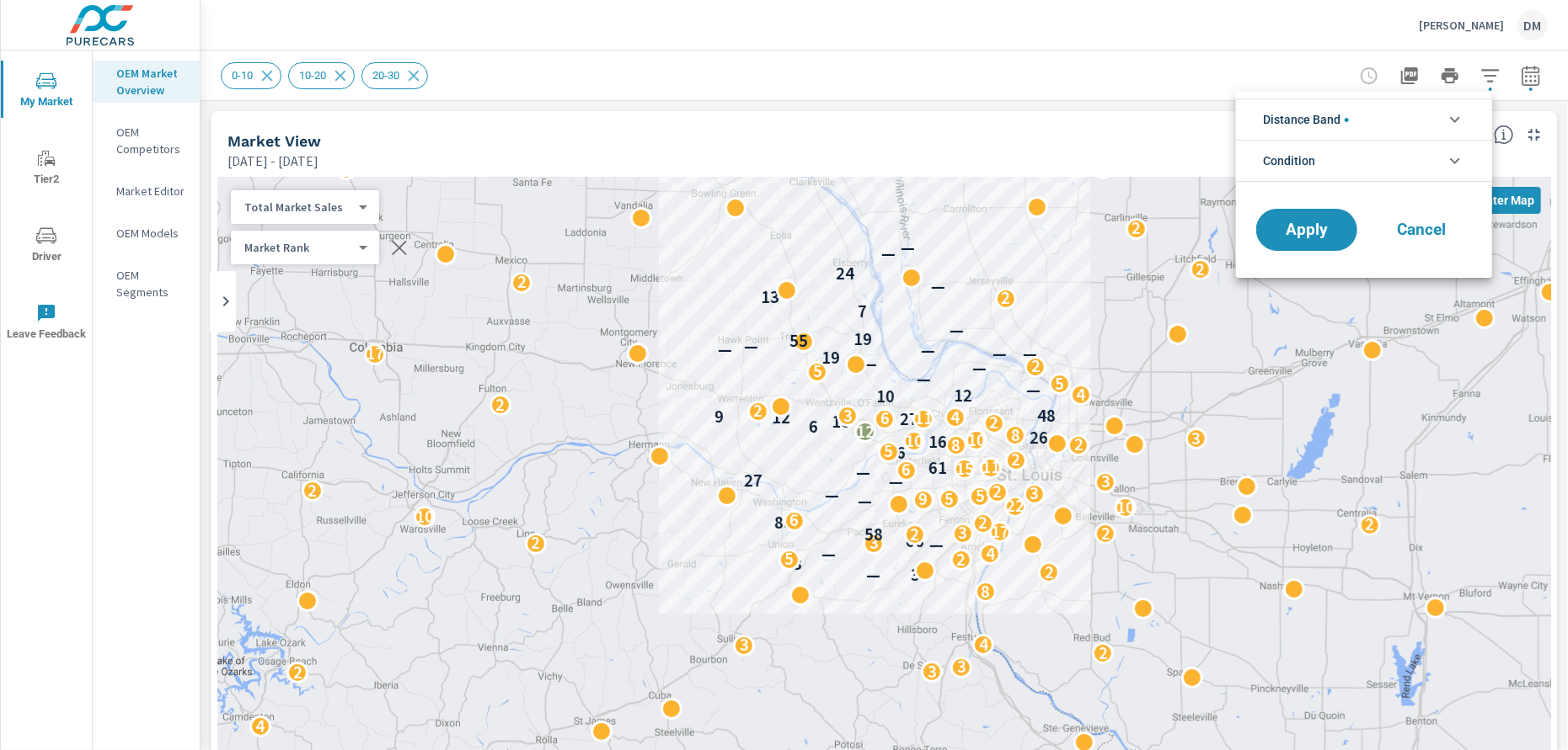
click at [1320, 111] on span "Distance Band" at bounding box center [1305, 119] width 86 height 40
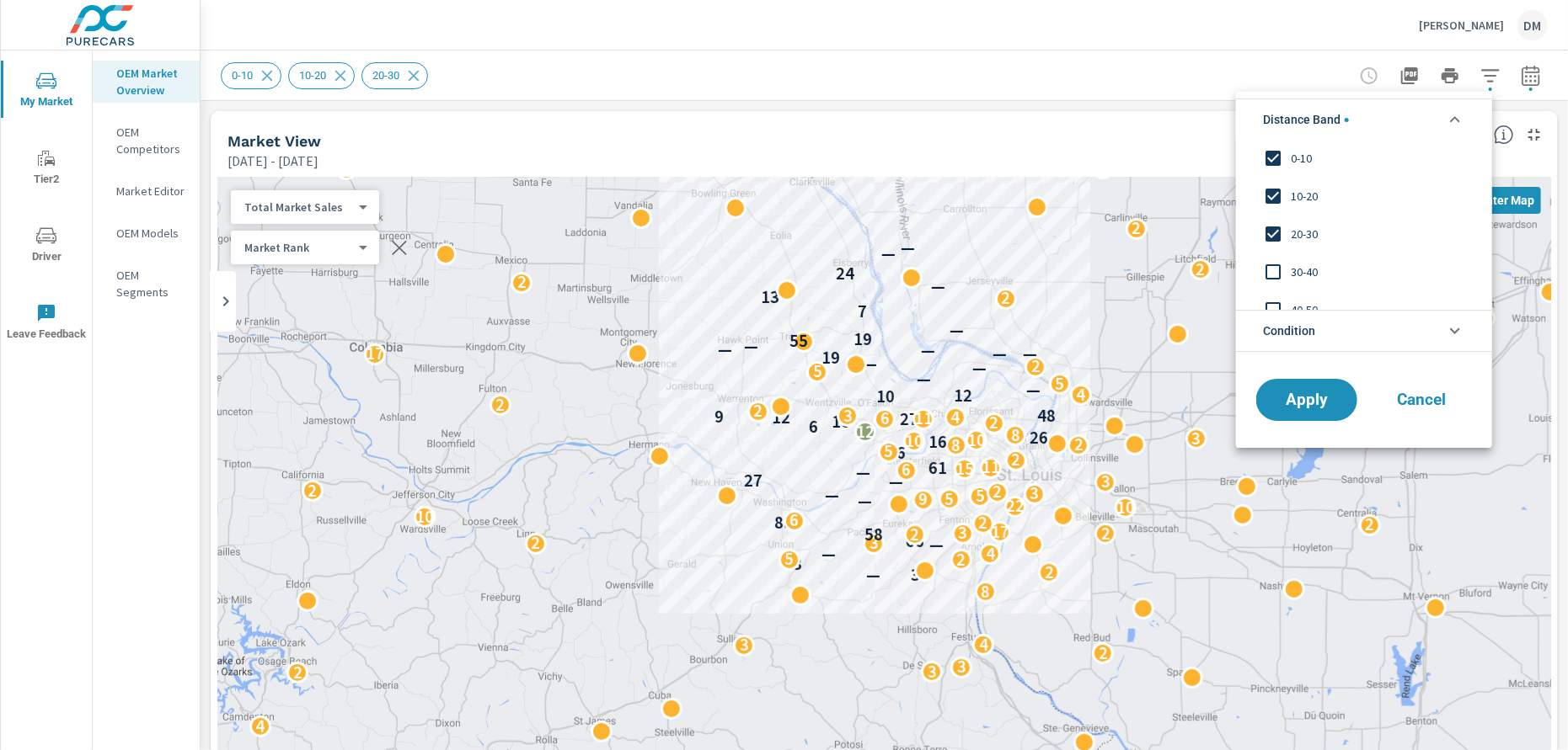
scroll to position [0, 0]
click at [1273, 276] on input "filter options" at bounding box center [1273, 273] width 35 height 35
click at [1277, 303] on input "filter options" at bounding box center [1273, 311] width 35 height 35
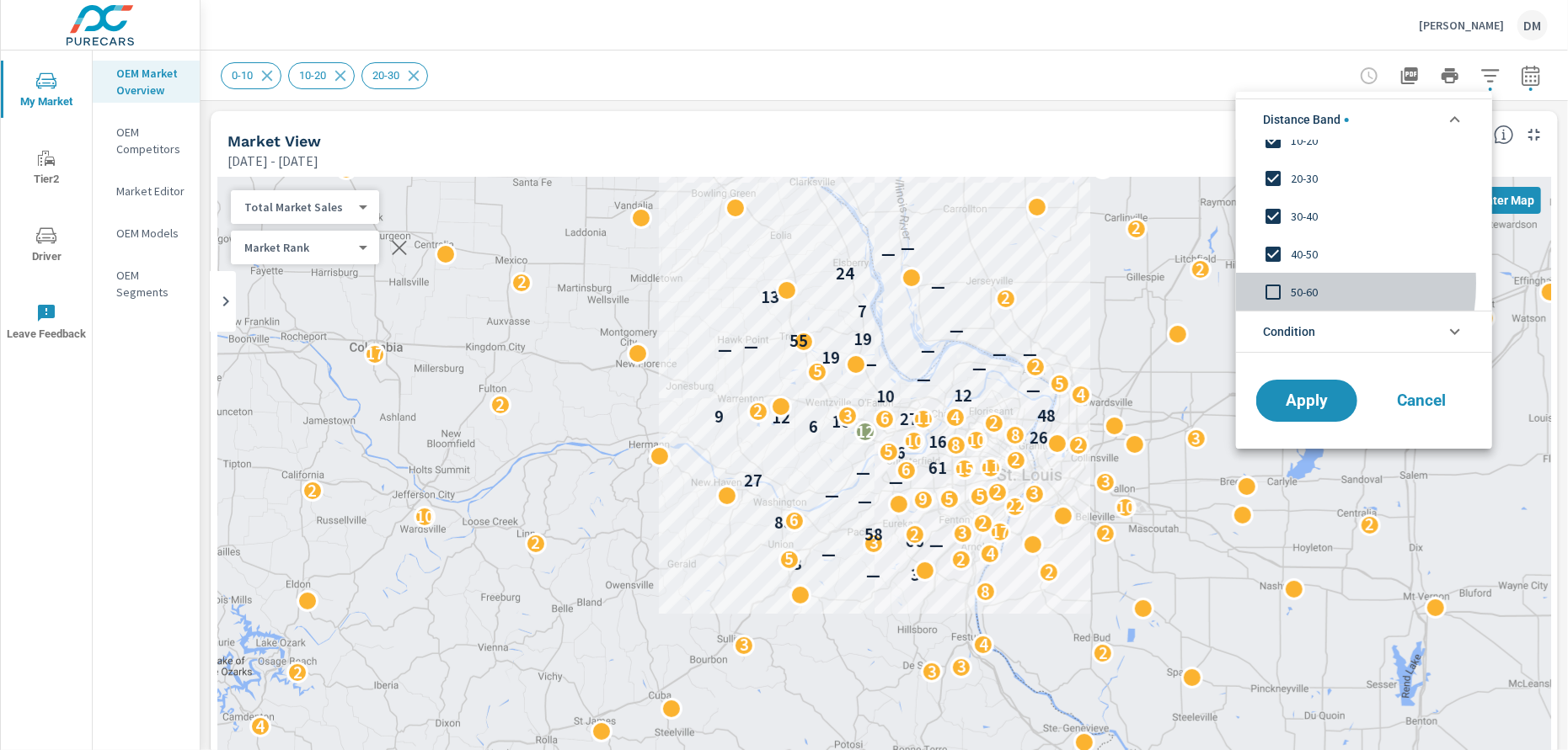
click at [1276, 283] on input "filter options" at bounding box center [1273, 292] width 35 height 35
click at [1291, 403] on span "Apply" at bounding box center [1306, 400] width 69 height 16
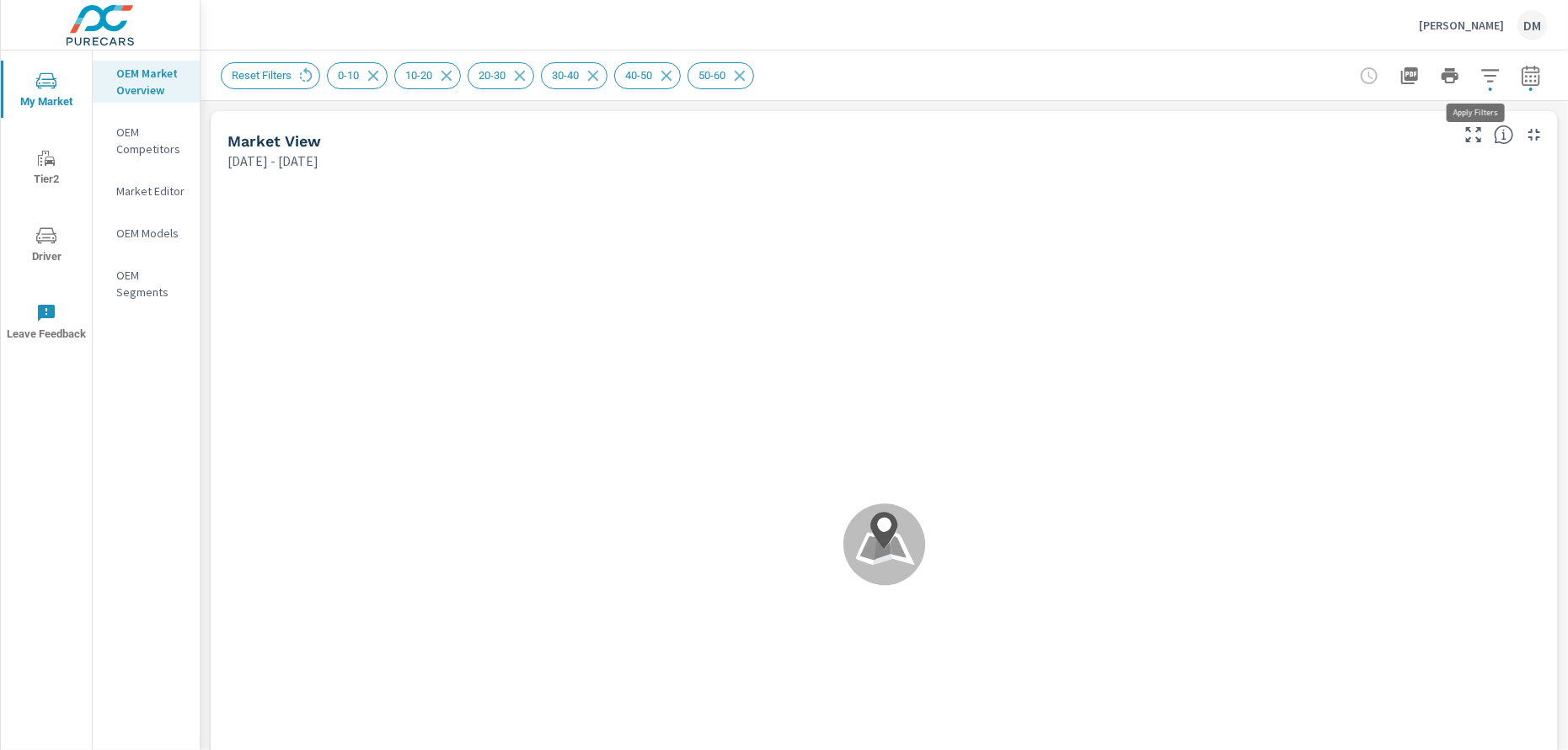
click at [1480, 80] on icon "button" at bounding box center [1490, 76] width 20 height 20
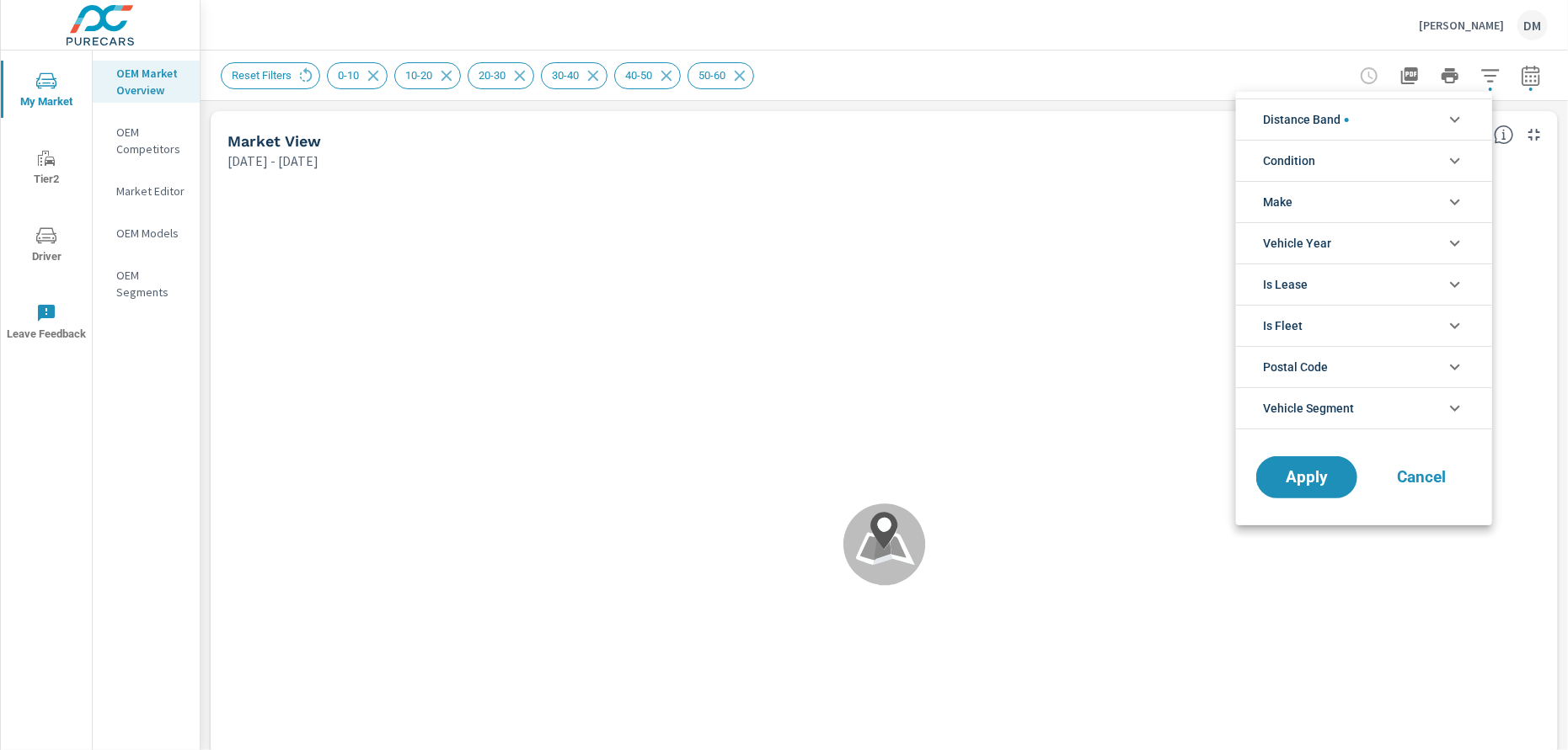
scroll to position [57, 0]
click at [1408, 164] on li "Condition" at bounding box center [1363, 160] width 256 height 41
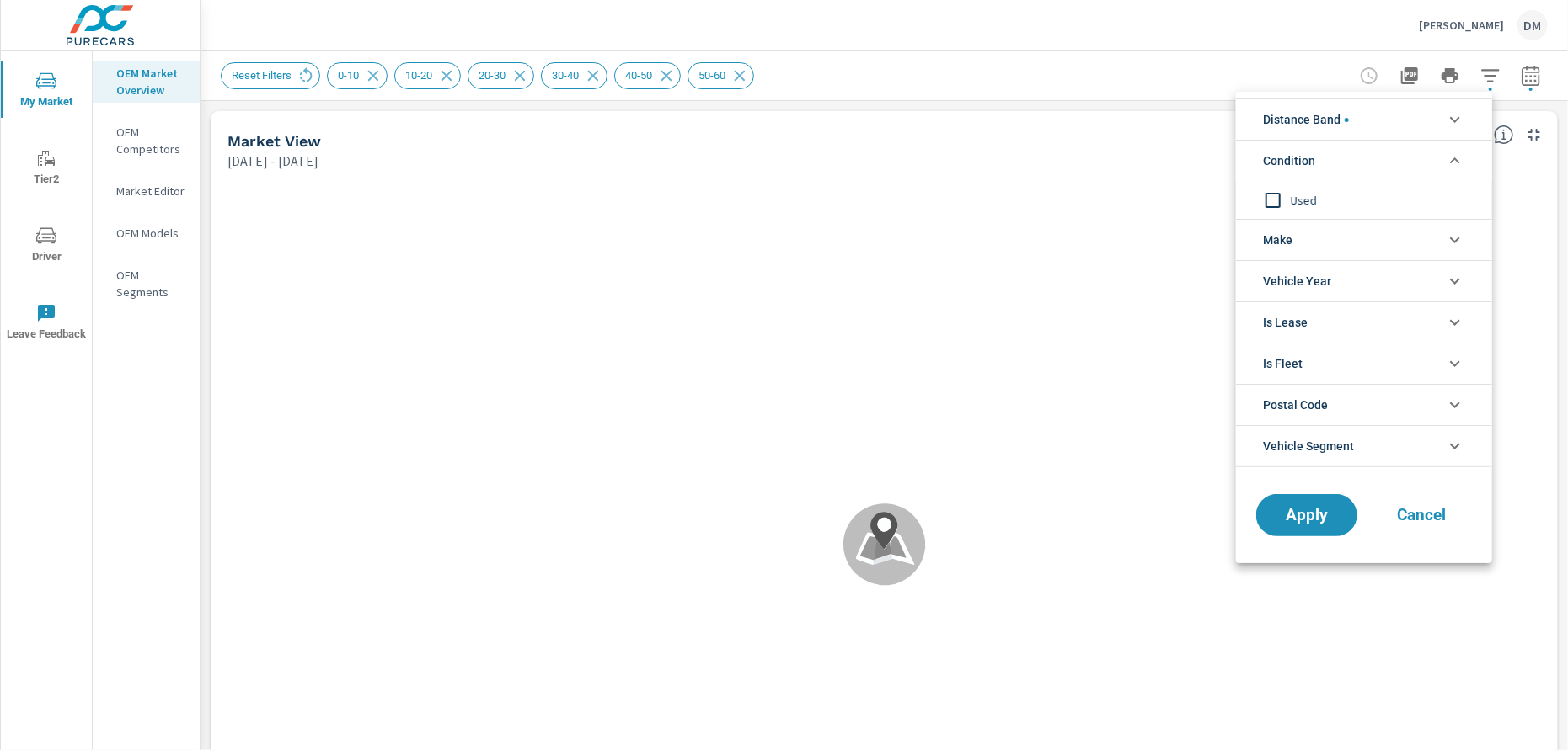
click at [1327, 127] on span "Distance Band" at bounding box center [1305, 119] width 86 height 40
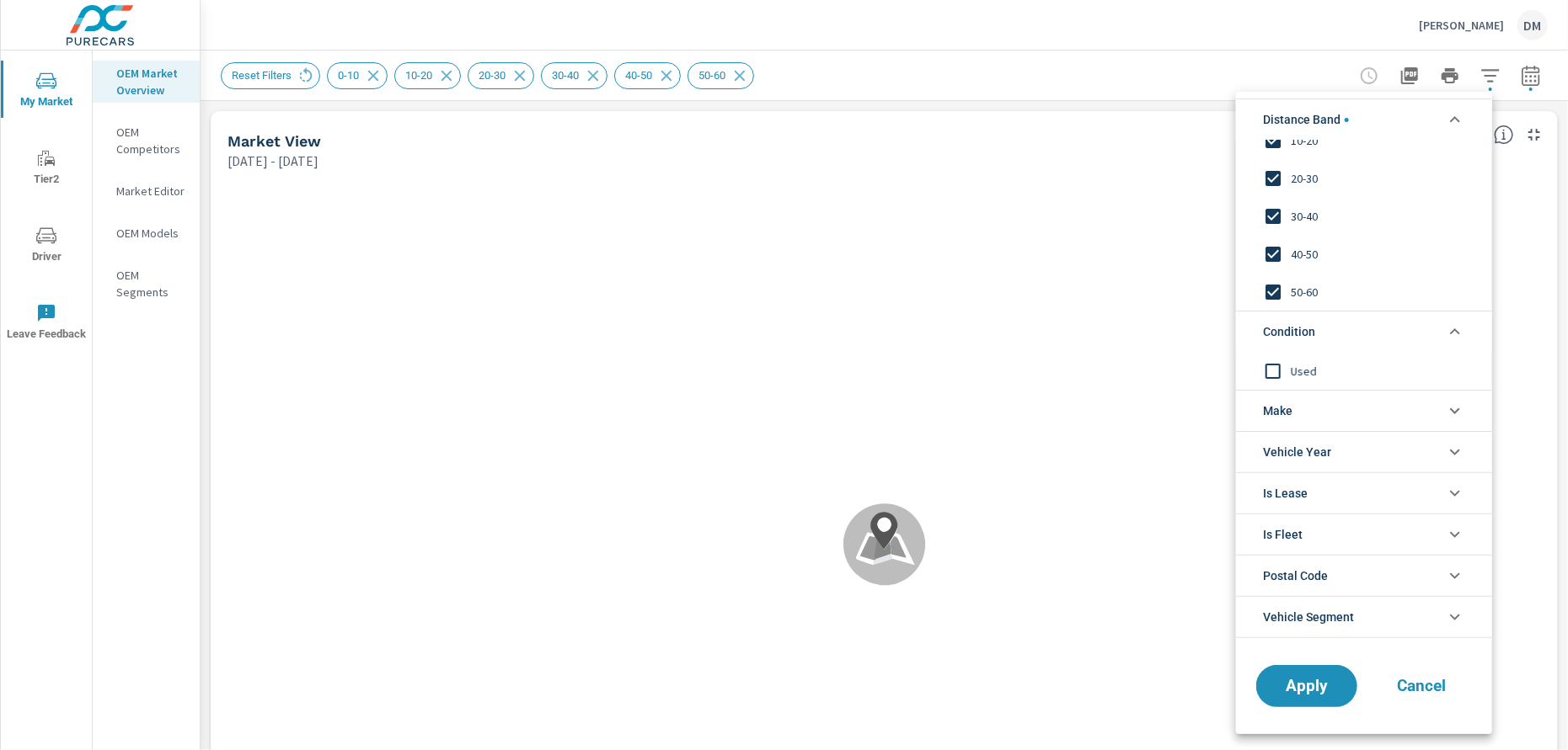
click at [1336, 414] on li "Make" at bounding box center [1363, 410] width 256 height 41
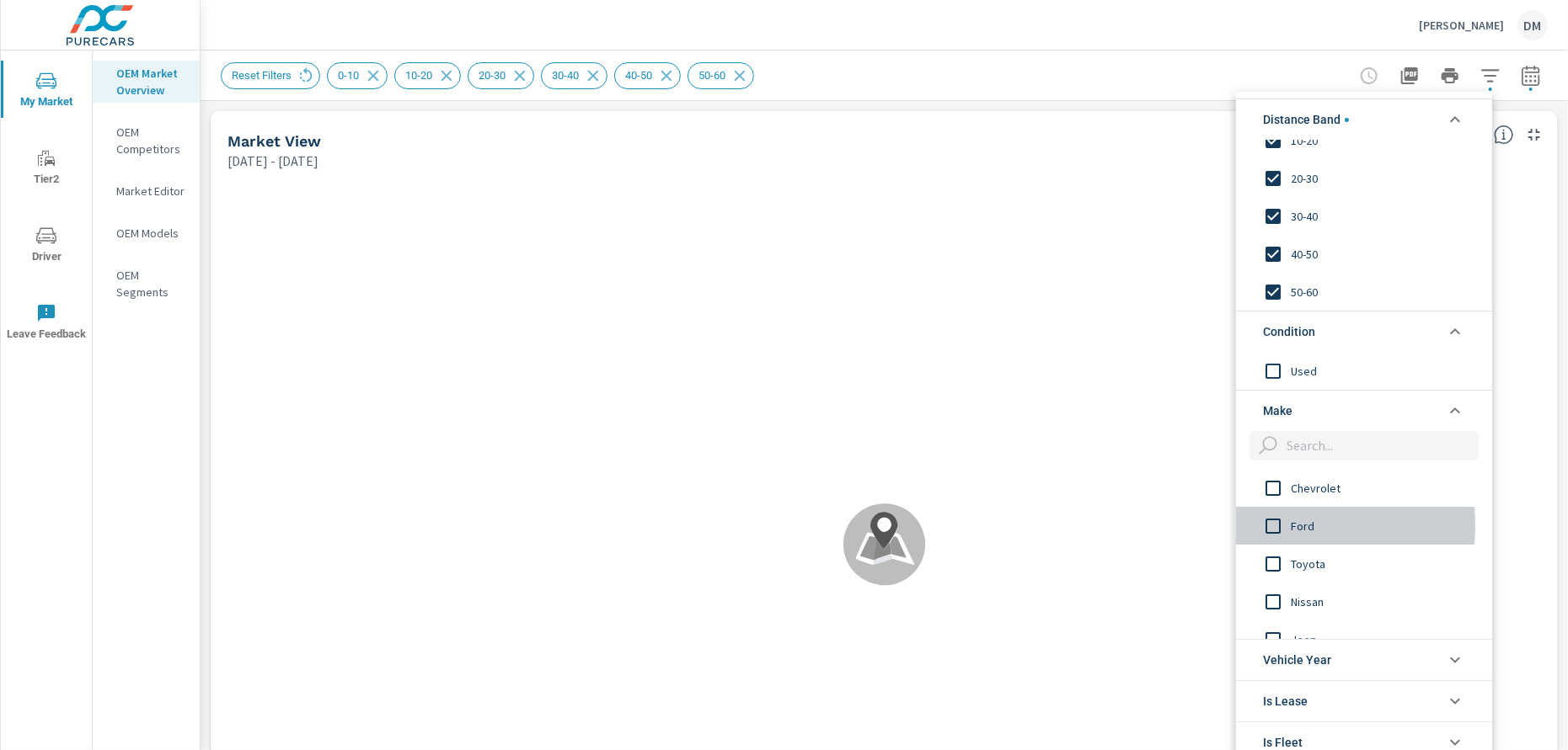
click at [1269, 526] on input "filter options" at bounding box center [1273, 526] width 35 height 35
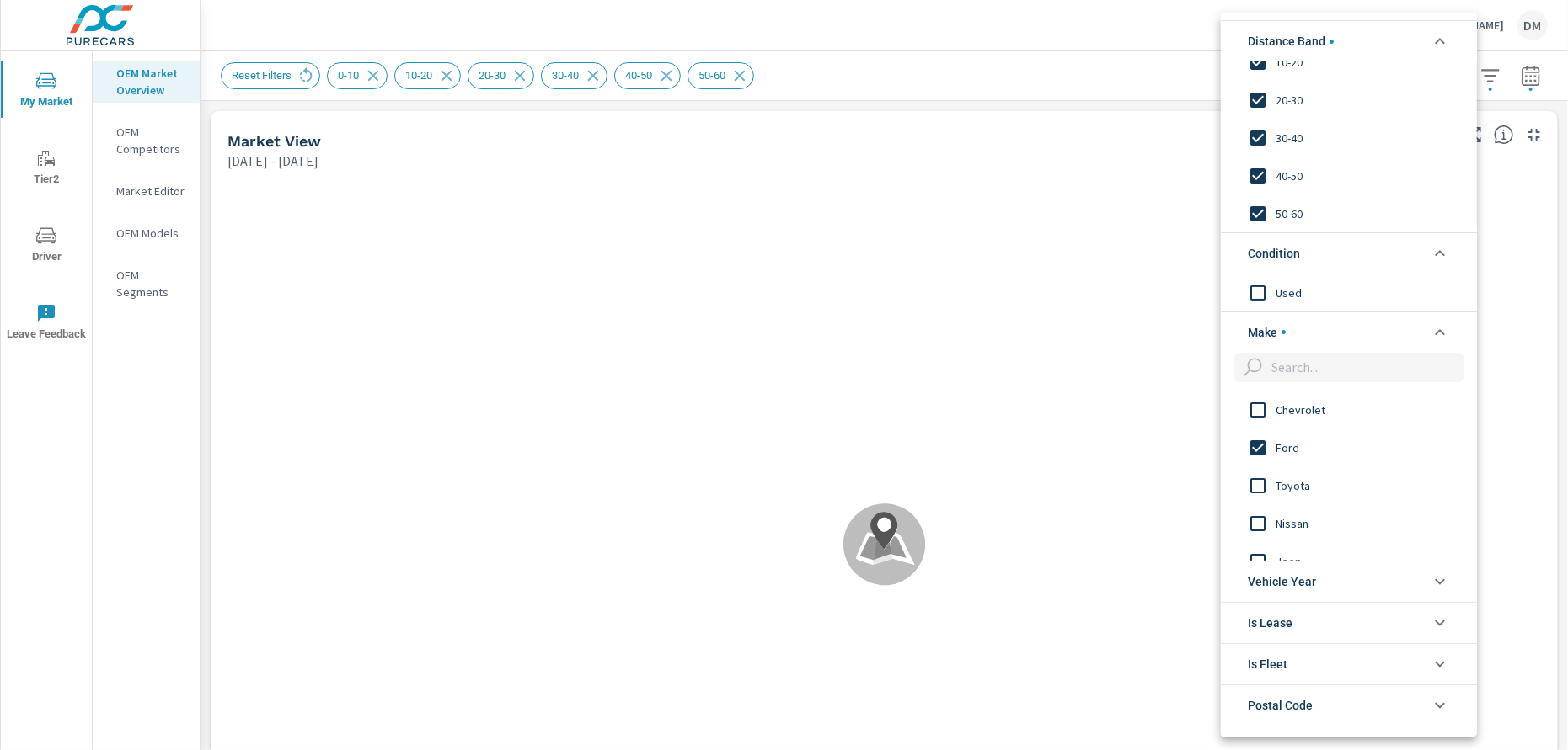
click at [1020, 20] on div at bounding box center [784, 375] width 1568 height 750
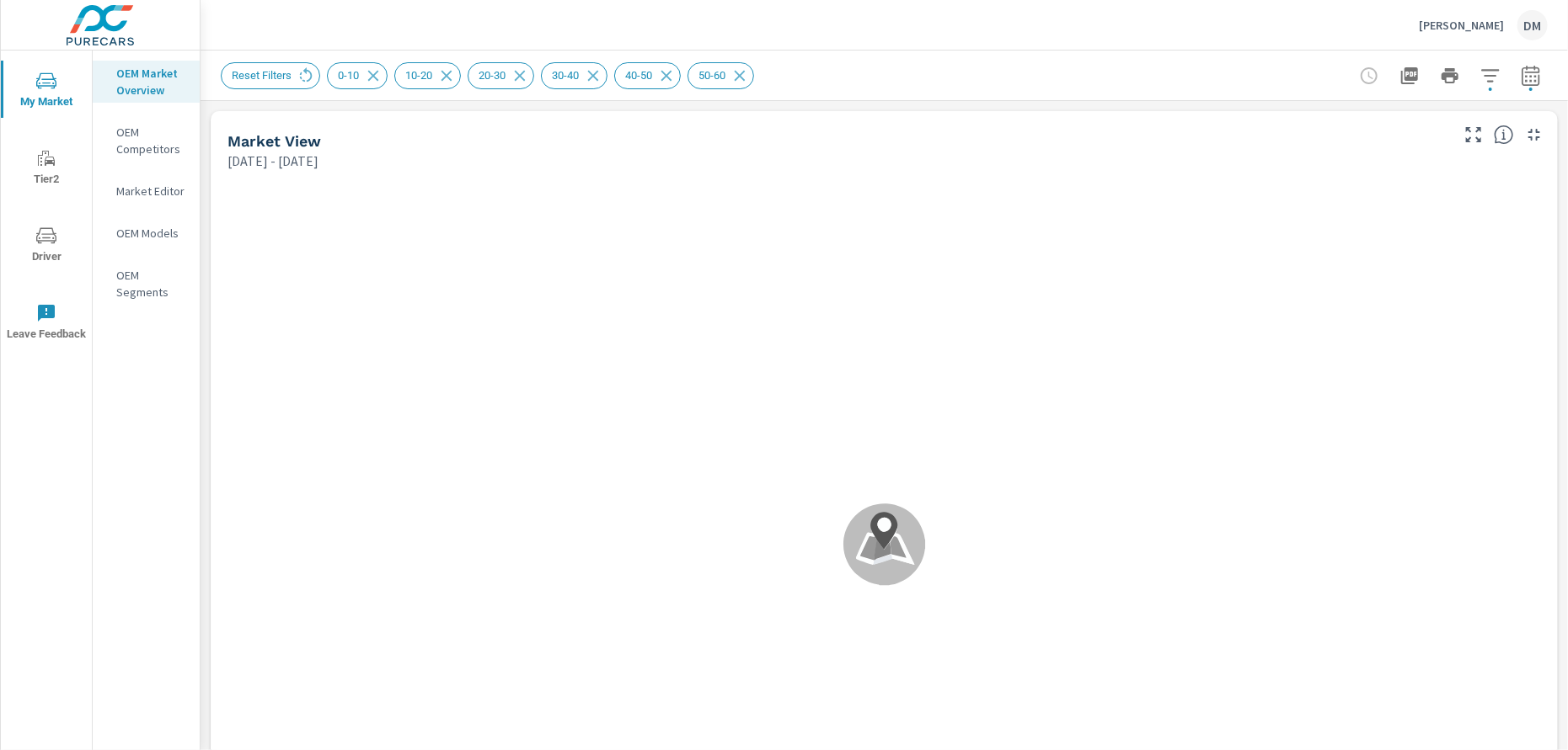
scroll to position [14, 0]
click at [1477, 74] on li "Distance Band" at bounding box center [1385, 62] width 192 height 23
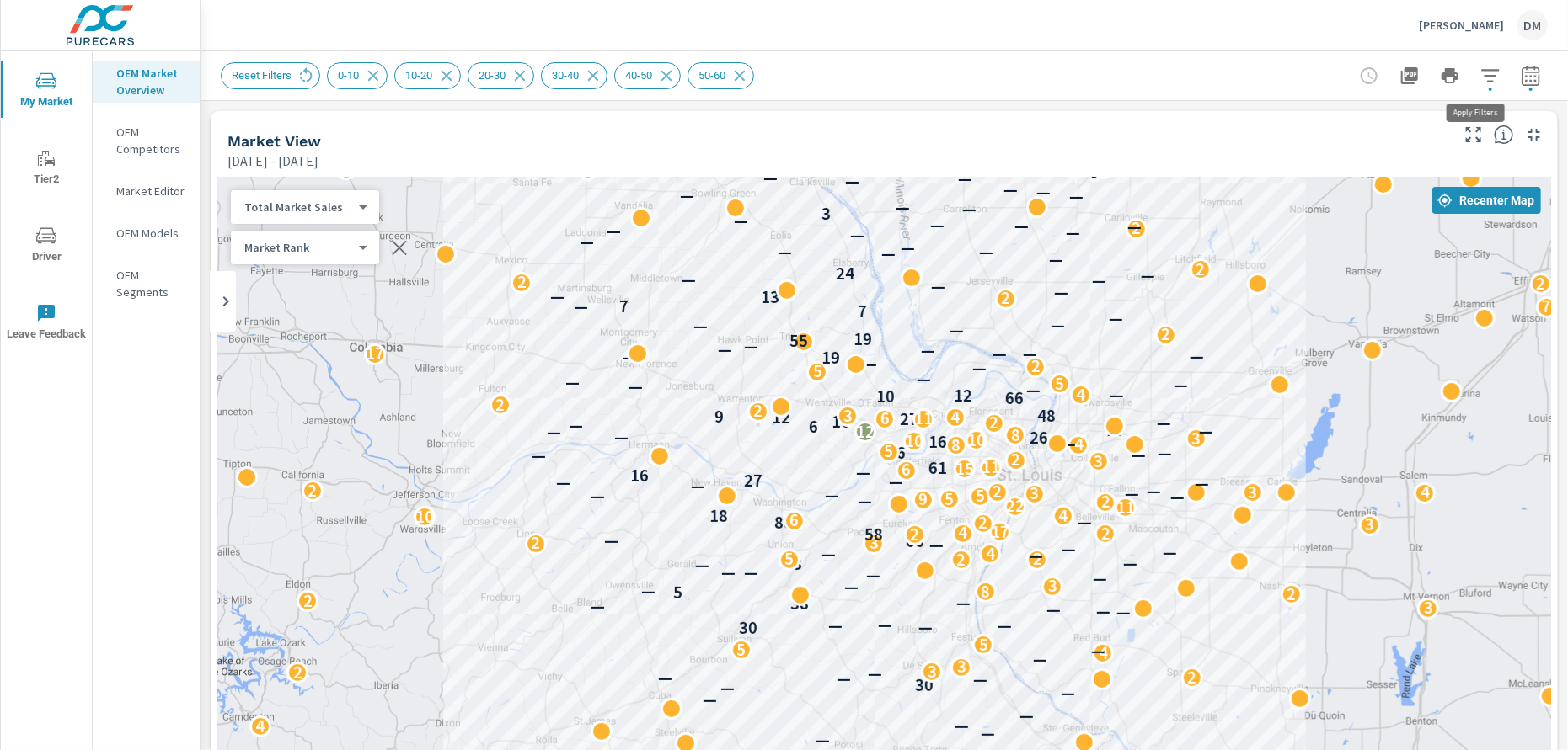
click at [1480, 82] on icon "button" at bounding box center [1490, 76] width 20 height 20
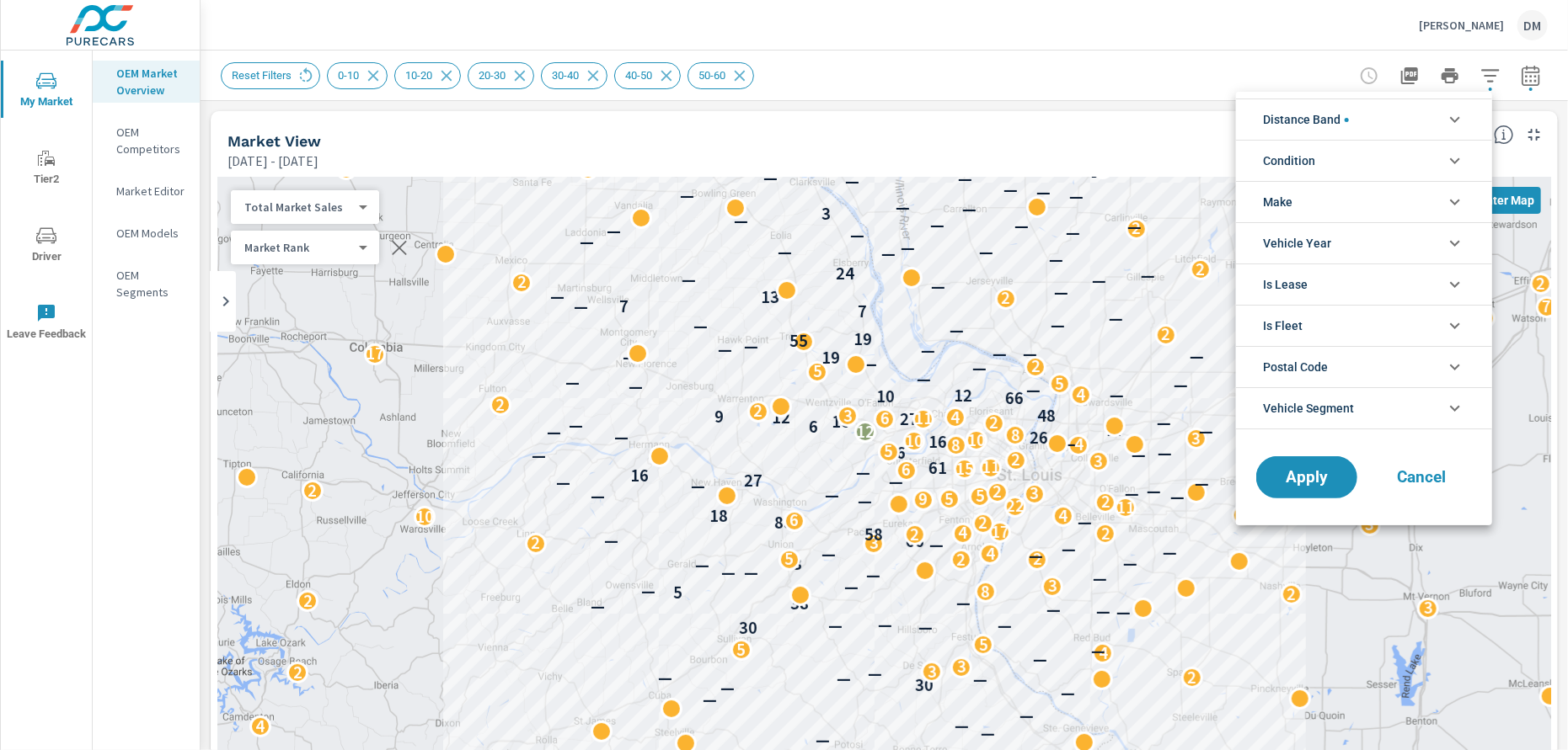
scroll to position [57, 0]
click at [1365, 167] on li "Condition" at bounding box center [1363, 160] width 256 height 41
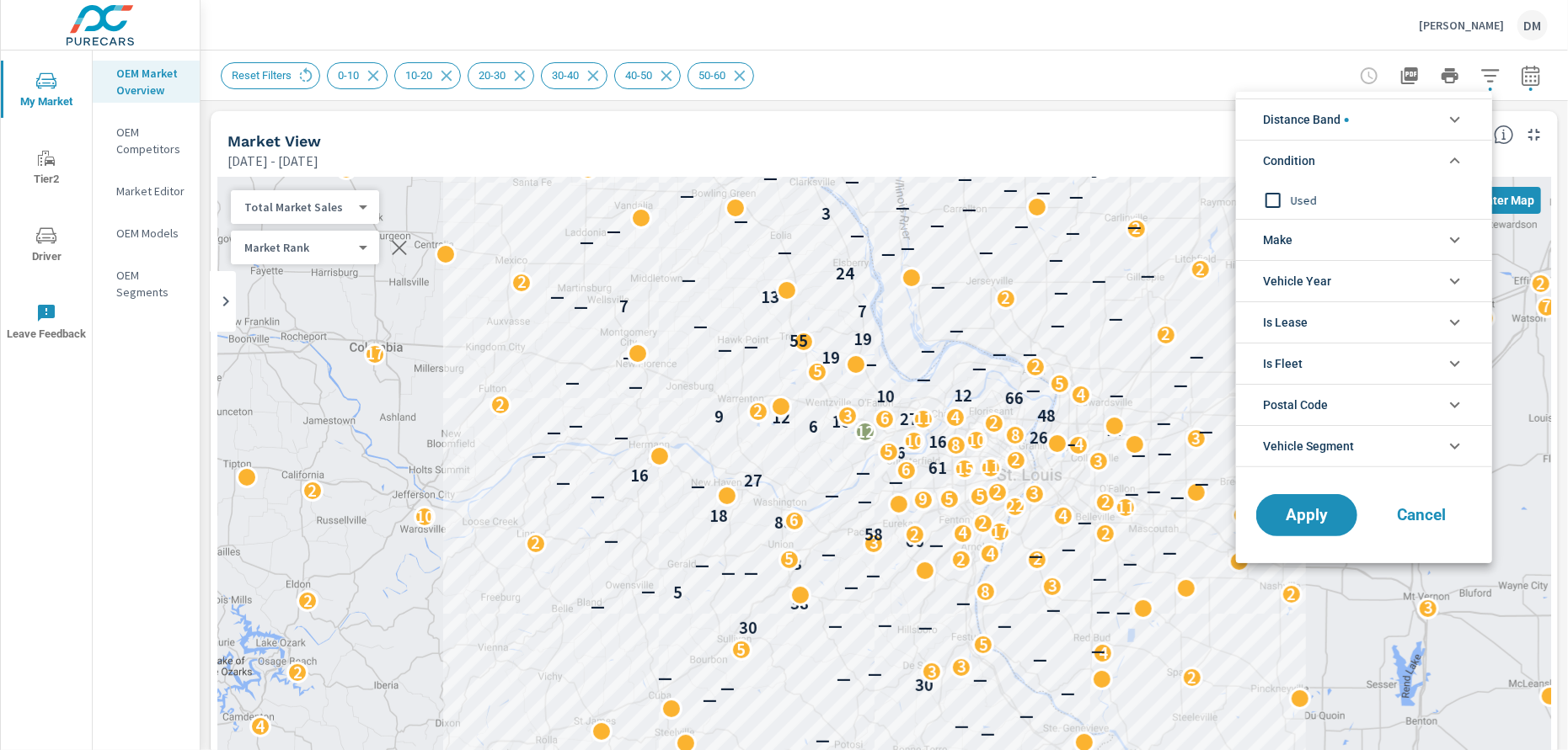
click at [1364, 122] on li "Distance Band" at bounding box center [1363, 119] width 256 height 41
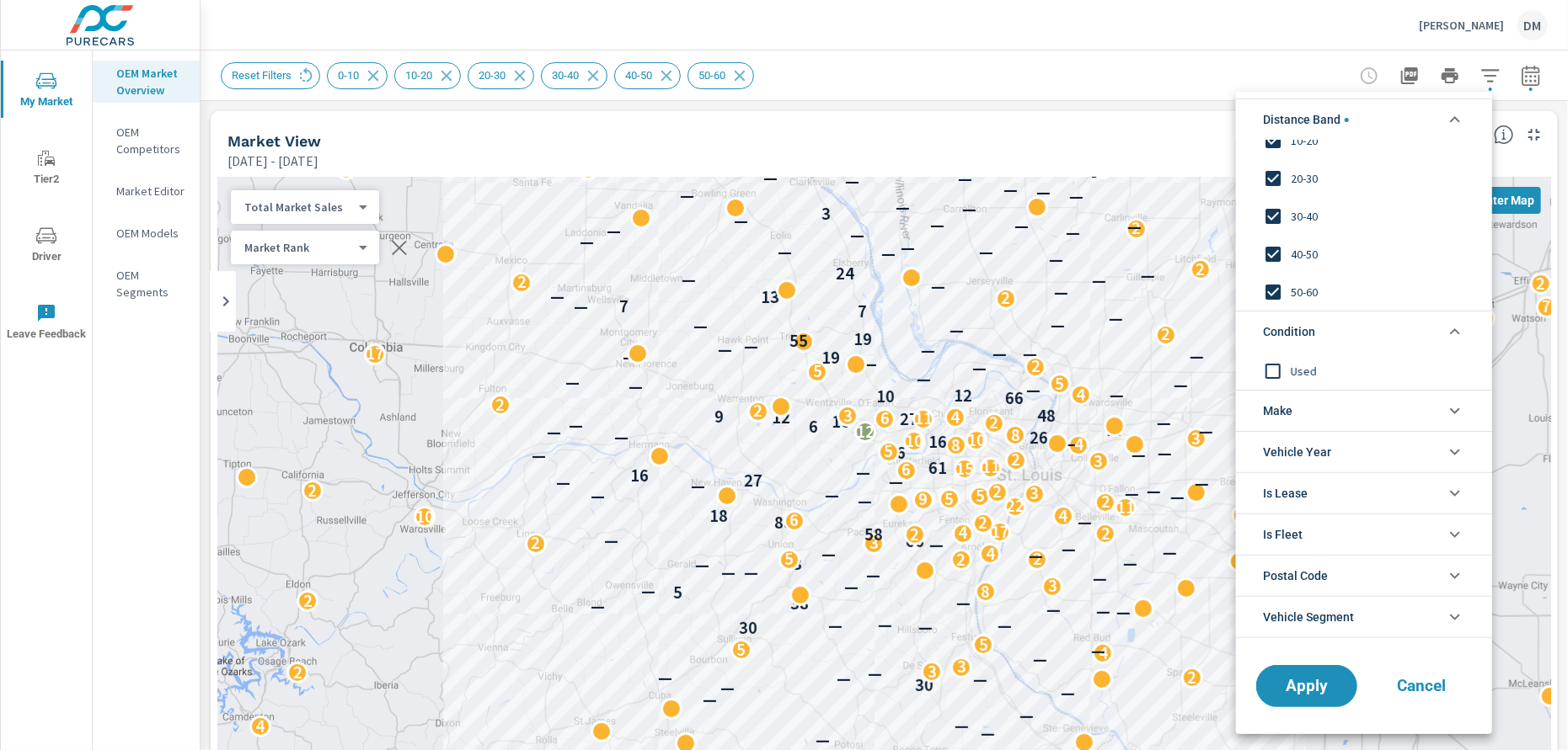
scroll to position [0, 0]
click at [1353, 401] on li "Make" at bounding box center [1363, 410] width 256 height 41
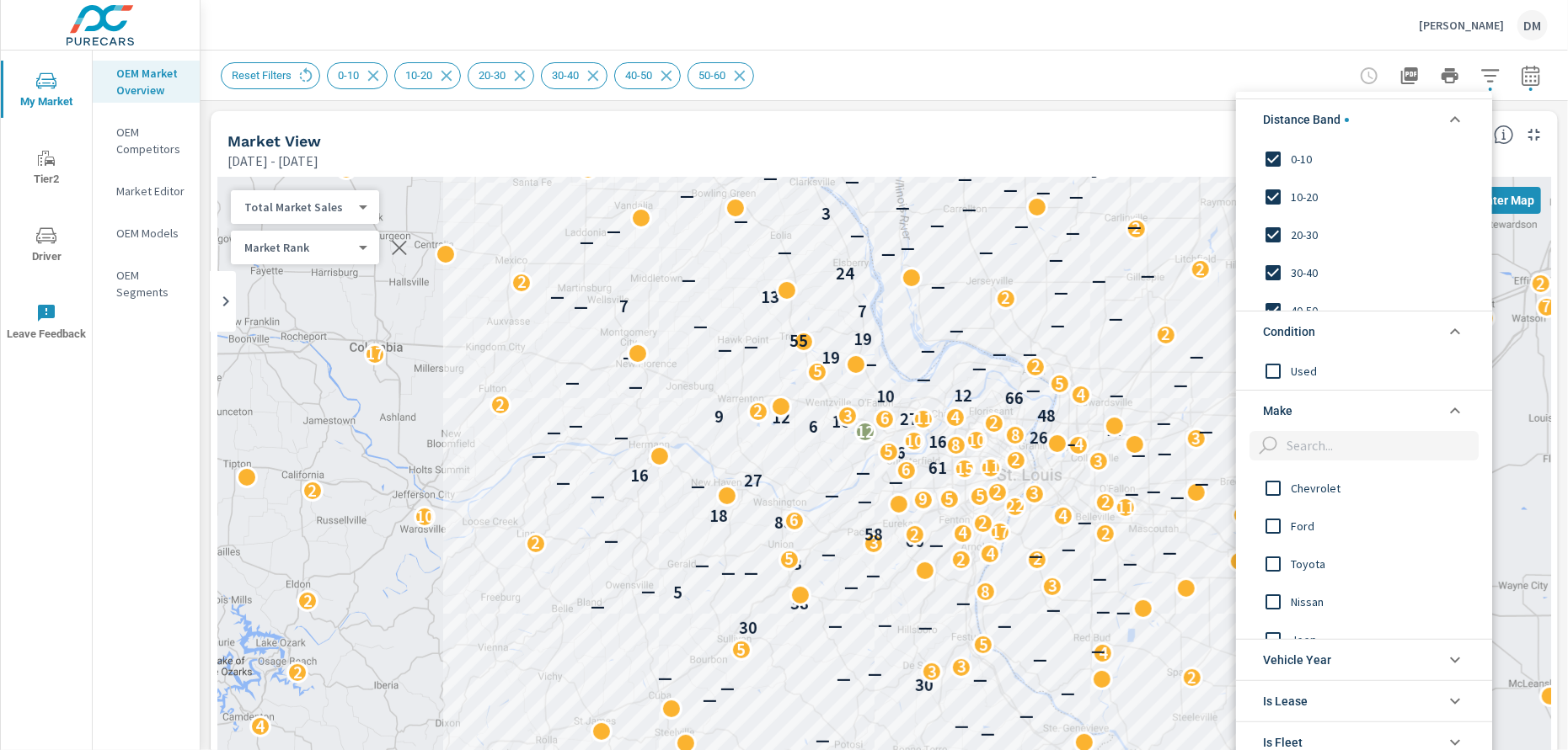
click at [1155, 148] on div at bounding box center [784, 375] width 1568 height 750
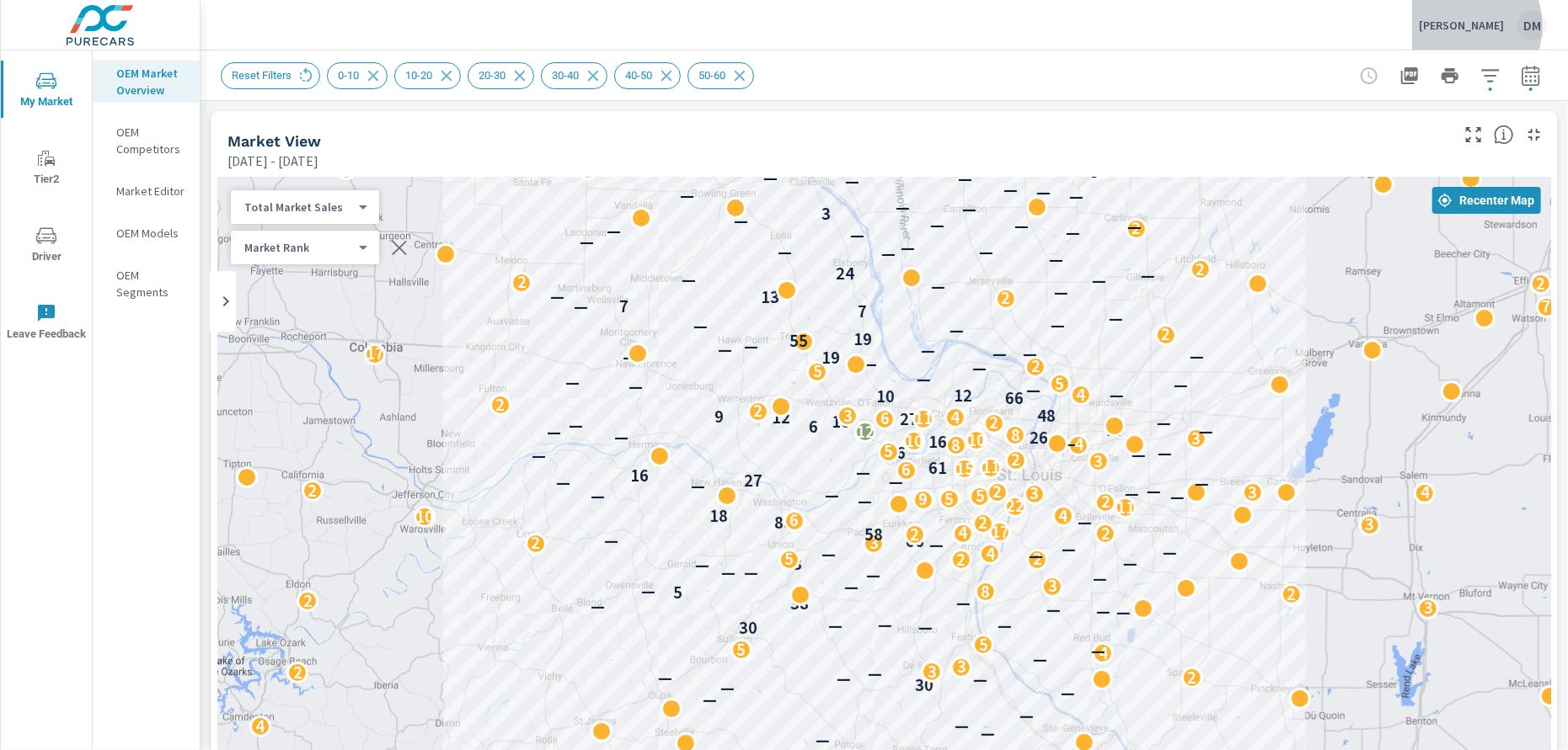
click at [1469, 26] on p "Clement Ford" at bounding box center [1460, 25] width 85 height 15
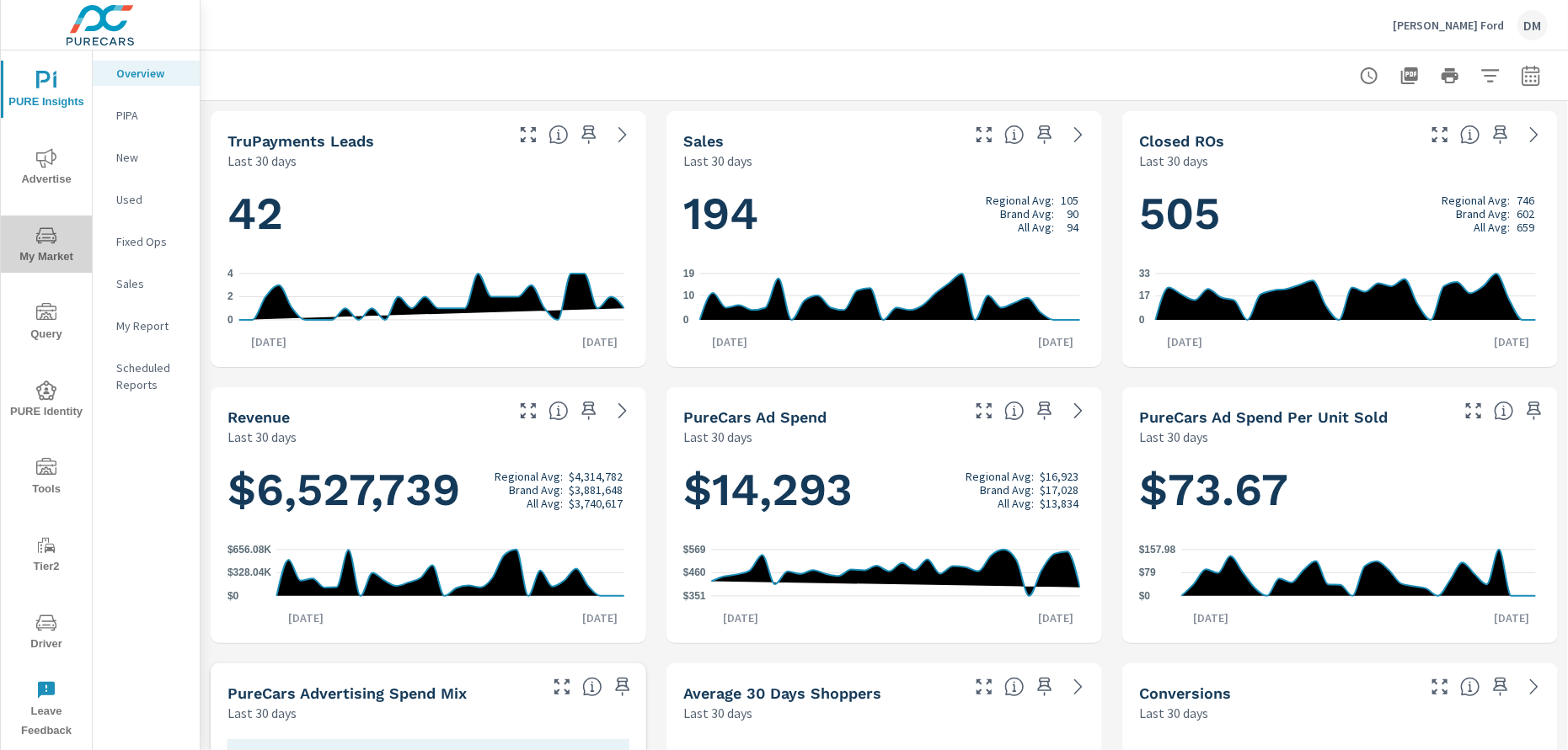
click at [45, 259] on span "My Market" at bounding box center [46, 246] width 81 height 41
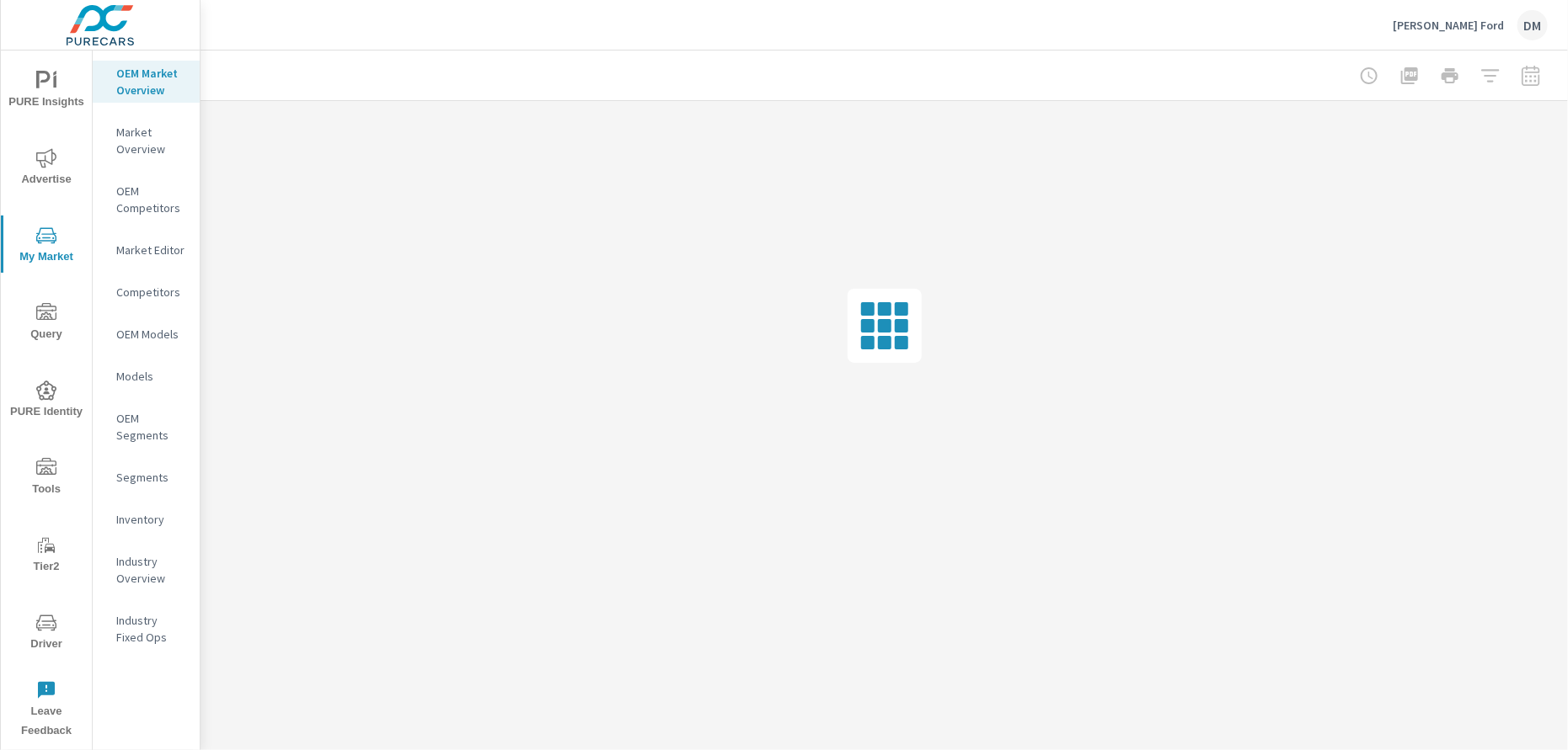
click at [146, 515] on p "Inventory" at bounding box center [151, 519] width 70 height 17
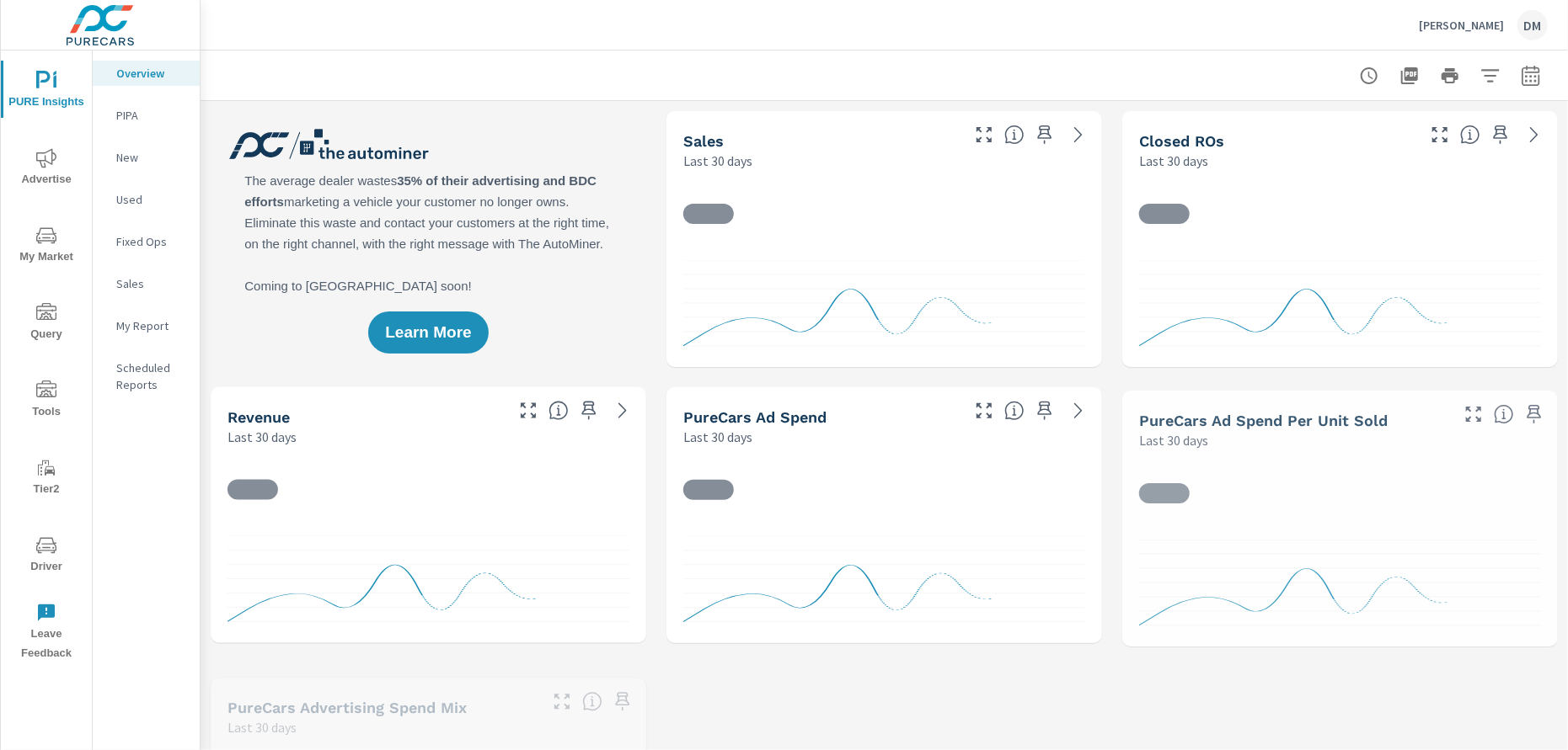
click at [59, 394] on span "Tools" at bounding box center [46, 401] width 81 height 41
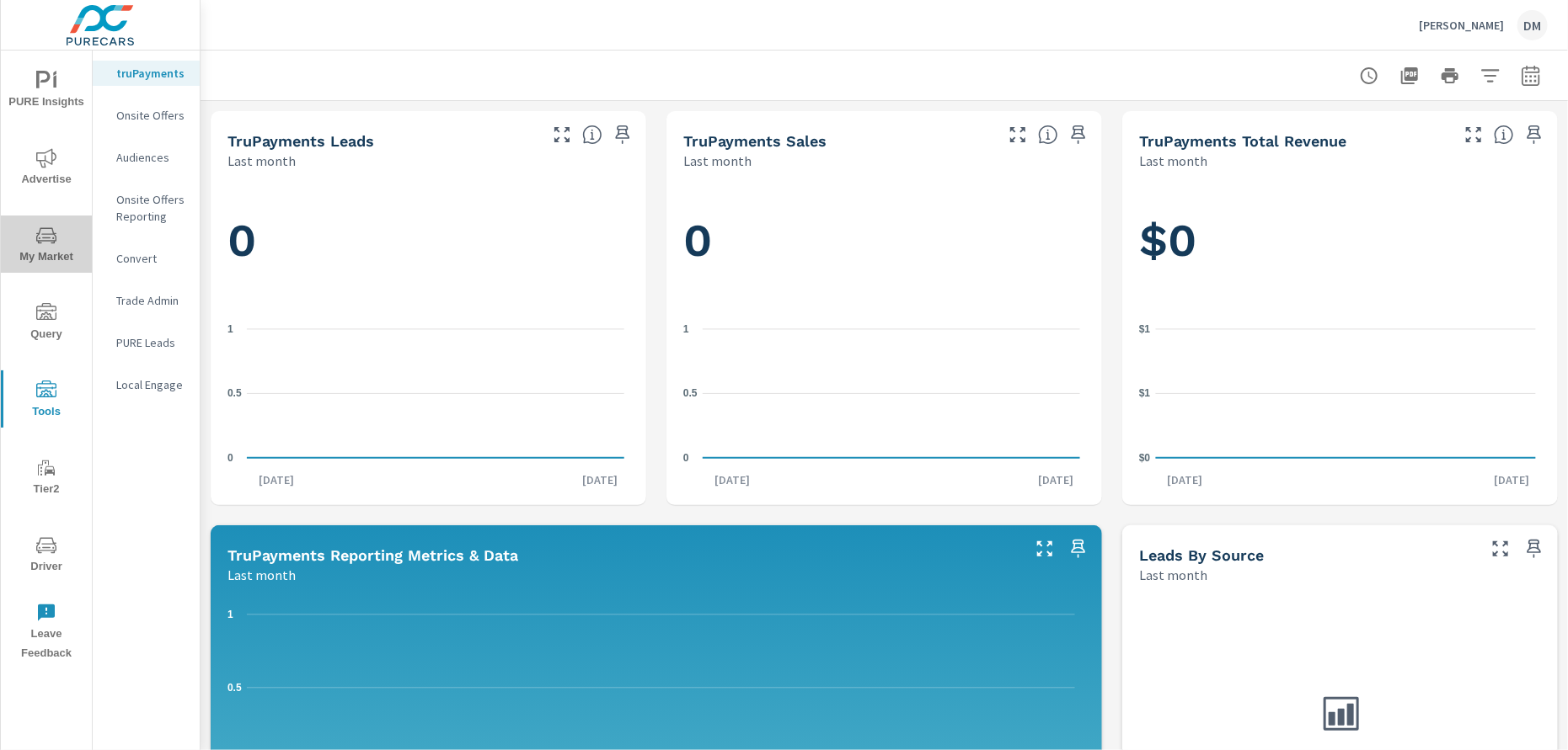
click at [45, 251] on span "My Market" at bounding box center [46, 246] width 81 height 41
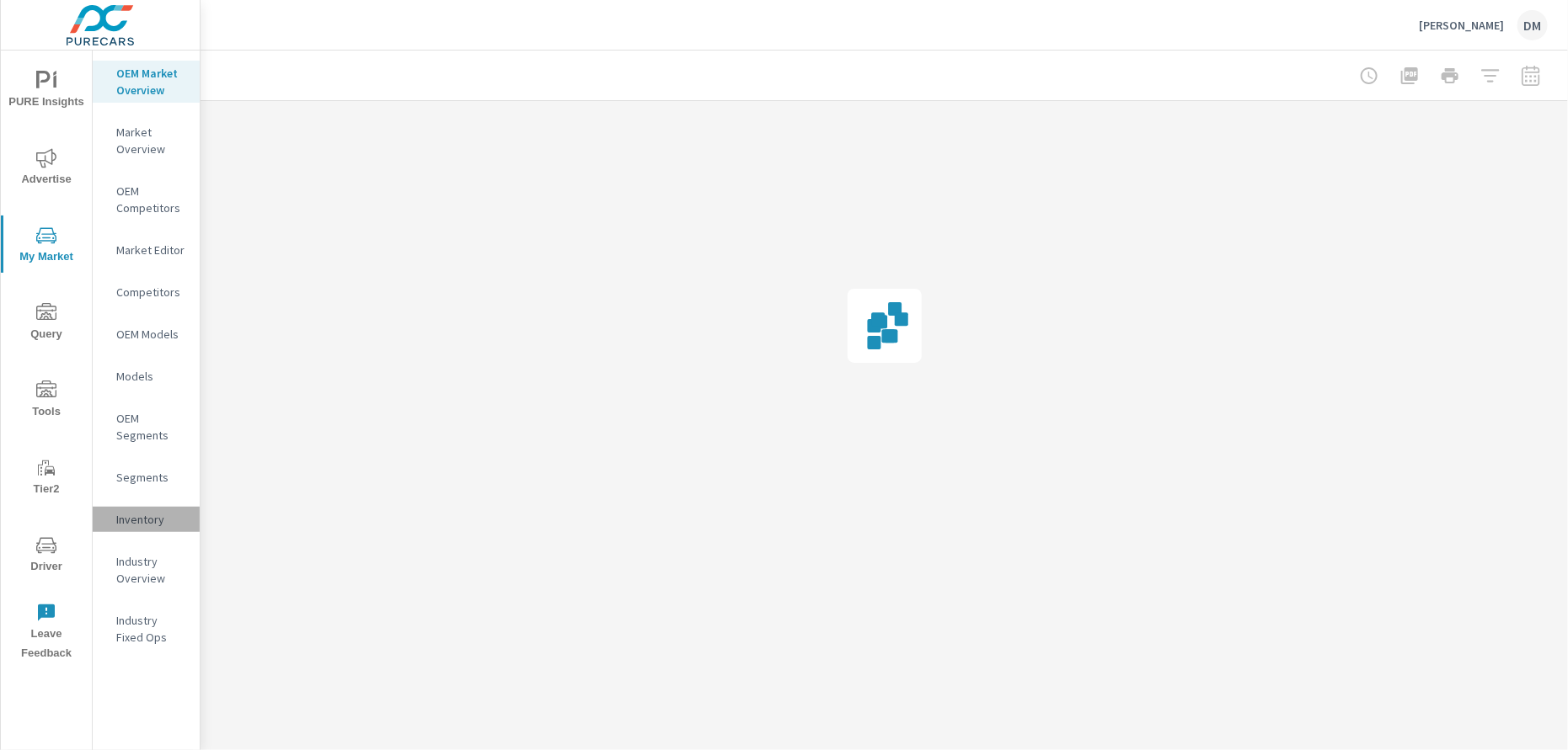
click at [137, 520] on p "Inventory" at bounding box center [151, 519] width 70 height 17
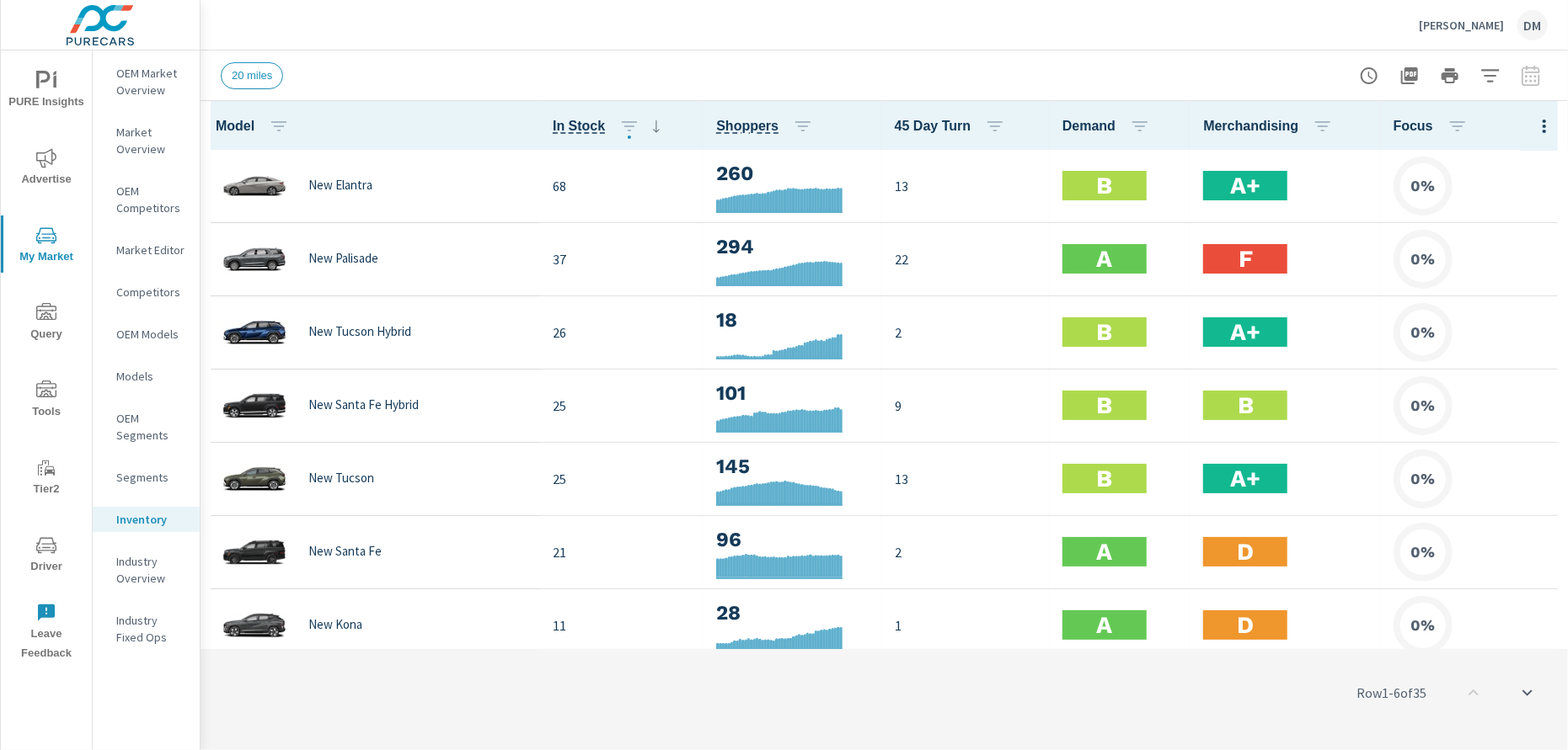
click at [1534, 126] on icon "button" at bounding box center [1544, 127] width 20 height 20
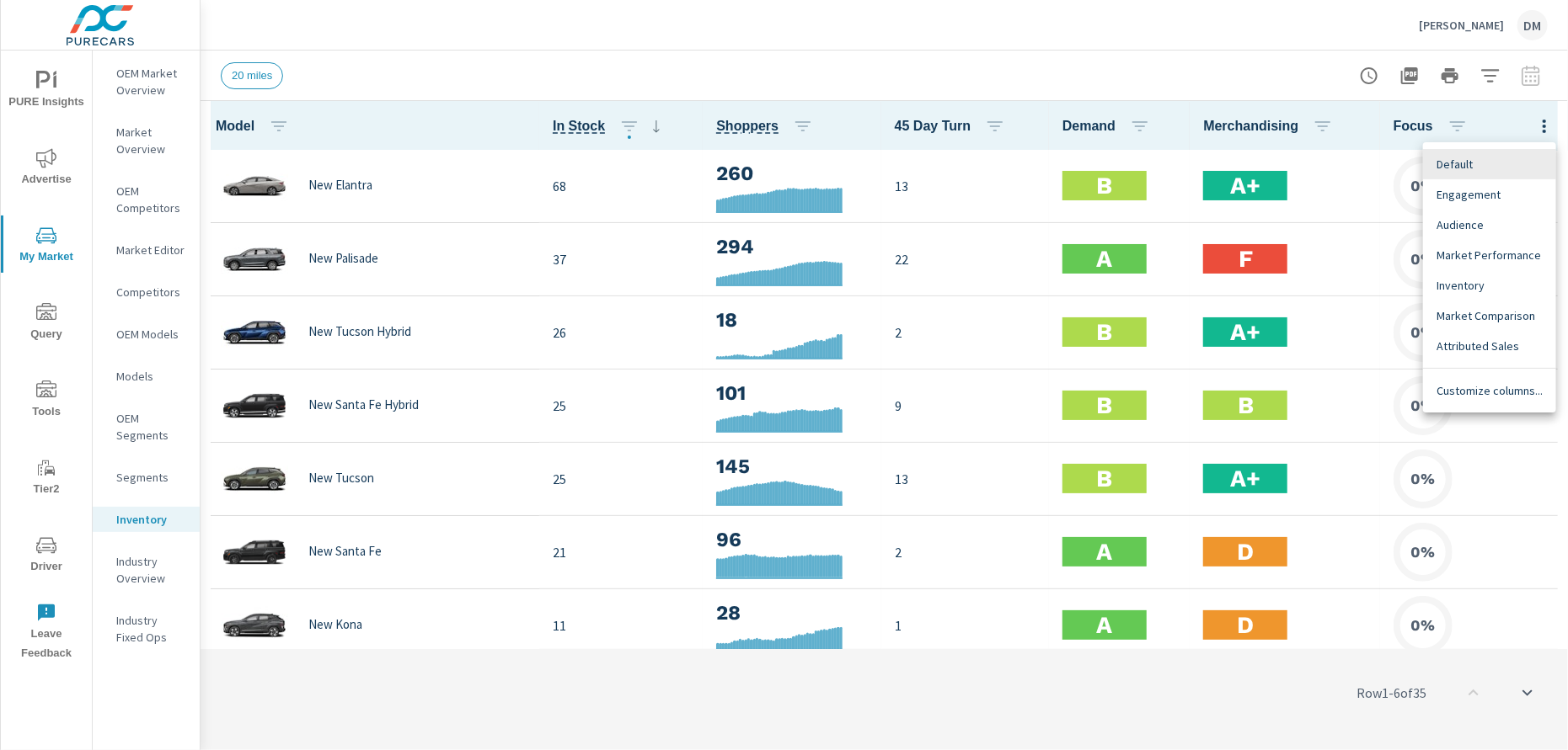
click at [1491, 388] on span "Customize columns..." at bounding box center [1489, 391] width 106 height 17
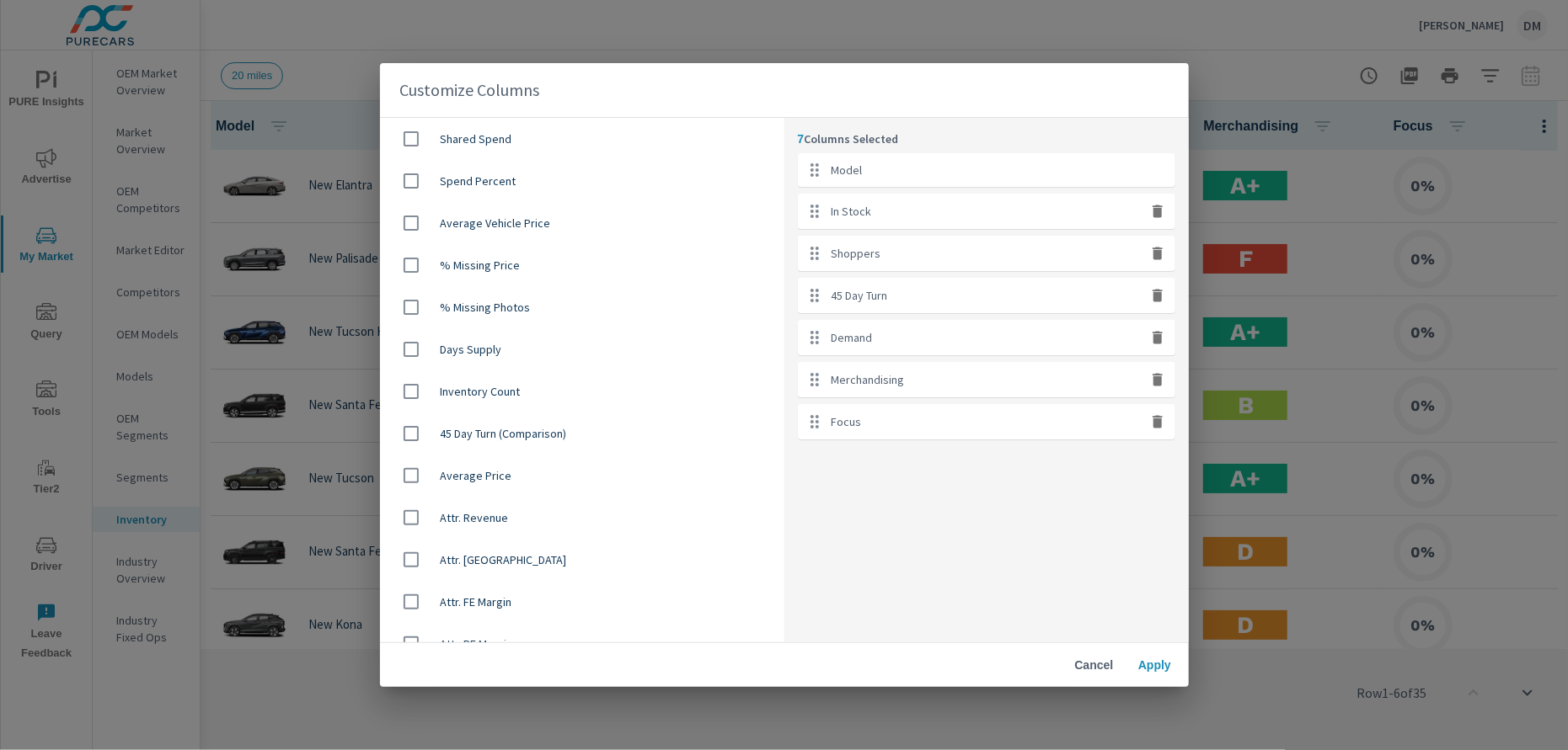
scroll to position [1199, 0]
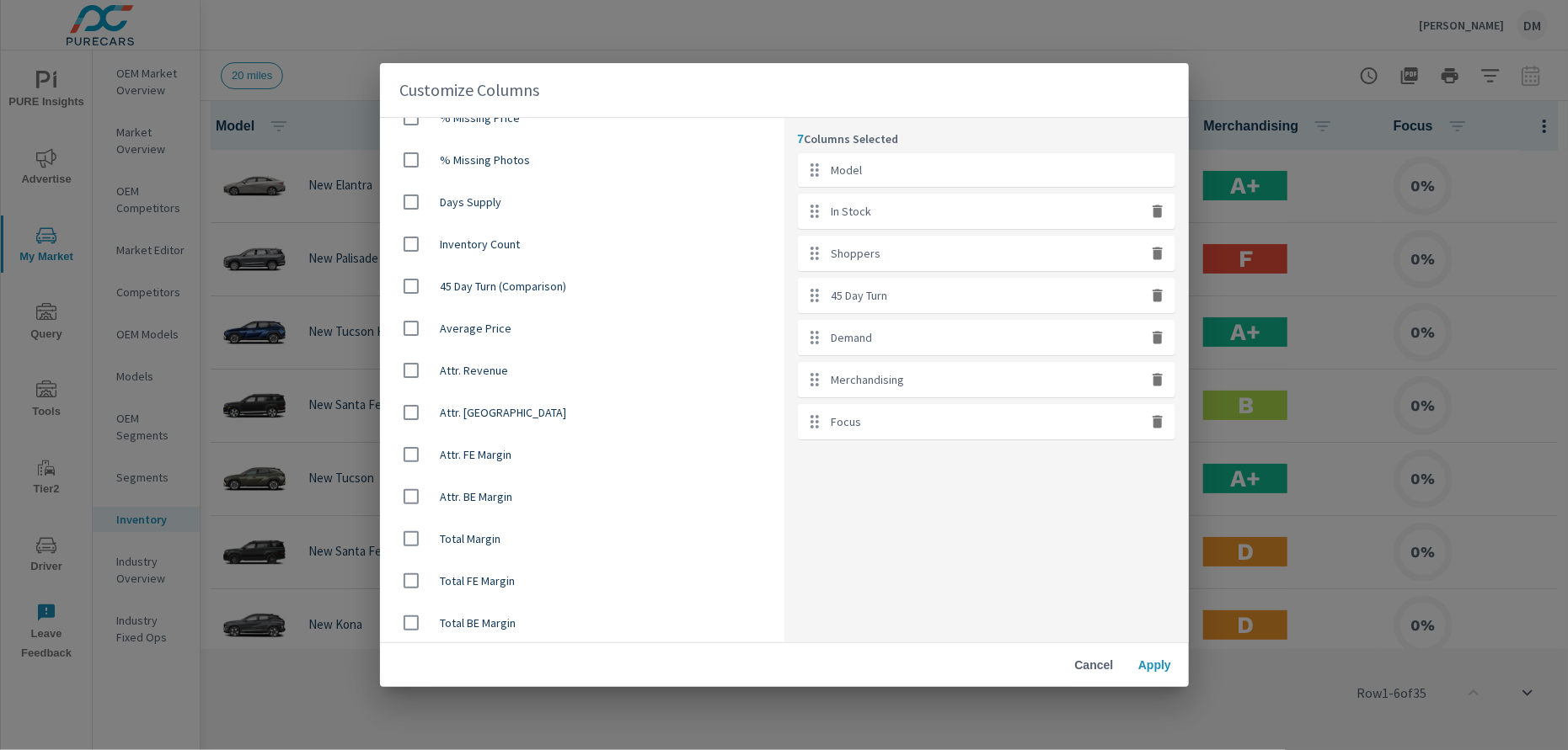
click at [491, 327] on span "Average Price" at bounding box center [605, 328] width 331 height 17
checkbox input "true"
click at [1143, 659] on span "Apply" at bounding box center [1155, 665] width 40 height 15
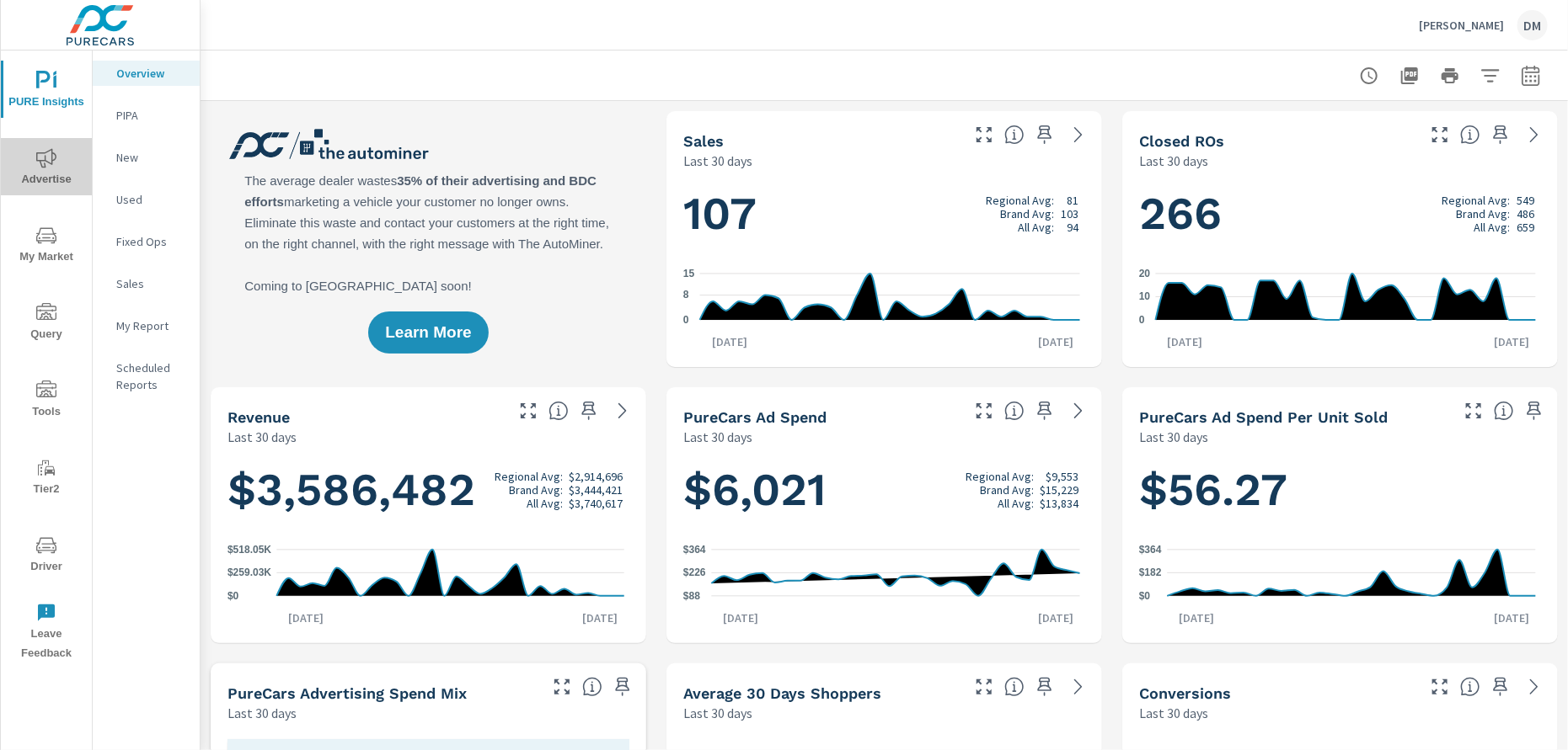
click at [50, 173] on span "Advertise" at bounding box center [46, 168] width 81 height 41
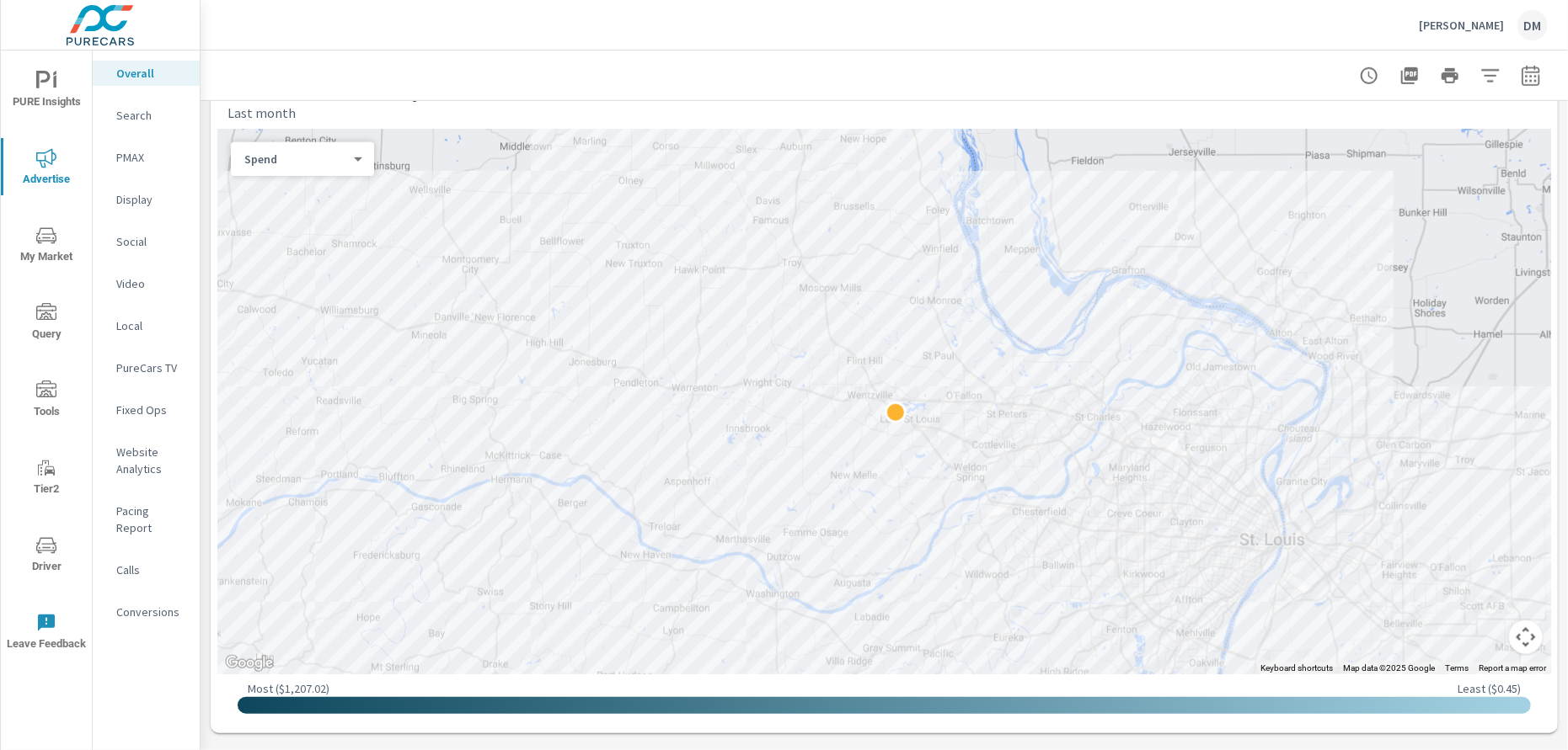
scroll to position [603, 0]
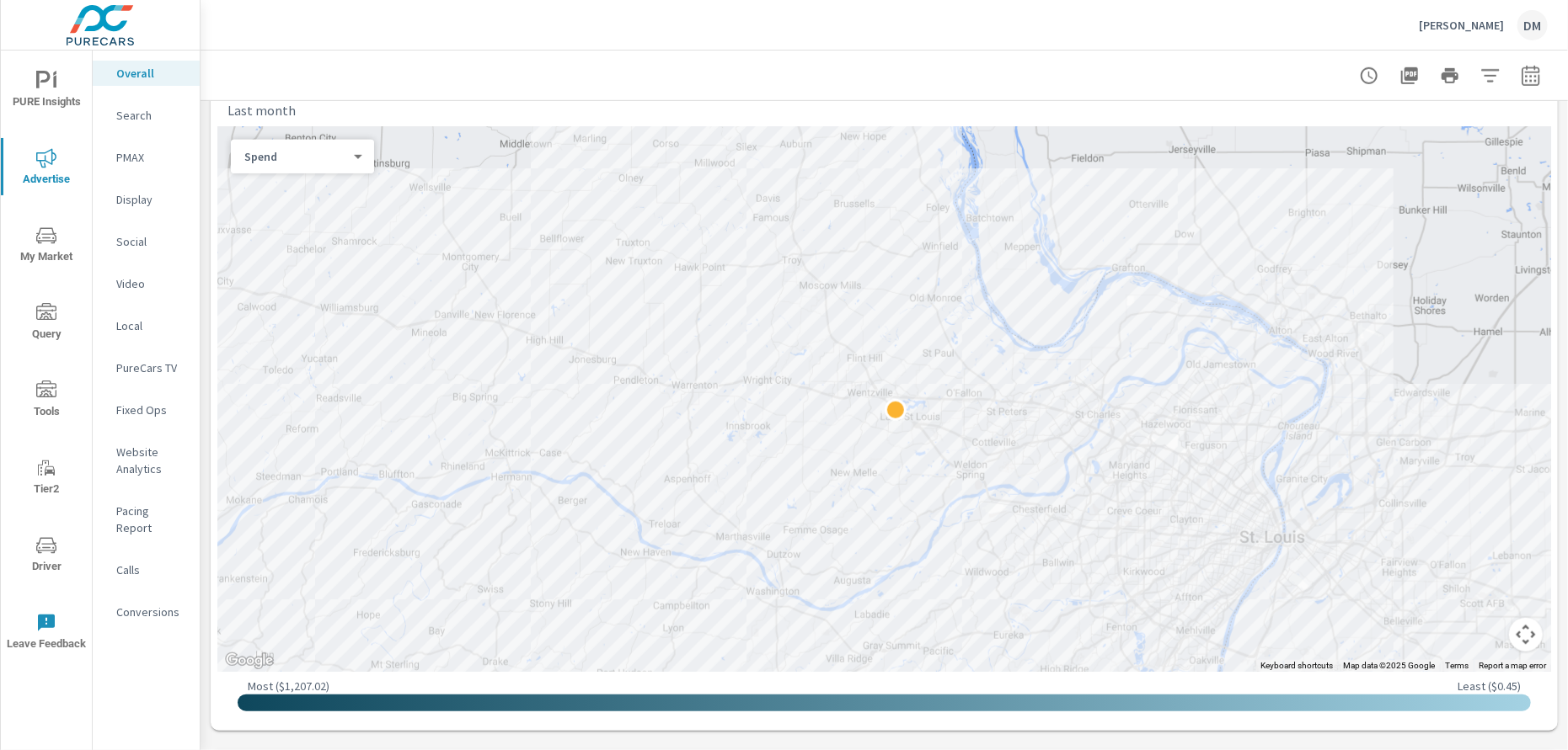
click at [304, 166] on div "Spend 0 ​" at bounding box center [303, 156] width 143 height 33
click at [324, 158] on body "PURE Insights Advertise My Market Query Tools Tier2 Driver Leave Feedback Overa…" at bounding box center [784, 375] width 1568 height 750
click at [301, 214] on li "Spend Per Sale" at bounding box center [295, 210] width 129 height 27
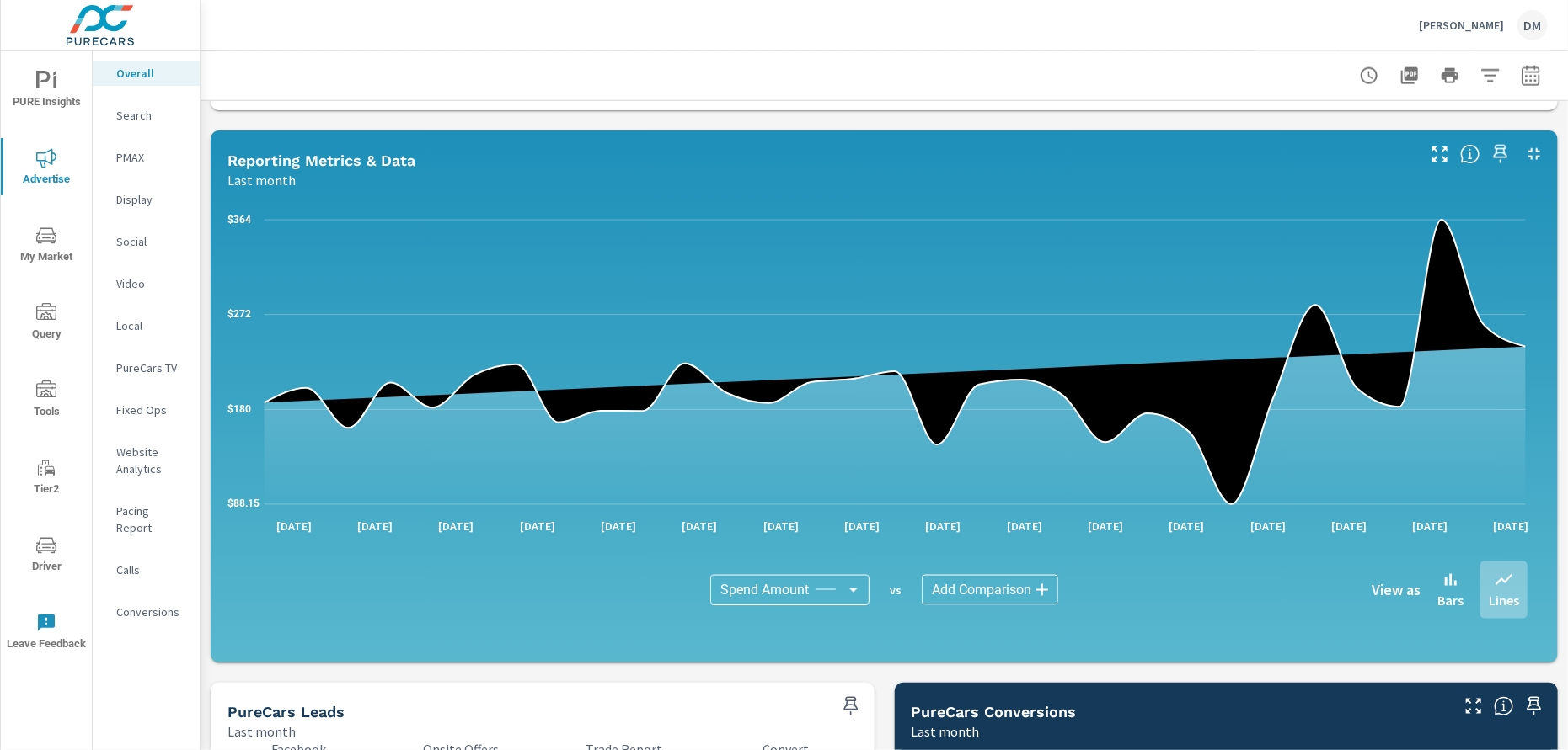
scroll to position [1235, 0]
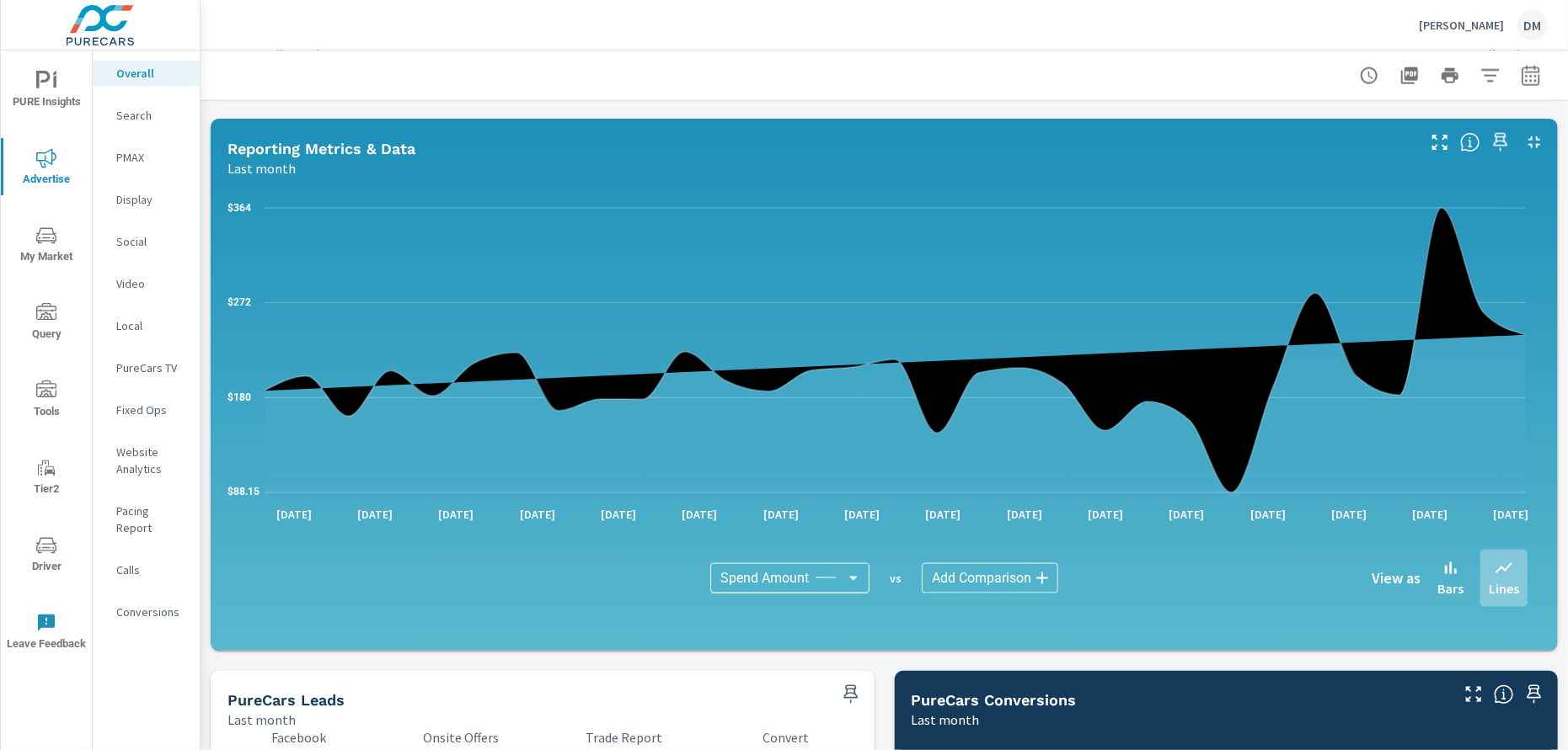
click at [984, 579] on body "PURE Insights Advertise My Market Query Tools Tier2 Driver Leave Feedback Overa…" at bounding box center [784, 375] width 1568 height 750
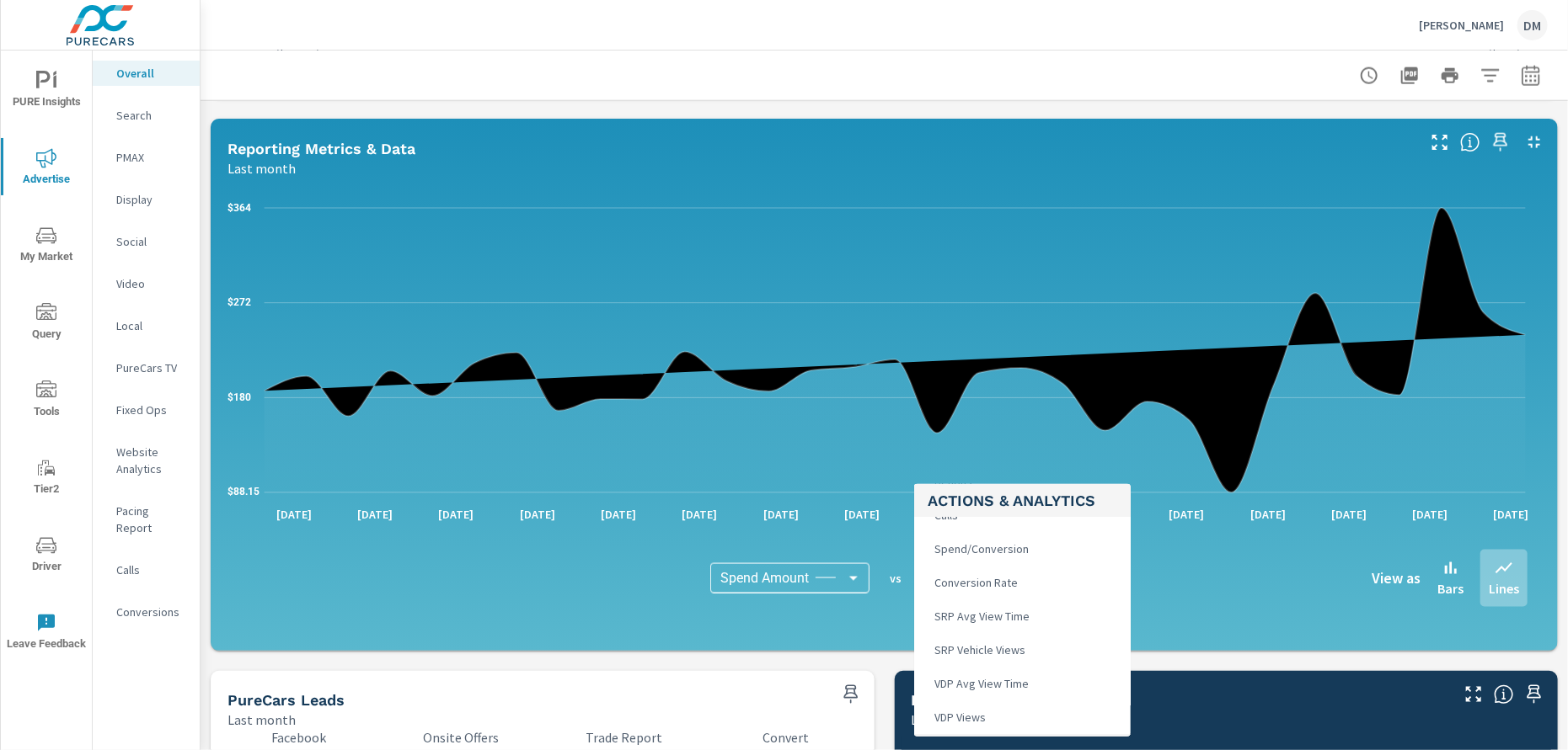
scroll to position [631, 0]
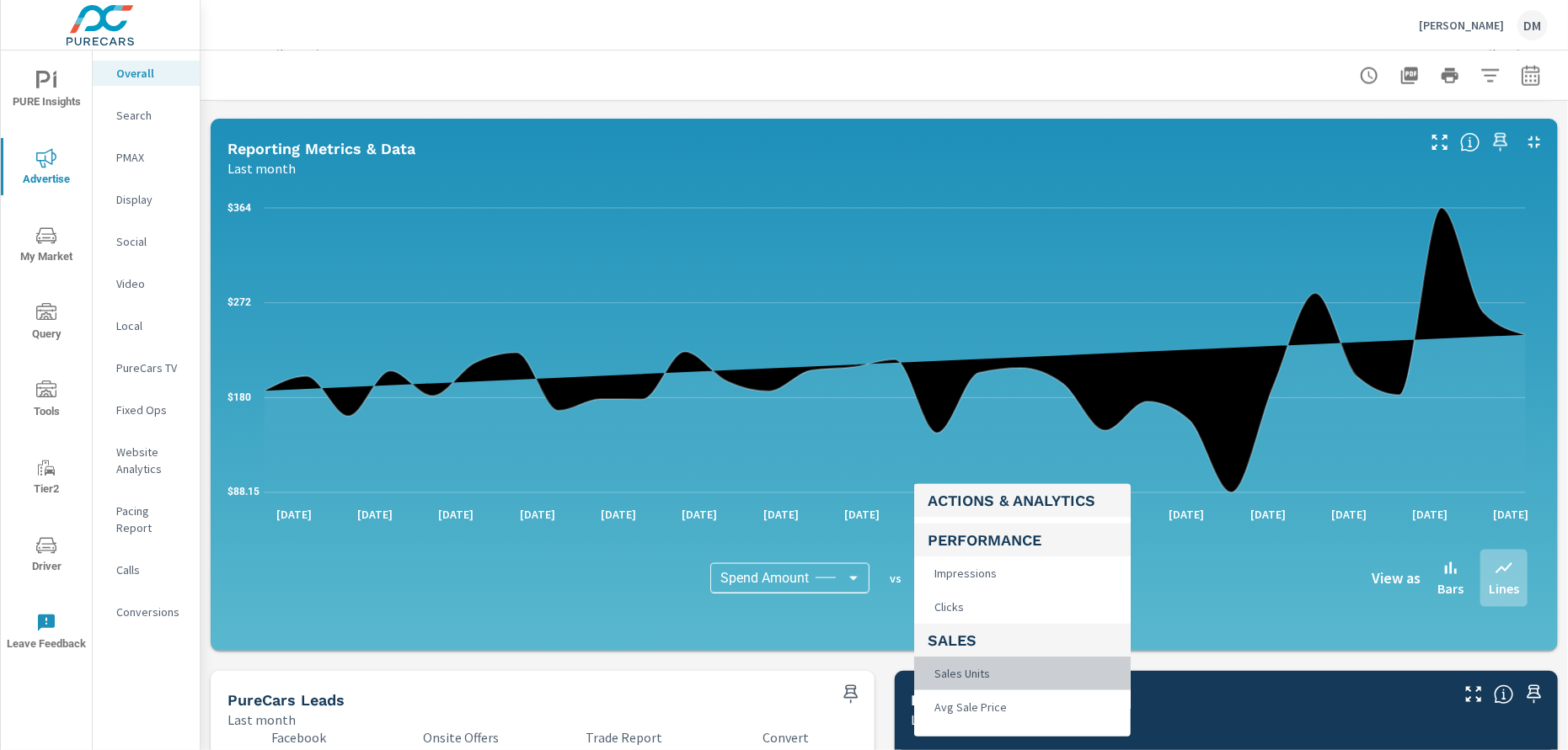
click at [987, 672] on span "Sales Units" at bounding box center [960, 673] width 66 height 23
type input "Sales Units"
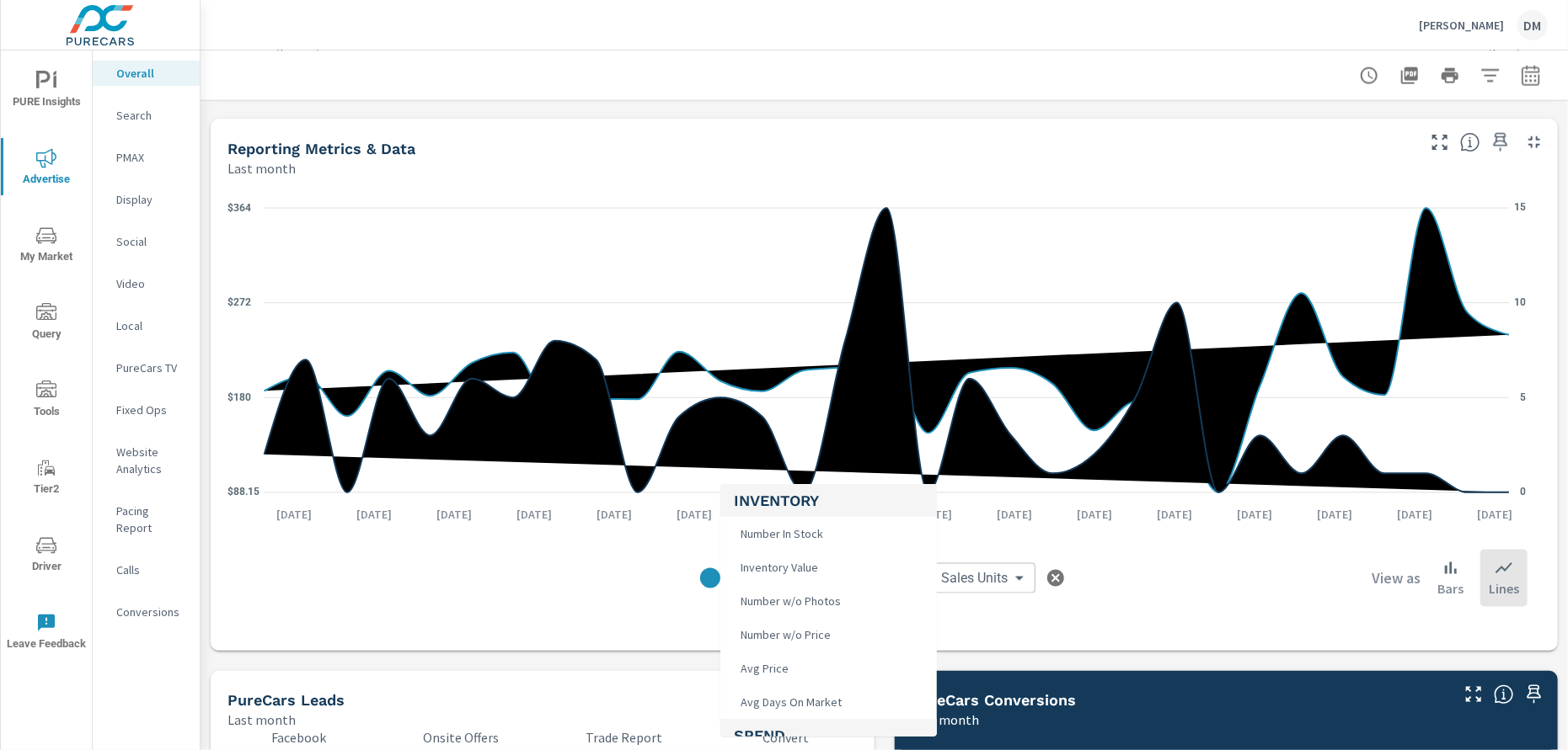
click at [792, 582] on body "PURE Insights Advertise My Market Query Tools Tier2 Driver Leave Feedback Overa…" at bounding box center [784, 375] width 1568 height 750
click at [790, 713] on span "VDP Views" at bounding box center [764, 717] width 61 height 23
type input "VDP Views"
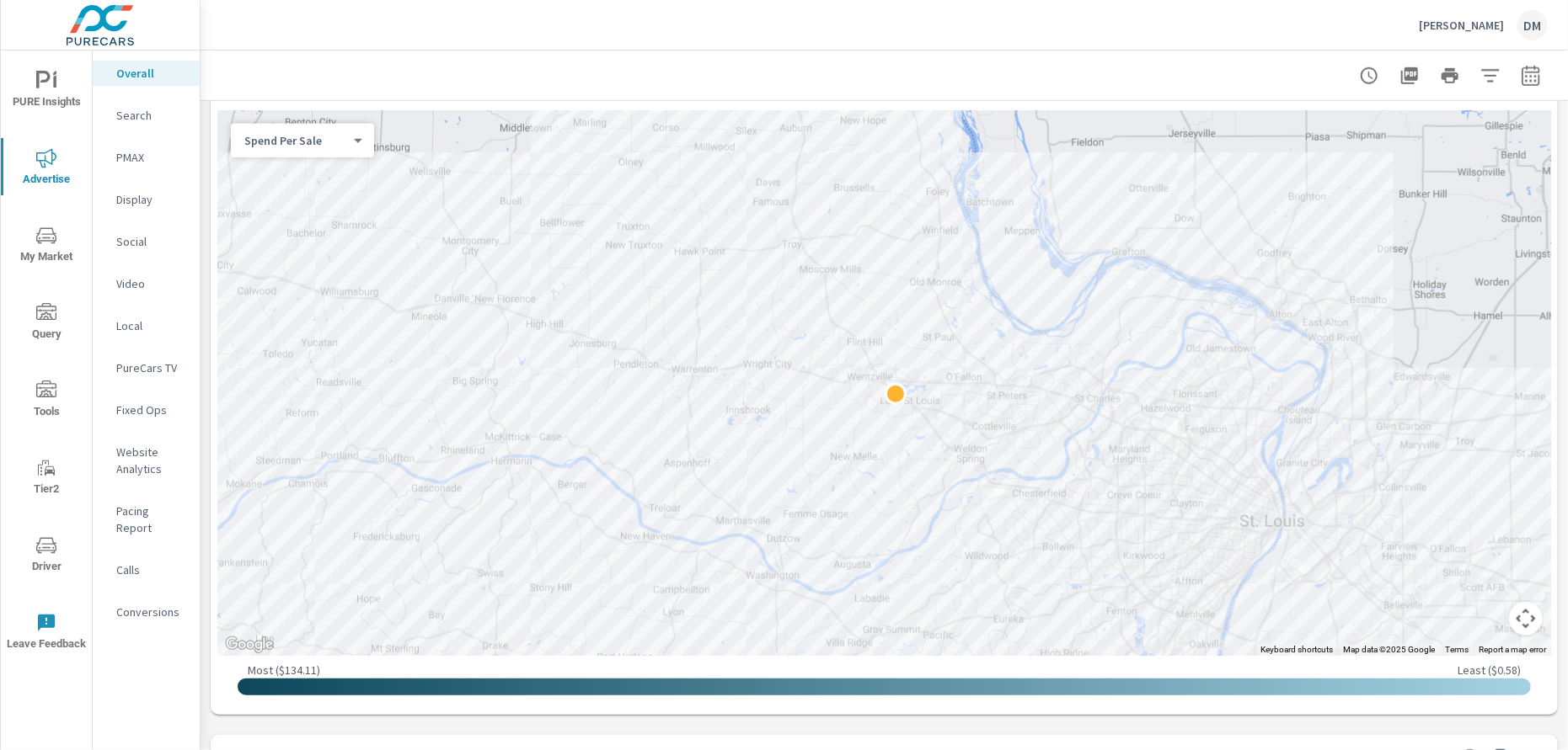
scroll to position [609, 0]
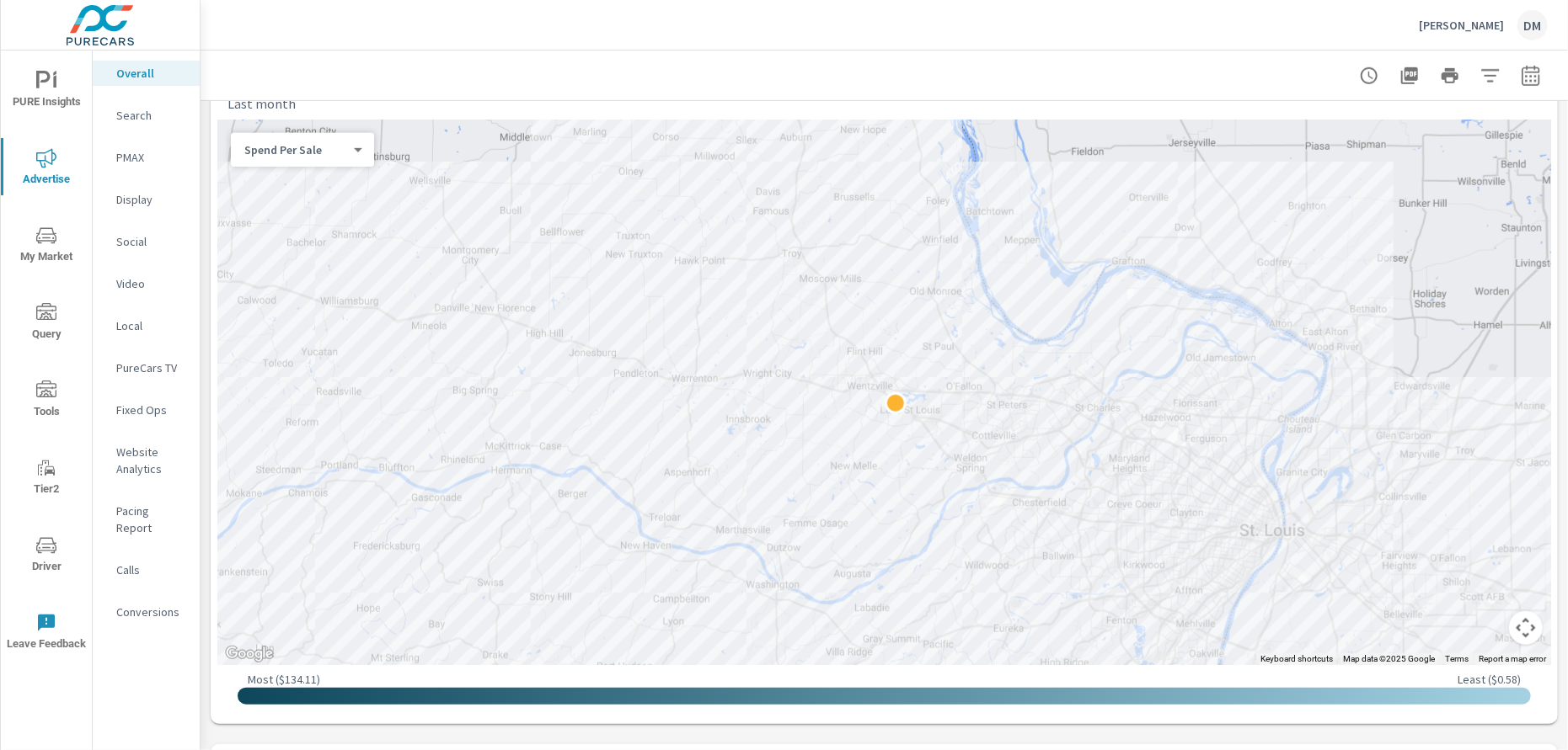
click at [341, 146] on body "PURE Insights Advertise My Market Query Tools Tier2 Driver Leave Feedback Overa…" at bounding box center [784, 375] width 1568 height 750
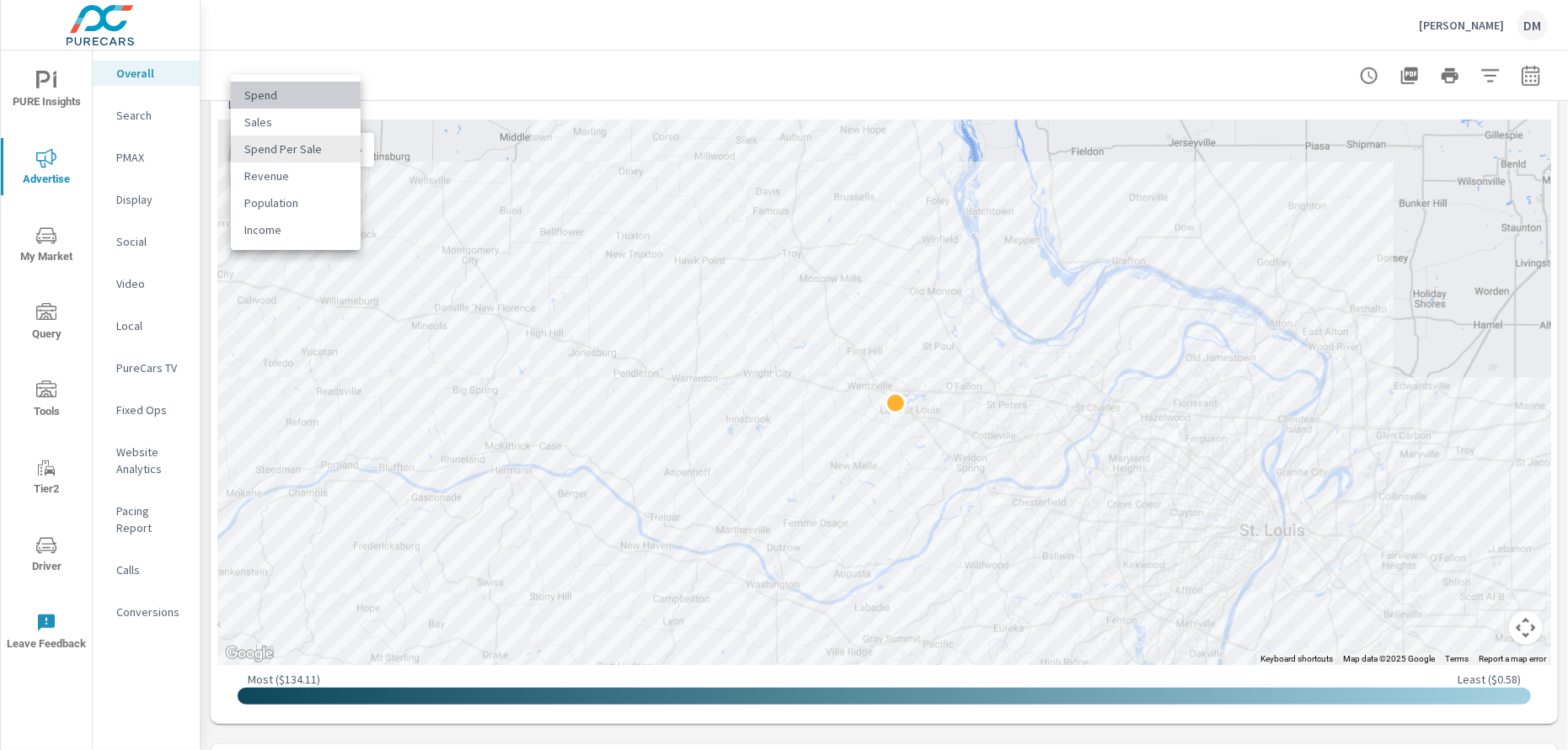
click at [285, 95] on li "Spend" at bounding box center [295, 95] width 129 height 27
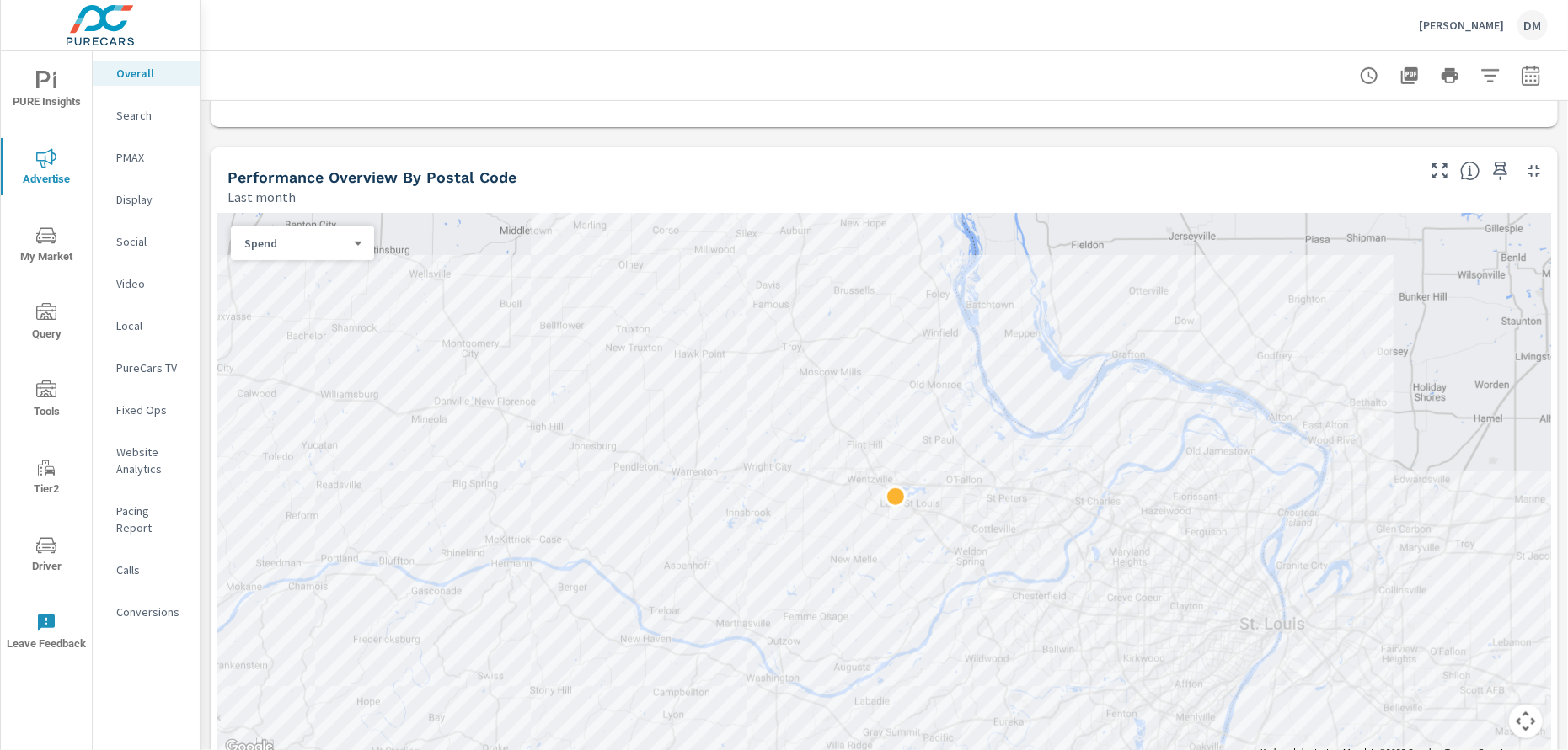
scroll to position [634, 0]
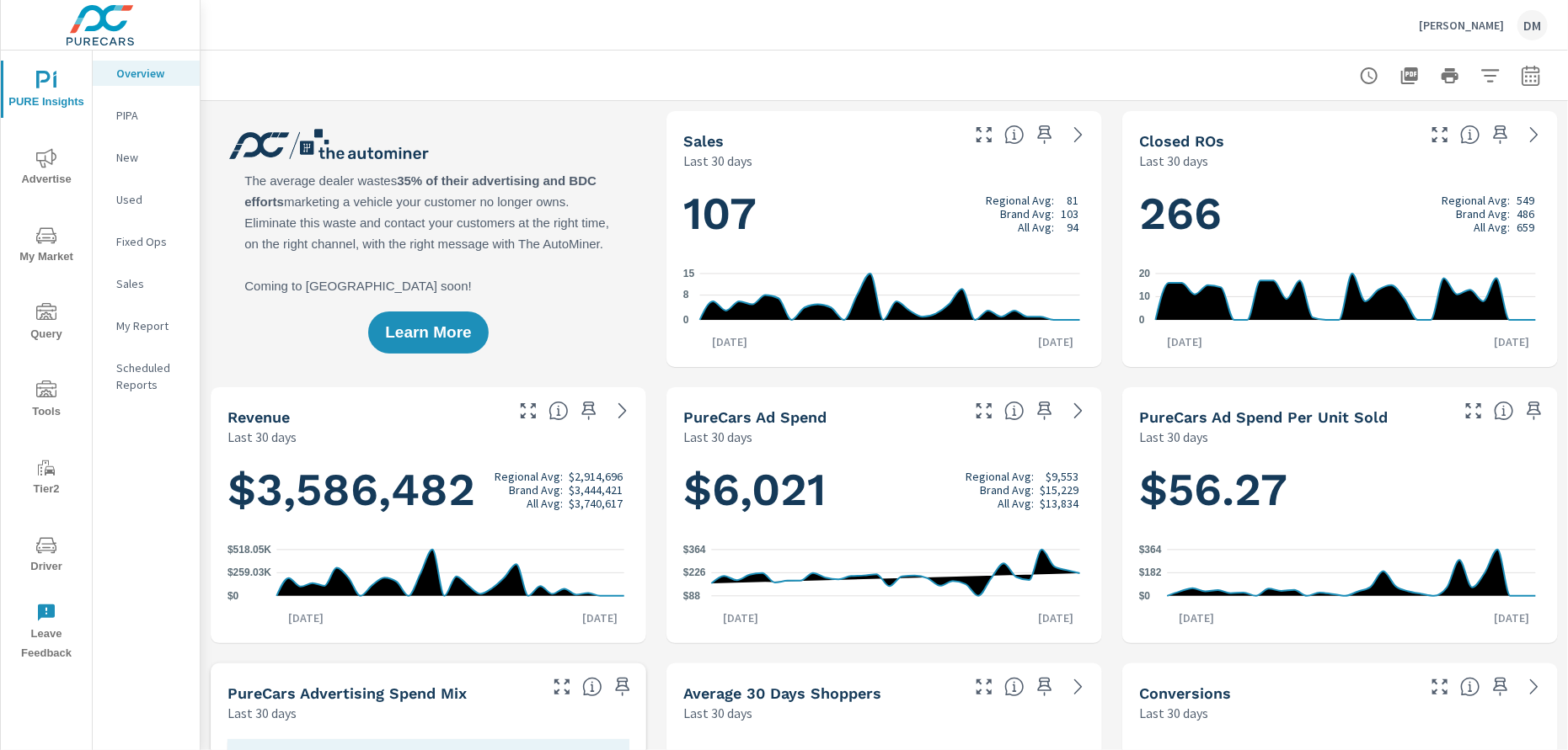
click at [45, 252] on span "My Market" at bounding box center [46, 246] width 81 height 41
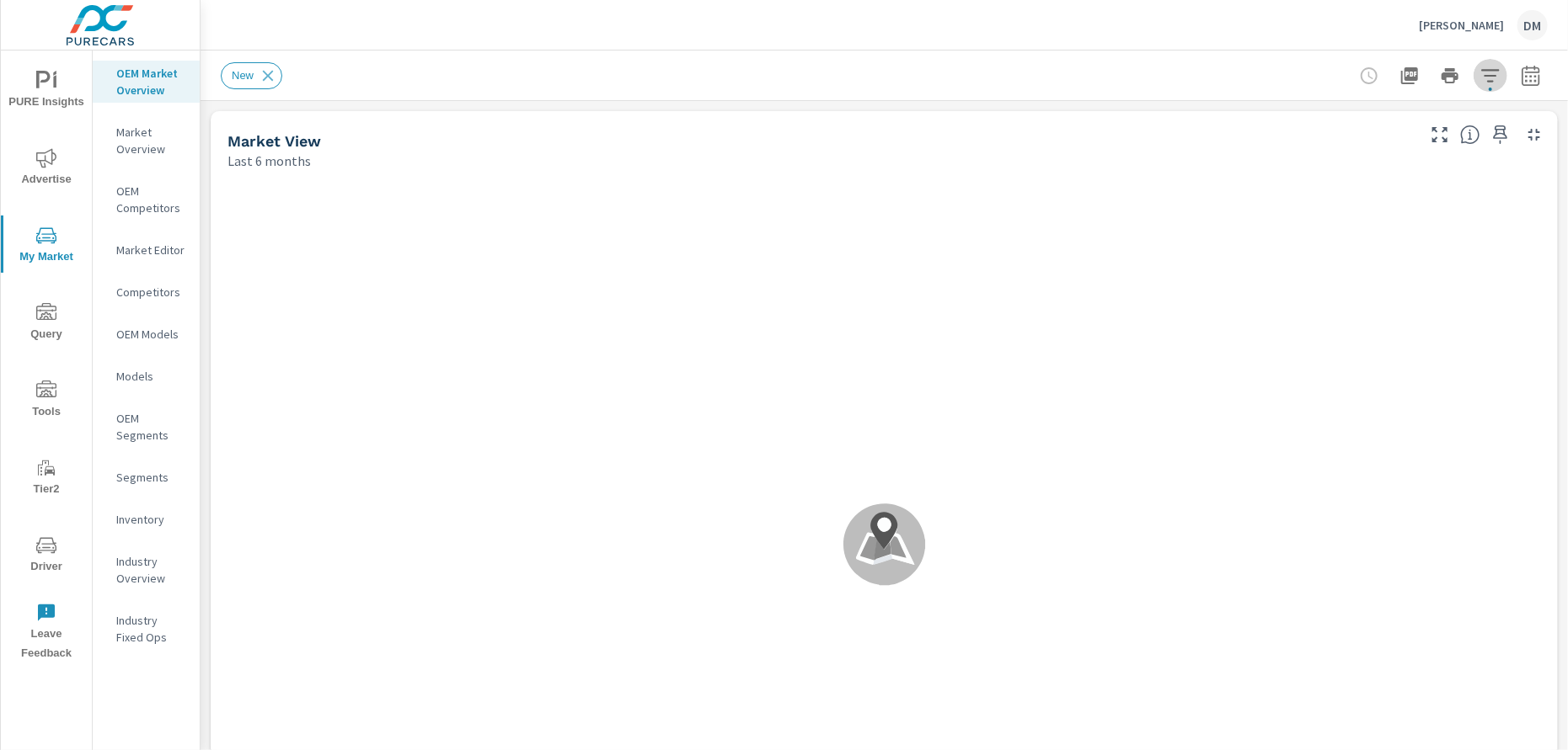
click at [1480, 76] on icon "button" at bounding box center [1490, 76] width 20 height 20
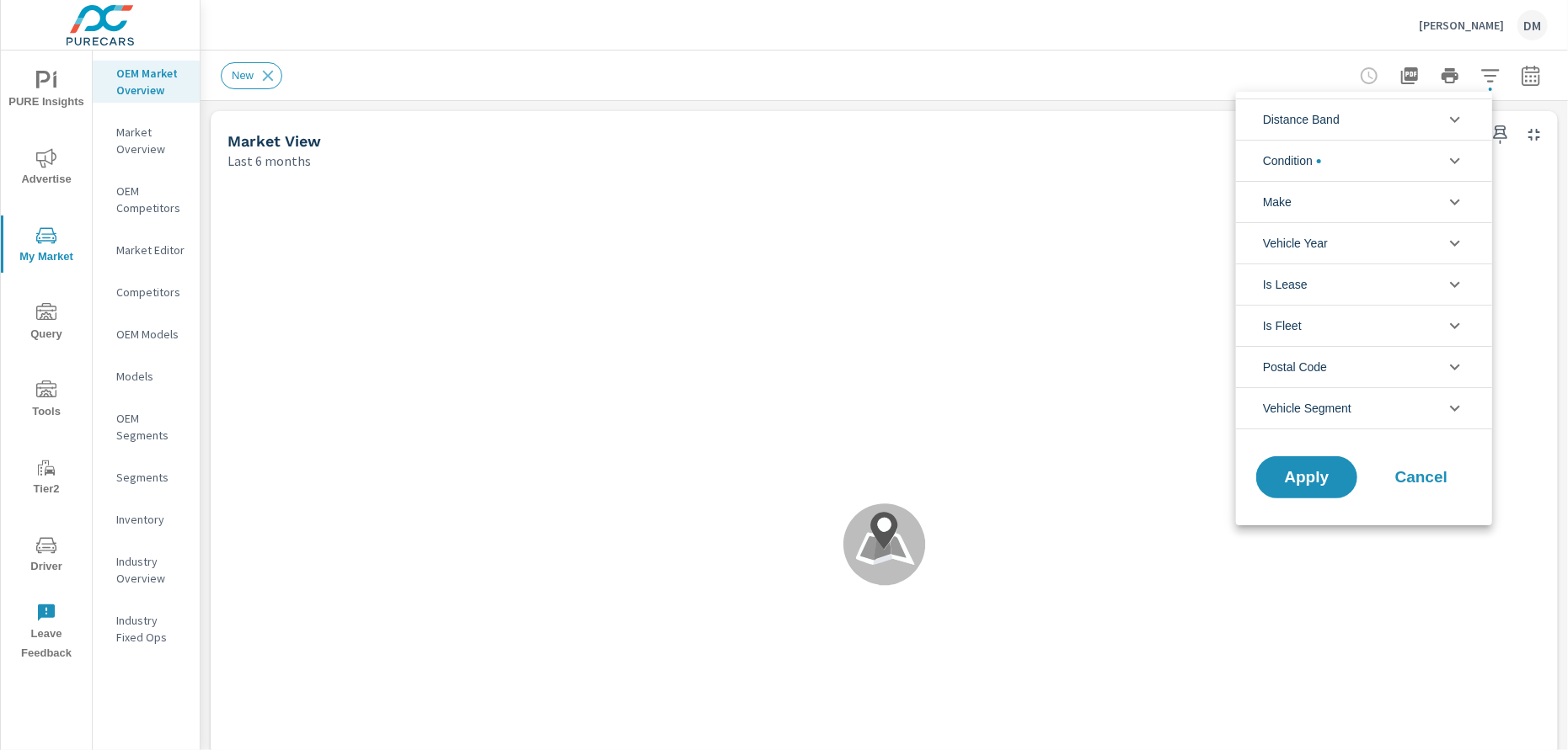
click at [1428, 117] on li "Distance Band" at bounding box center [1363, 119] width 256 height 41
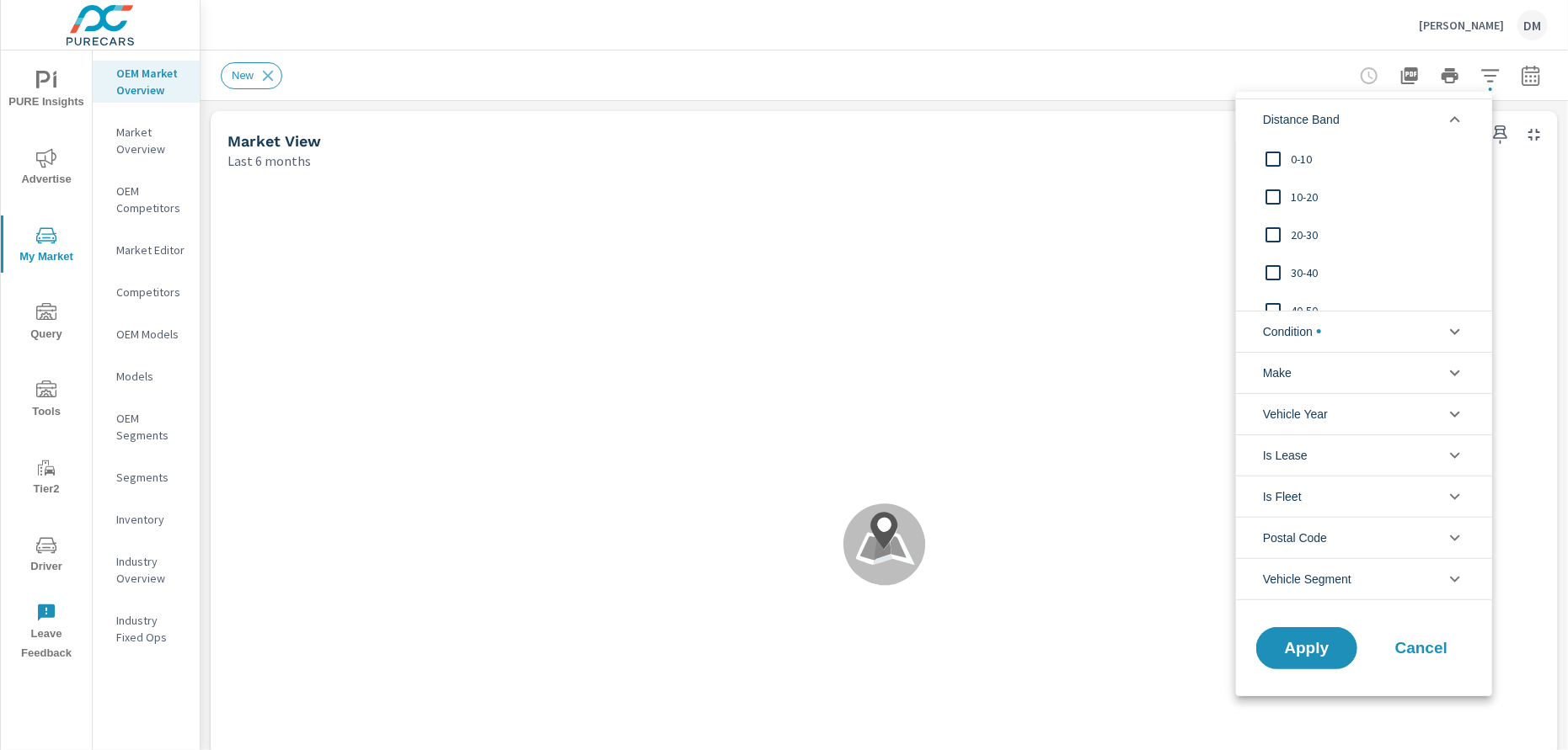
click at [1277, 152] on input "filter options" at bounding box center [1273, 159] width 35 height 35
click at [1274, 197] on input "filter options" at bounding box center [1273, 197] width 35 height 35
click at [1280, 338] on span "Condition" at bounding box center [1291, 331] width 58 height 40
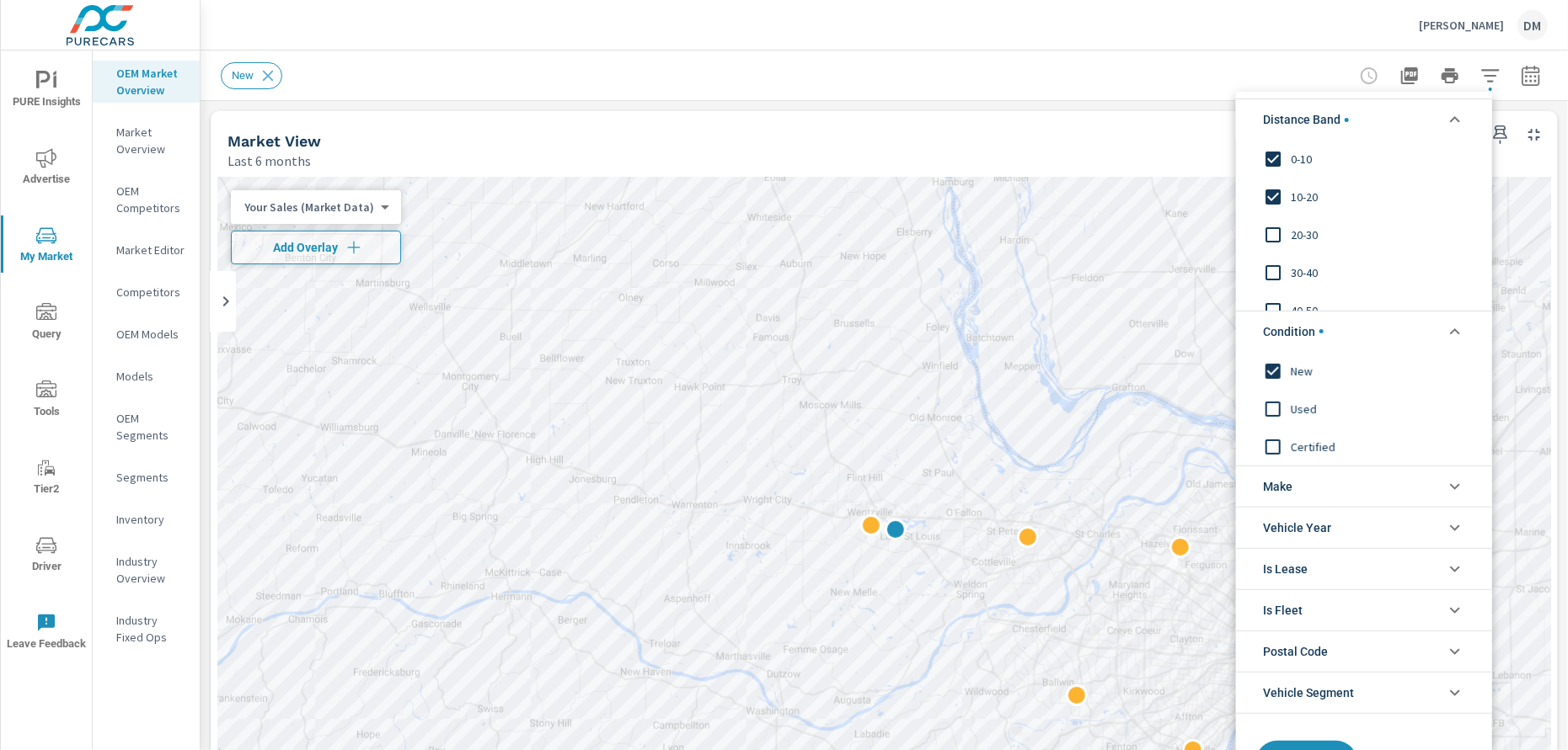
click at [1327, 485] on li "Make" at bounding box center [1363, 486] width 256 height 41
click at [1272, 523] on input "filter options" at bounding box center [1273, 526] width 35 height 35
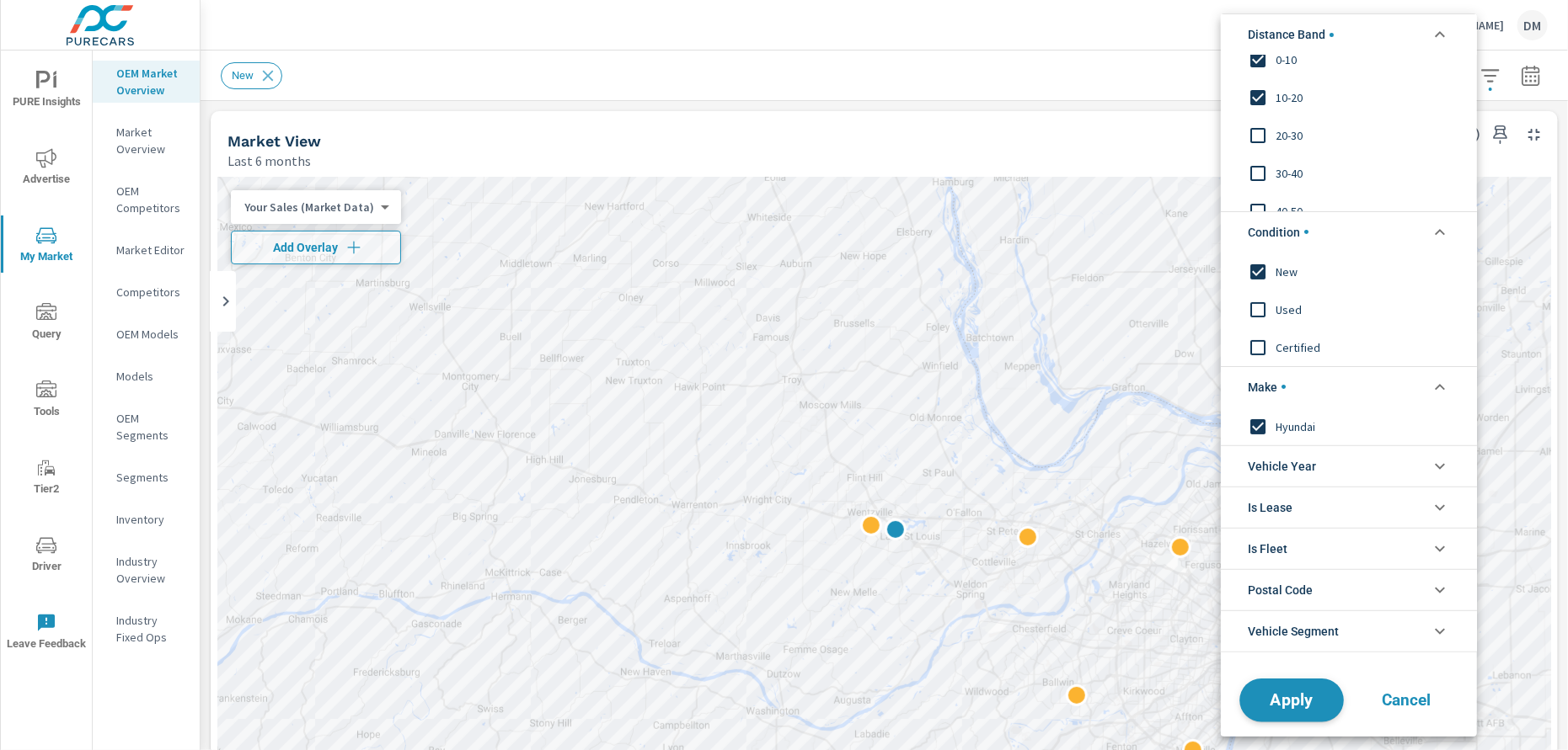
scroll to position [31, 0]
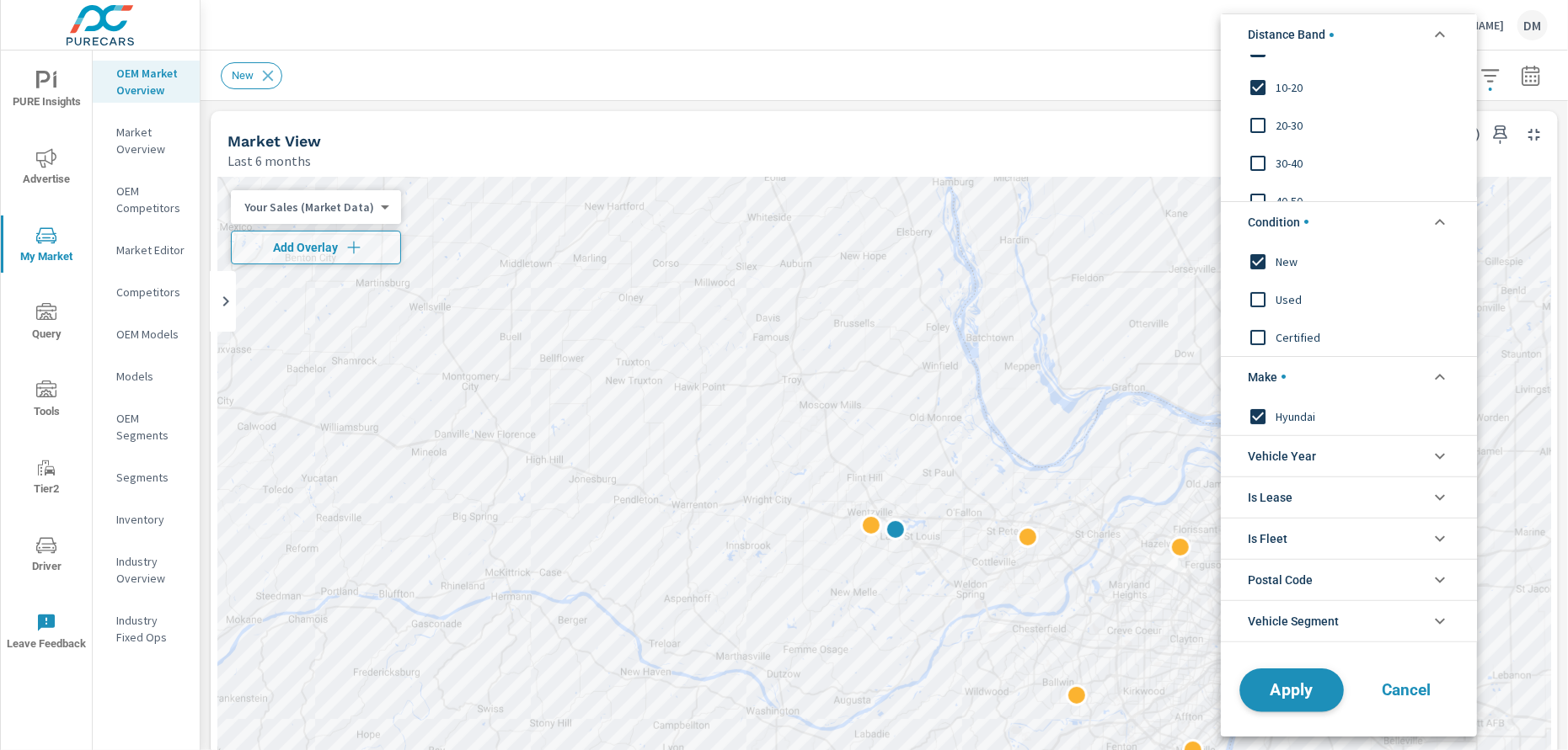
click at [1286, 682] on span "Apply" at bounding box center [1291, 690] width 69 height 16
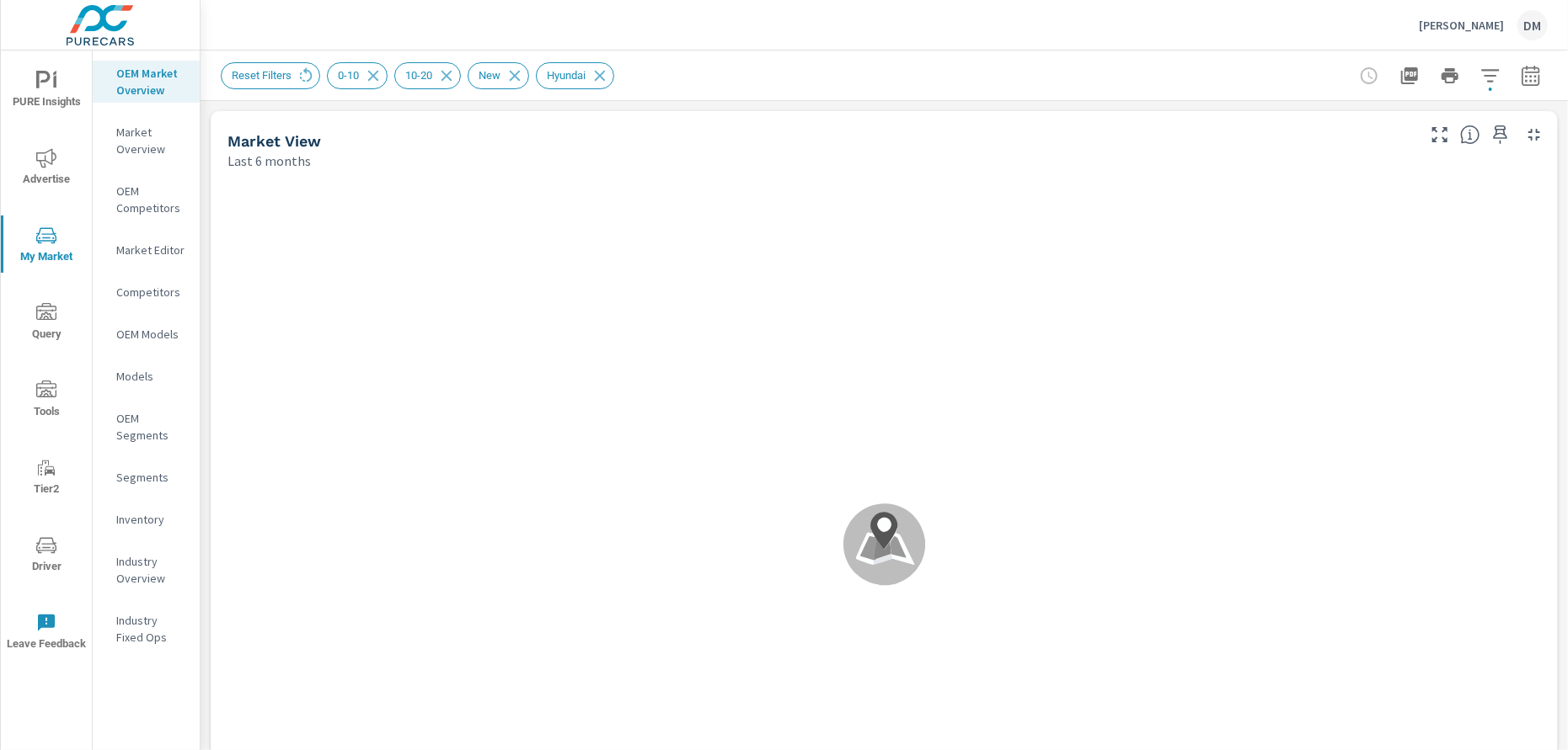
click at [1480, 77] on icon "button" at bounding box center [1490, 76] width 20 height 20
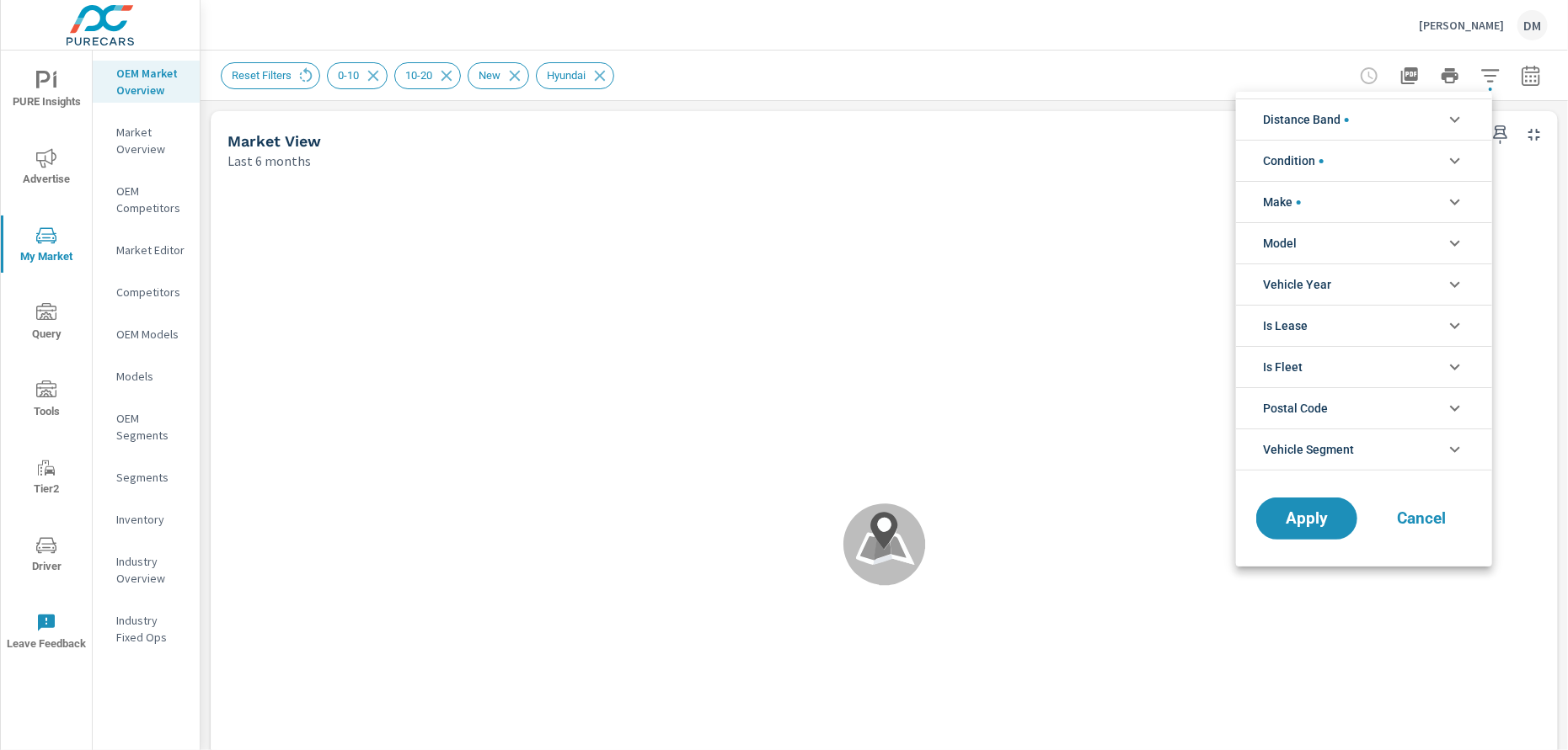
click at [1397, 163] on li "Condition" at bounding box center [1363, 160] width 256 height 41
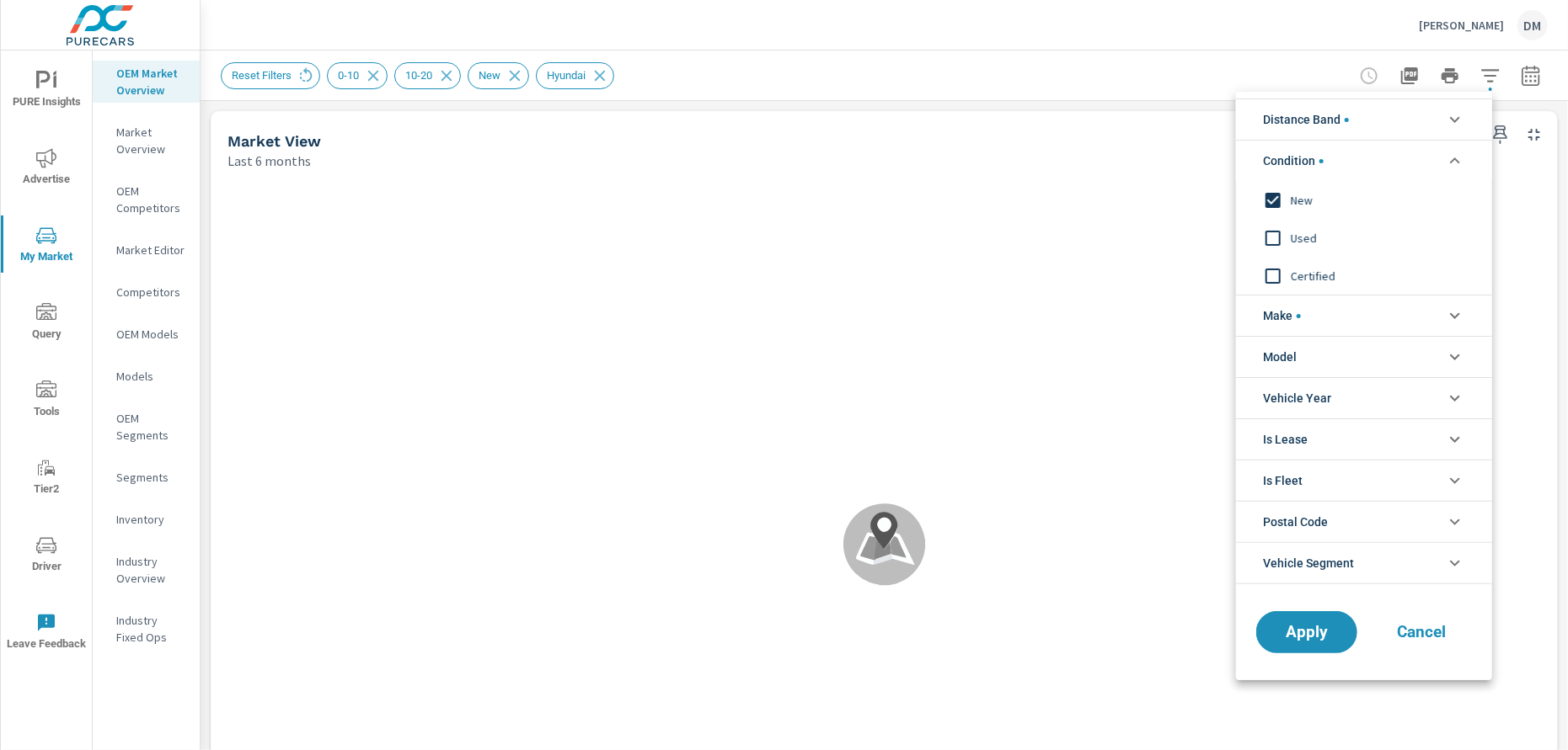
click at [1186, 77] on div at bounding box center [784, 375] width 1568 height 750
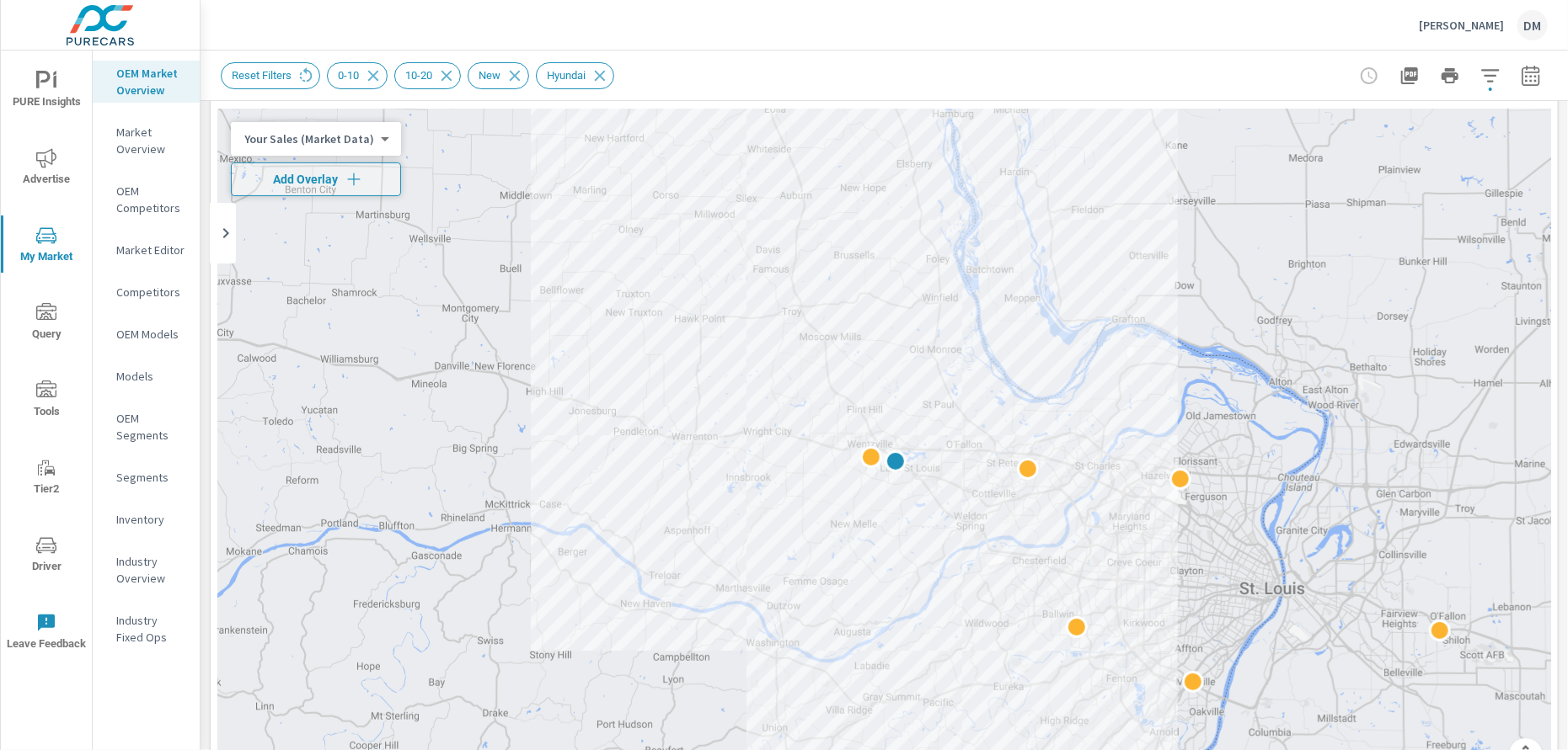
scroll to position [59, 0]
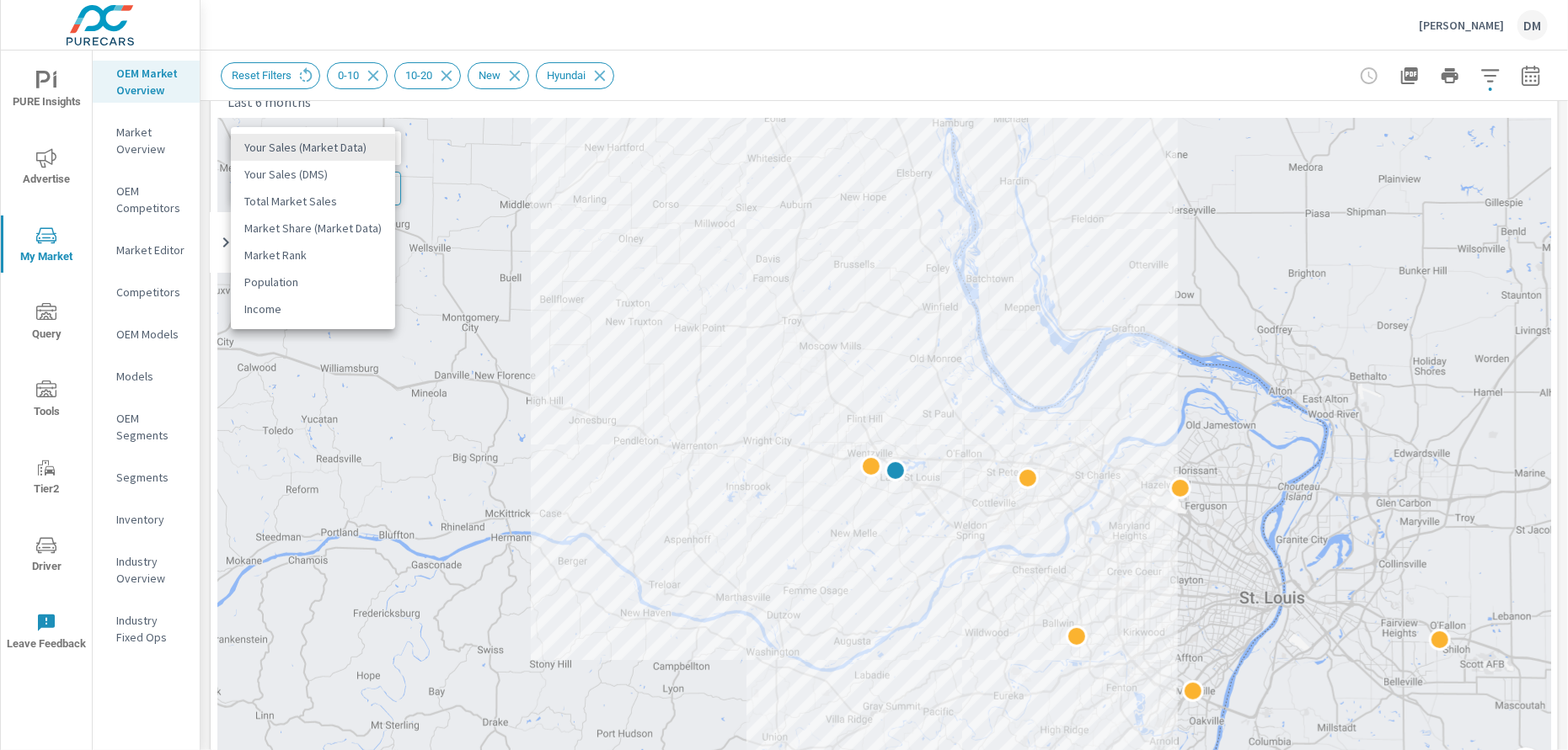
click at [352, 146] on body "PURE Insights Advertise My Market Query Tools Tier2 Driver Leave Feedback OEM M…" at bounding box center [784, 375] width 1568 height 750
click at [331, 198] on li "Total Market Sales" at bounding box center [313, 201] width 164 height 27
